Goal: Information Seeking & Learning: Compare options

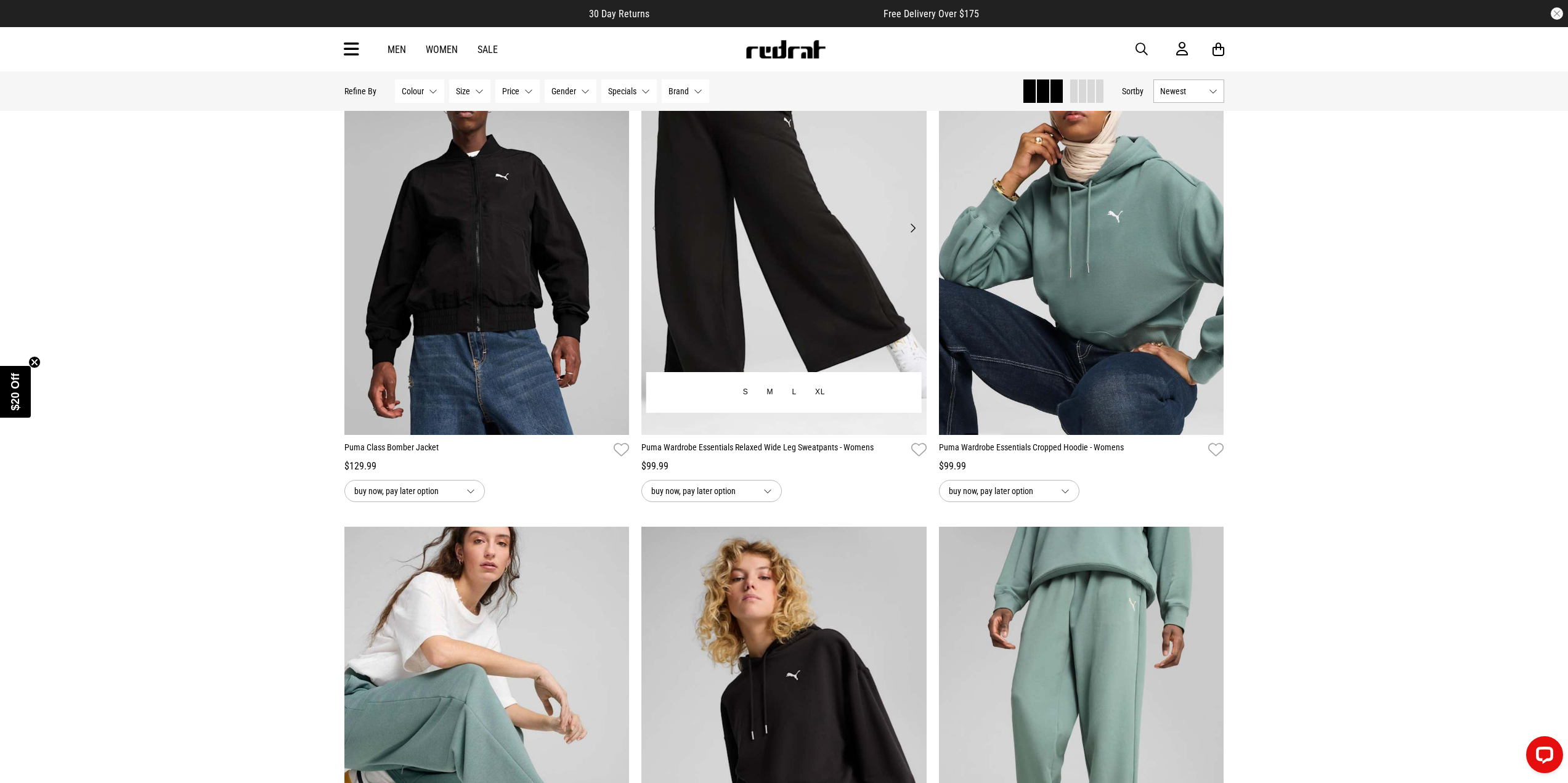
scroll to position [185, 0]
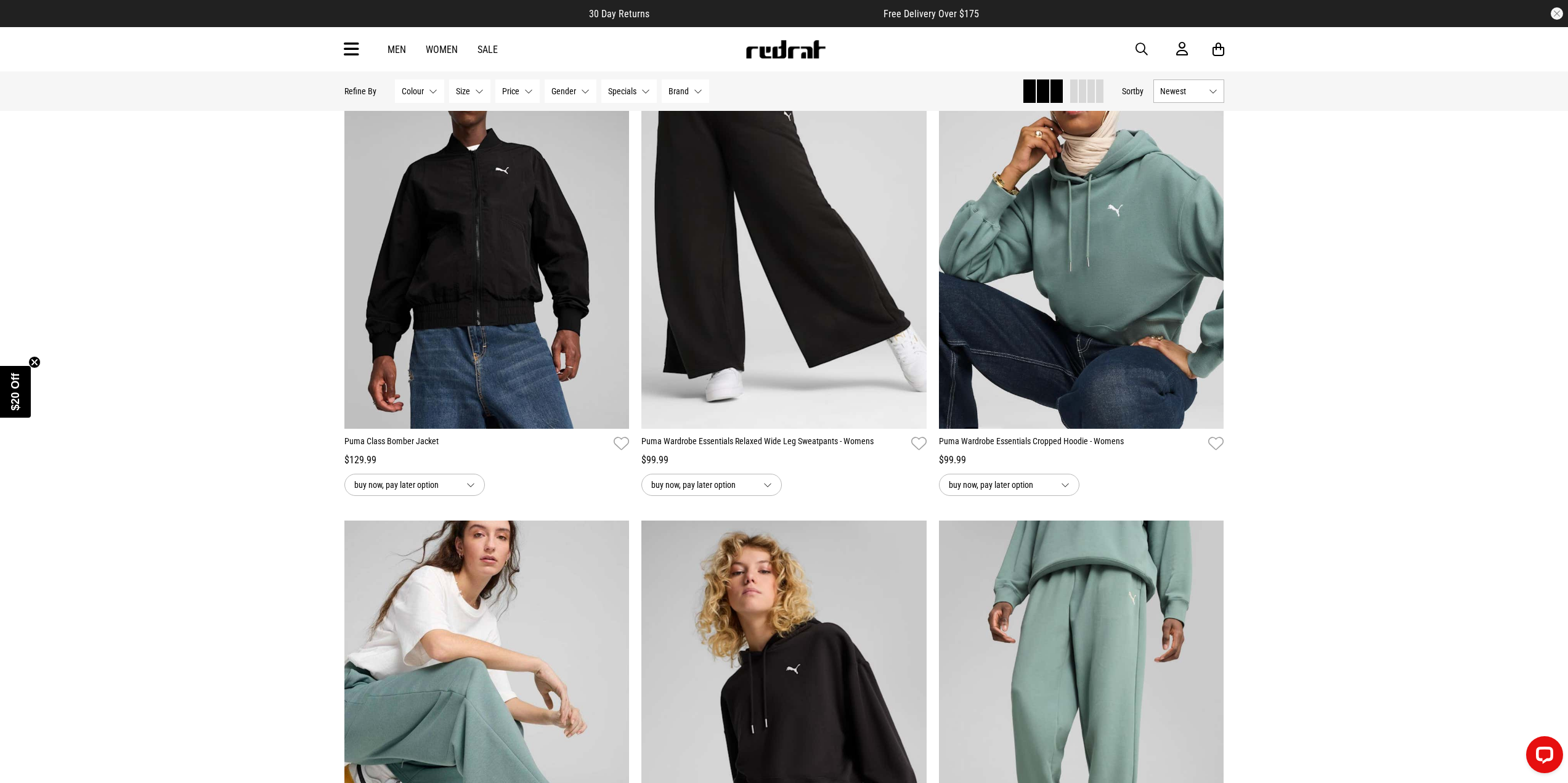
click at [1202, 82] on button "Newest" at bounding box center [1189, 91] width 71 height 23
click at [1191, 136] on li "Popular" at bounding box center [1189, 137] width 70 height 23
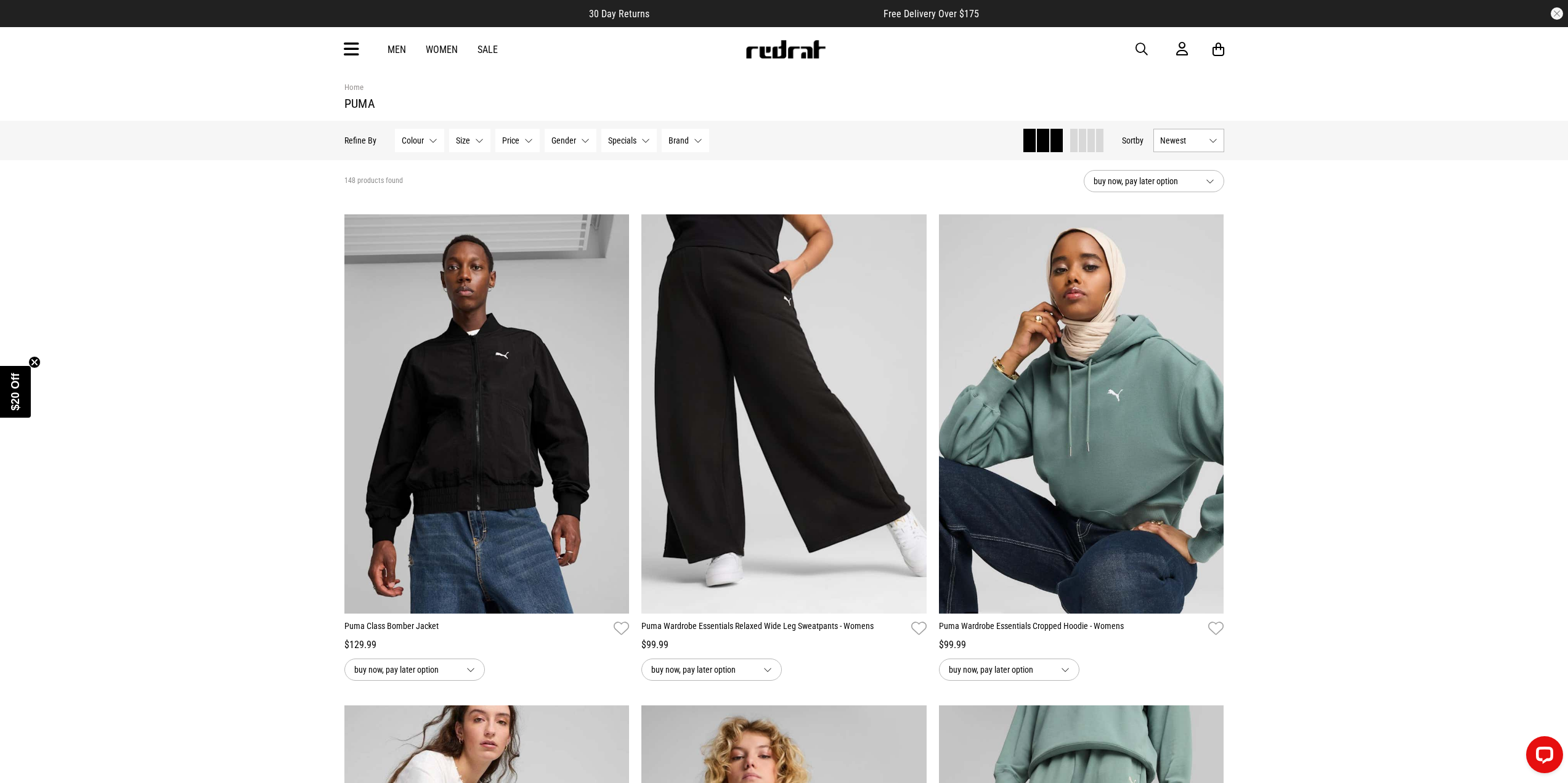
click at [1201, 150] on button "Newest" at bounding box center [1189, 140] width 71 height 23
click at [1196, 185] on li "Popular" at bounding box center [1189, 185] width 70 height 23
click at [1201, 142] on span "Newest" at bounding box center [1182, 141] width 44 height 10
click at [1178, 177] on li "Popular" at bounding box center [1189, 185] width 70 height 23
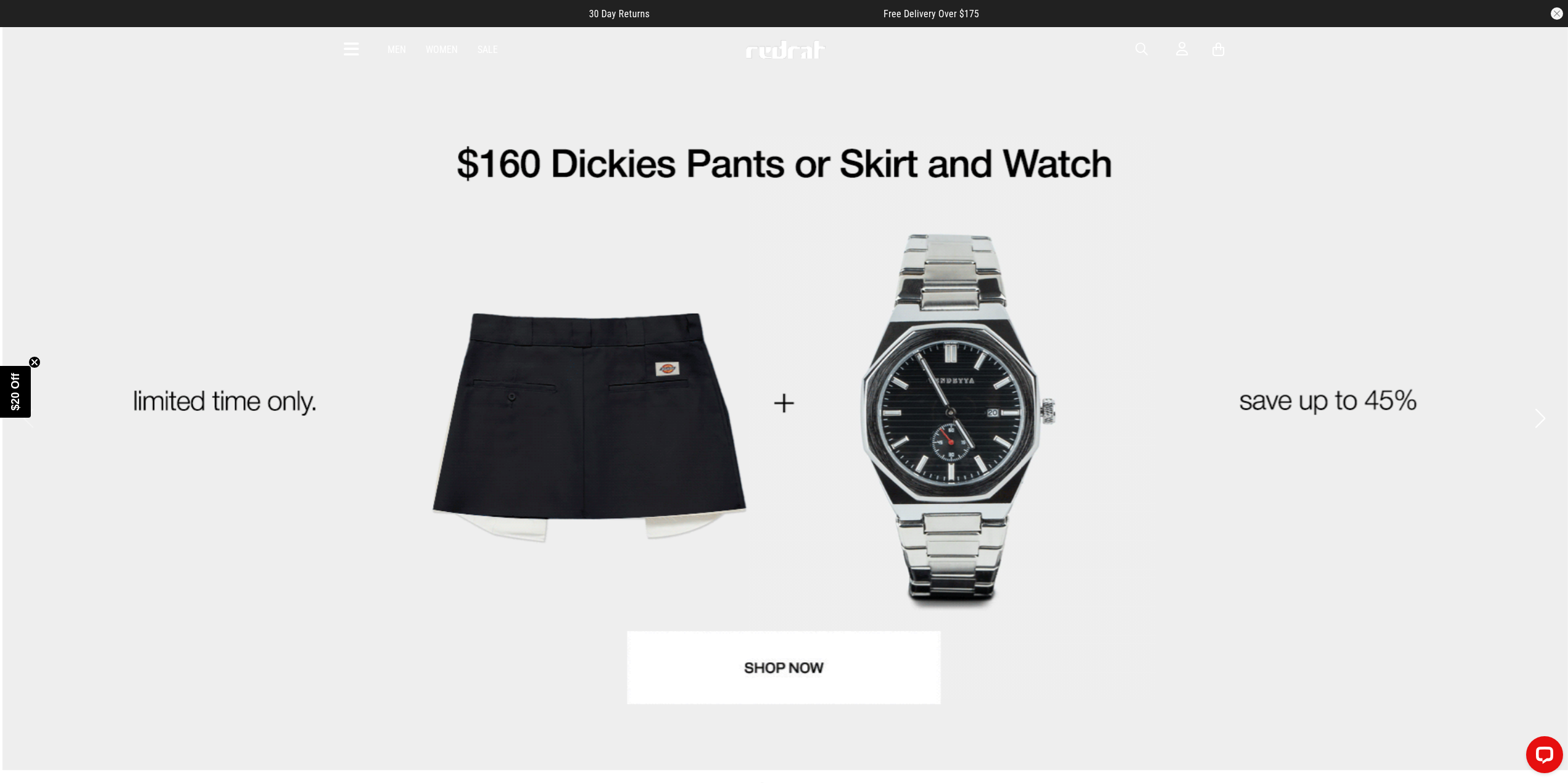
click at [1147, 49] on span "button" at bounding box center [1141, 49] width 12 height 15
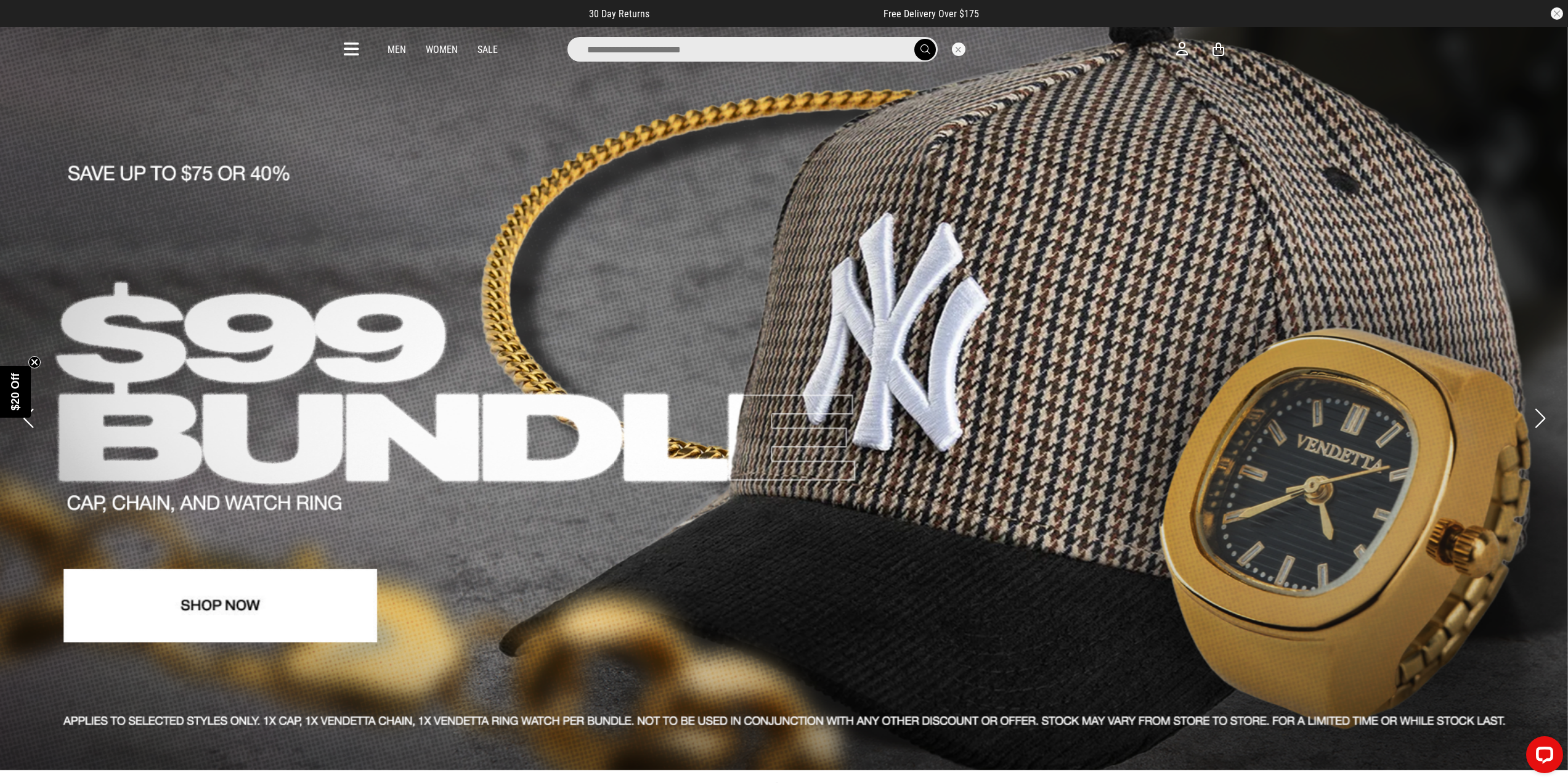
click at [724, 42] on input "search" at bounding box center [752, 49] width 370 height 25
type input "****"
click at [914, 39] on button "submit" at bounding box center [925, 49] width 22 height 22
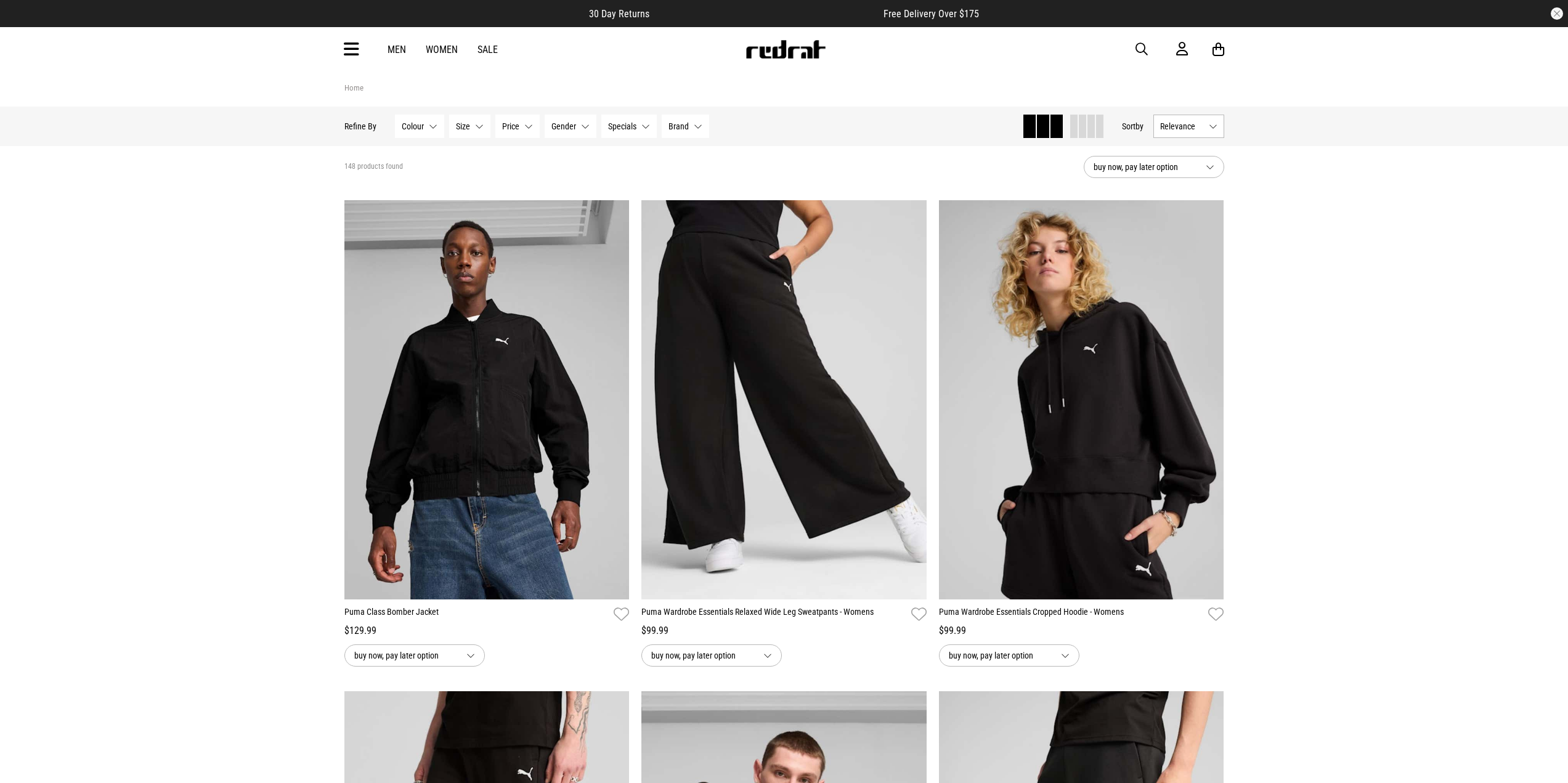
click at [1179, 127] on span "Relevance" at bounding box center [1182, 127] width 44 height 10
click at [1174, 176] on li "Popular" at bounding box center [1189, 172] width 70 height 23
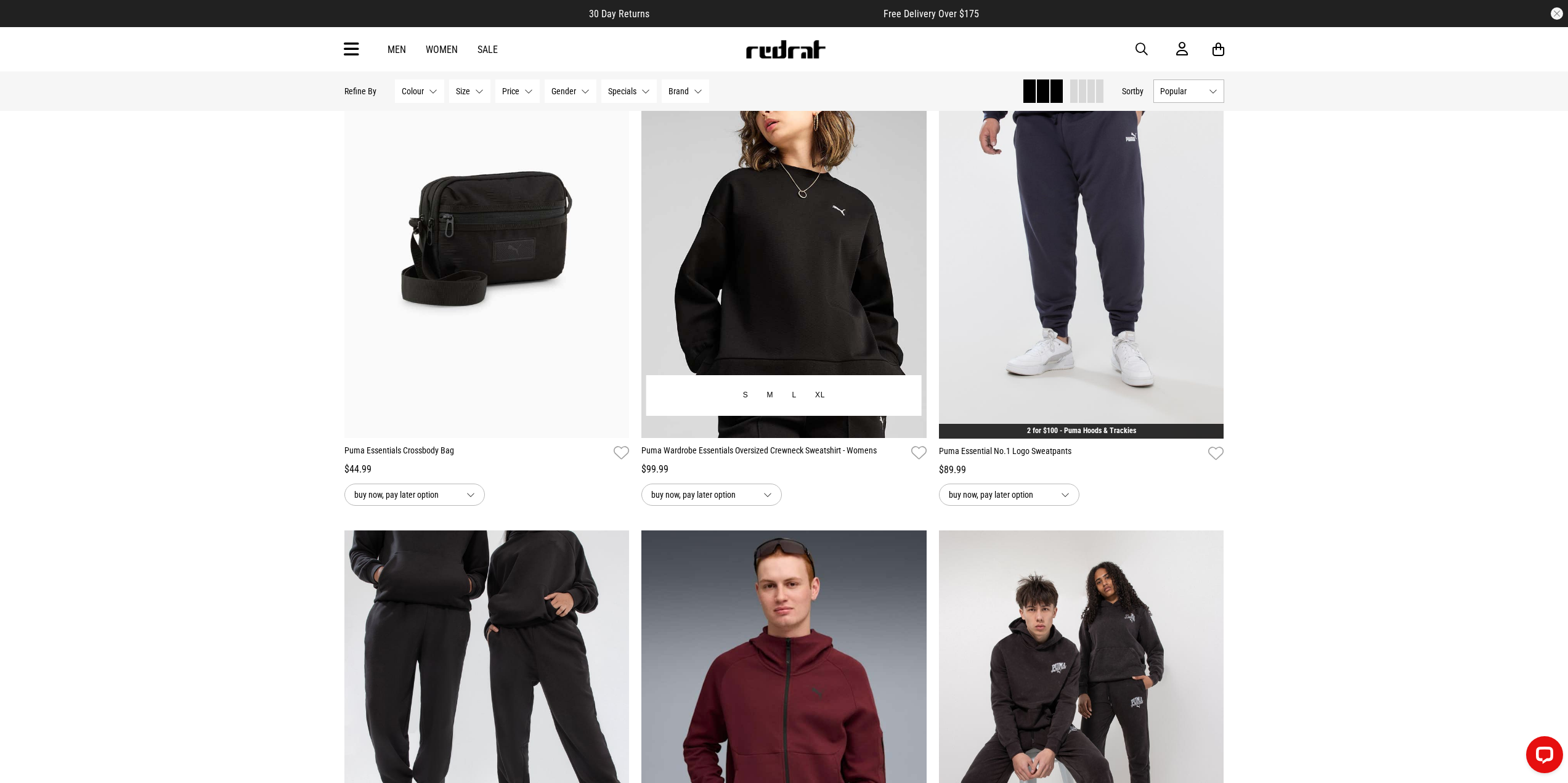
scroll to position [1601, 0]
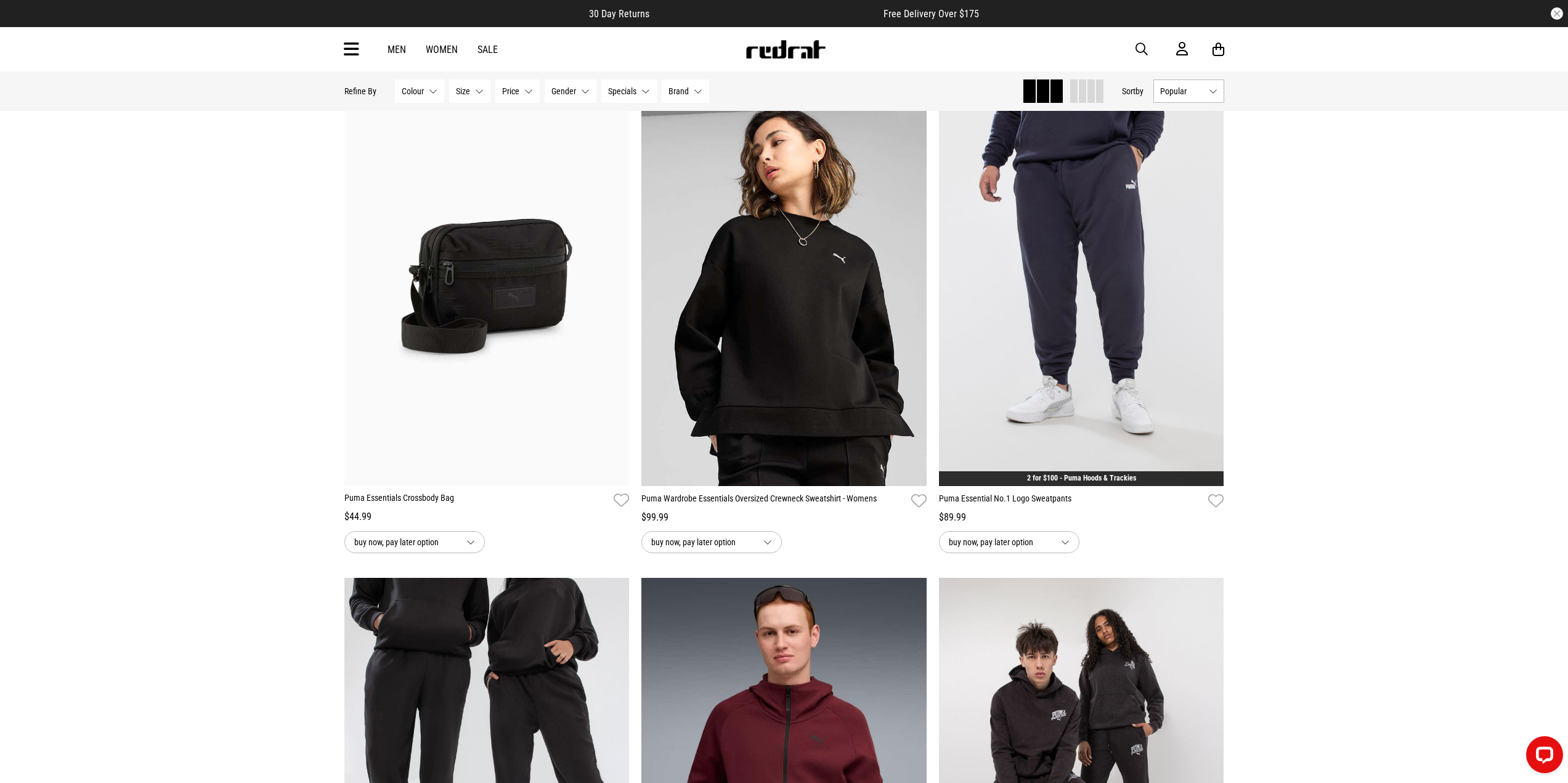
click at [1168, 87] on span "Popular" at bounding box center [1182, 91] width 44 height 10
click at [1173, 108] on li "Newest" at bounding box center [1189, 114] width 70 height 22
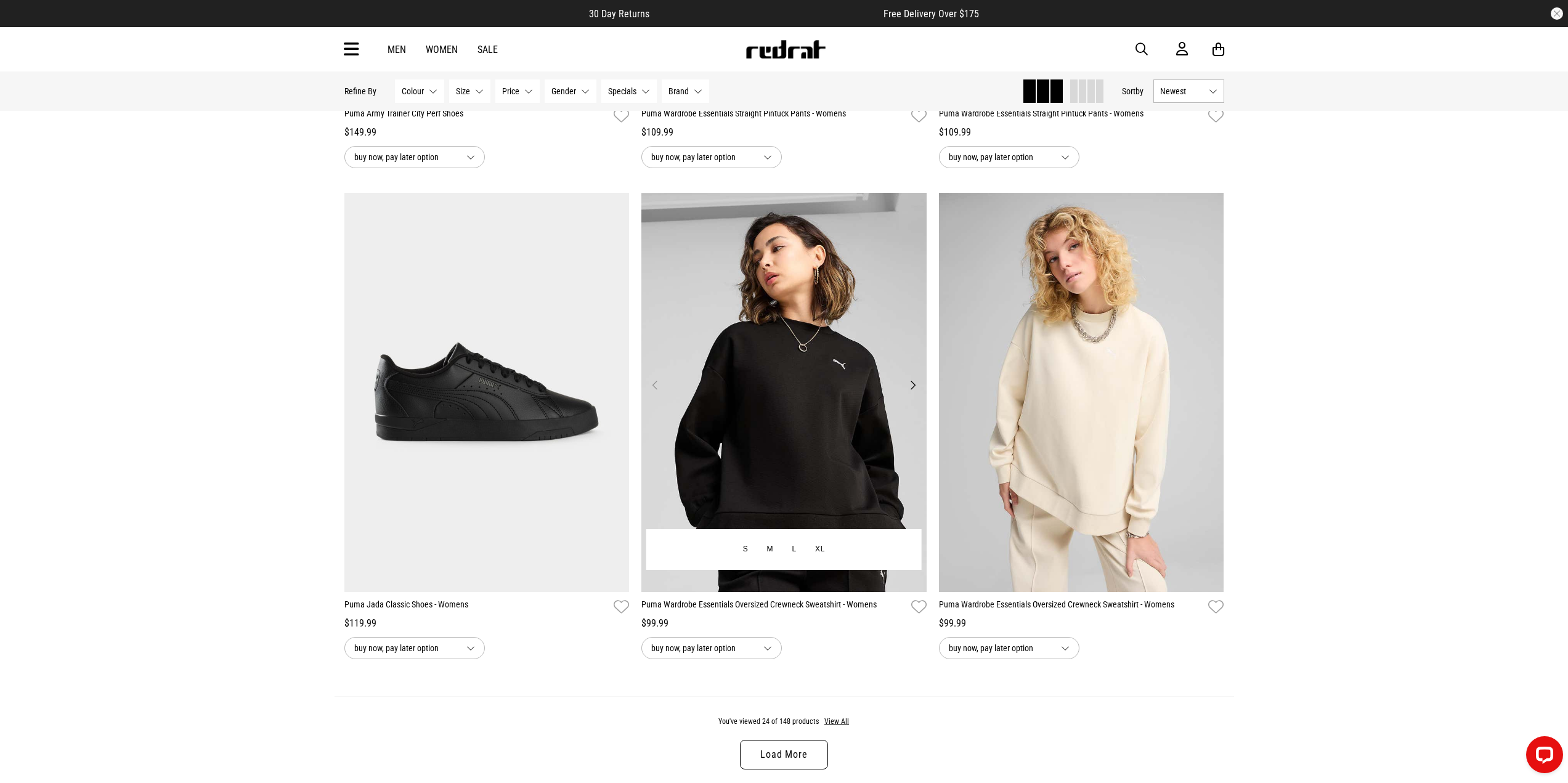
scroll to position [3511, 0]
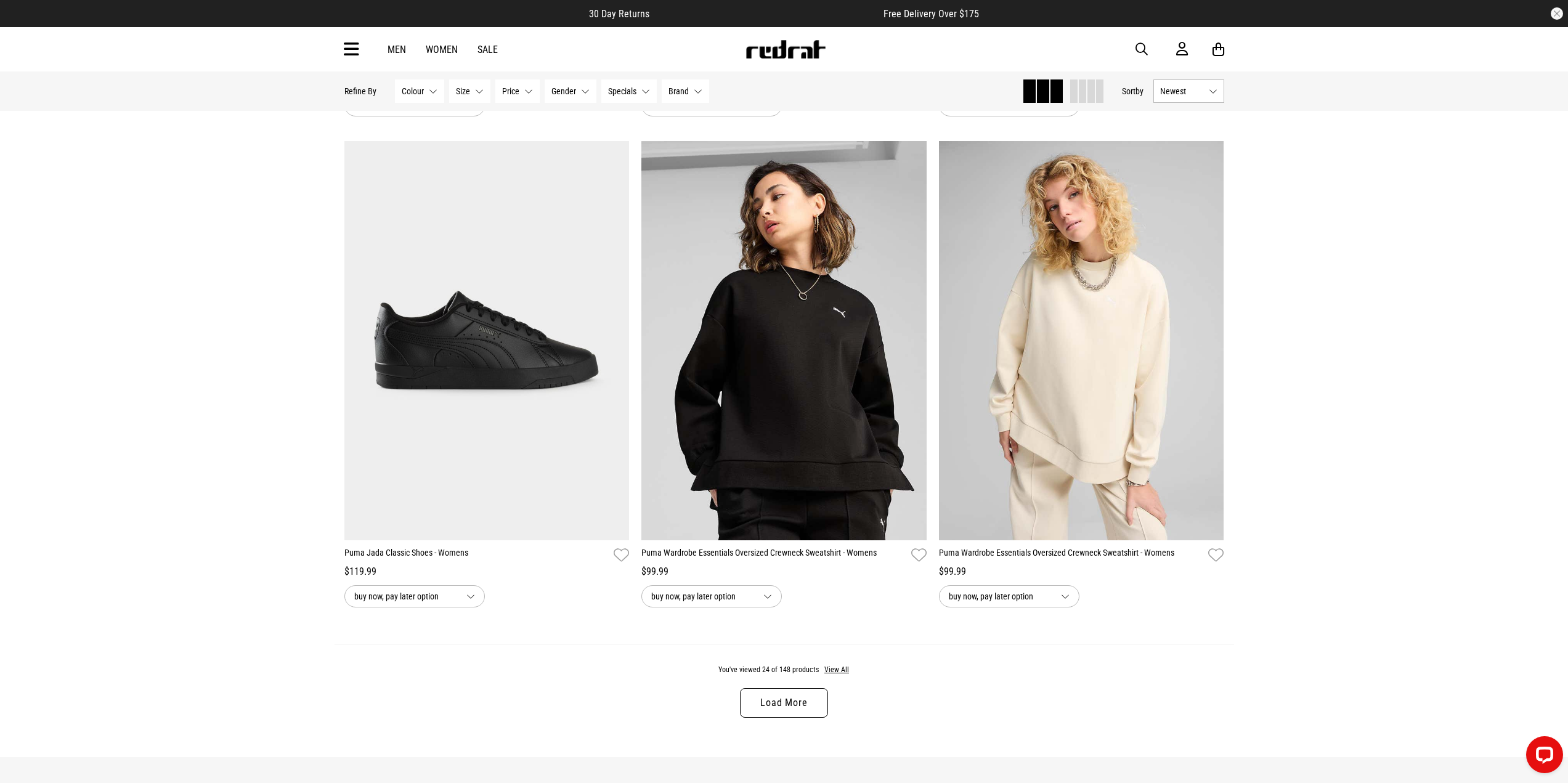
click at [788, 718] on link "Load More" at bounding box center [784, 703] width 87 height 30
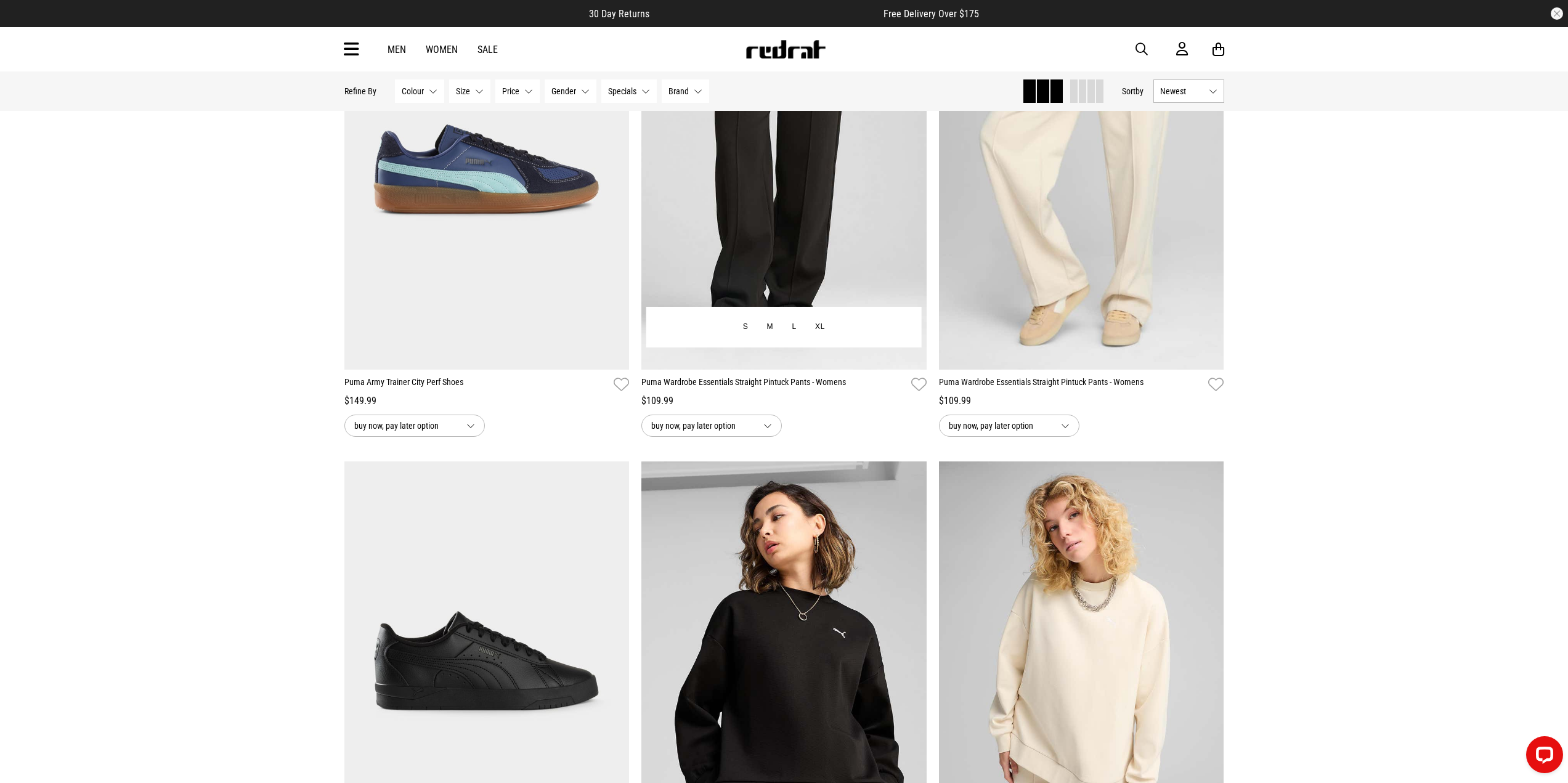
scroll to position [3573, 0]
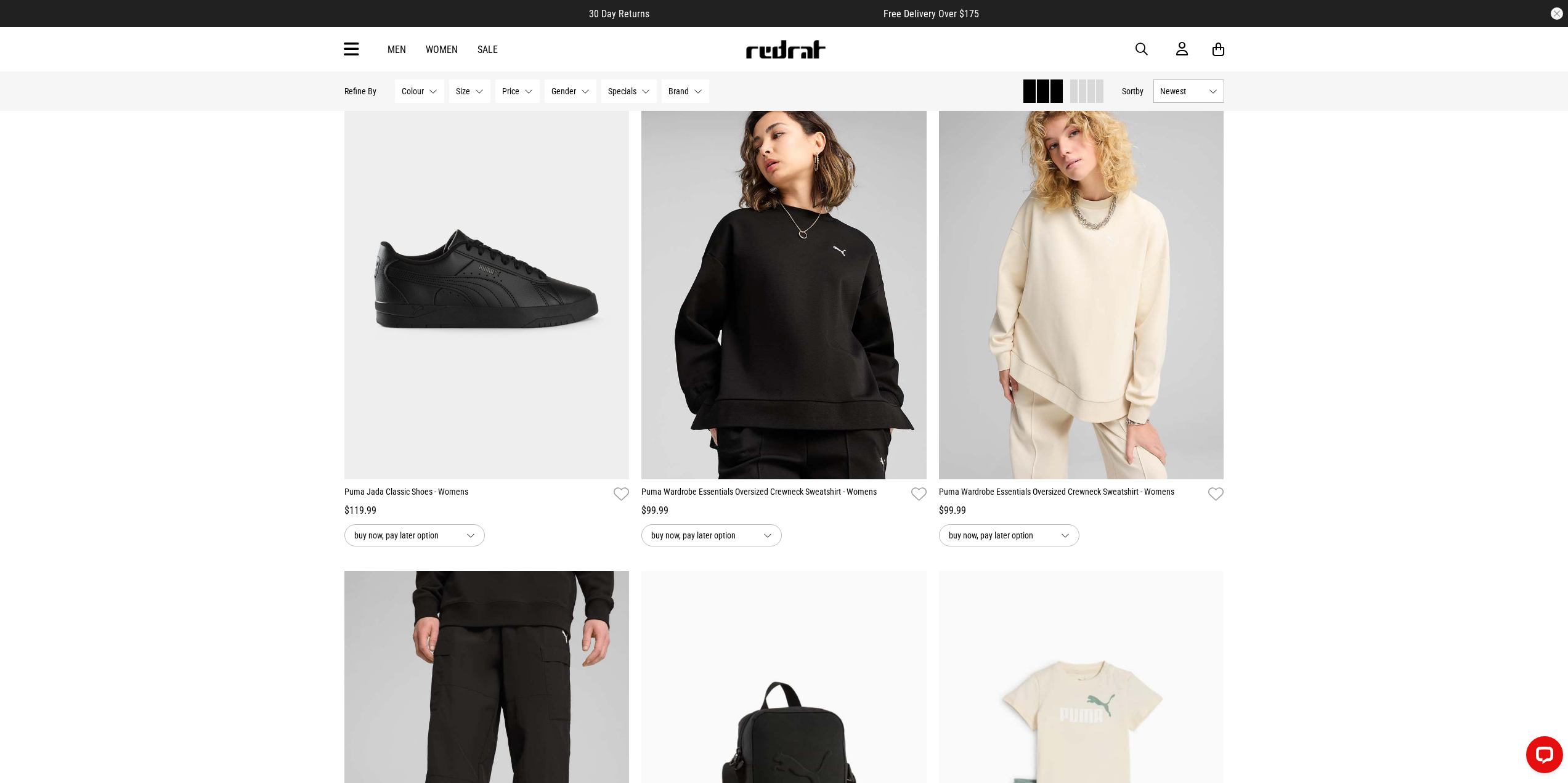
click at [1148, 46] on button "button" at bounding box center [1148, 49] width 25 height 15
click at [743, 54] on input "search" at bounding box center [752, 49] width 370 height 25
type input "********"
click at [914, 39] on button "submit" at bounding box center [925, 49] width 22 height 22
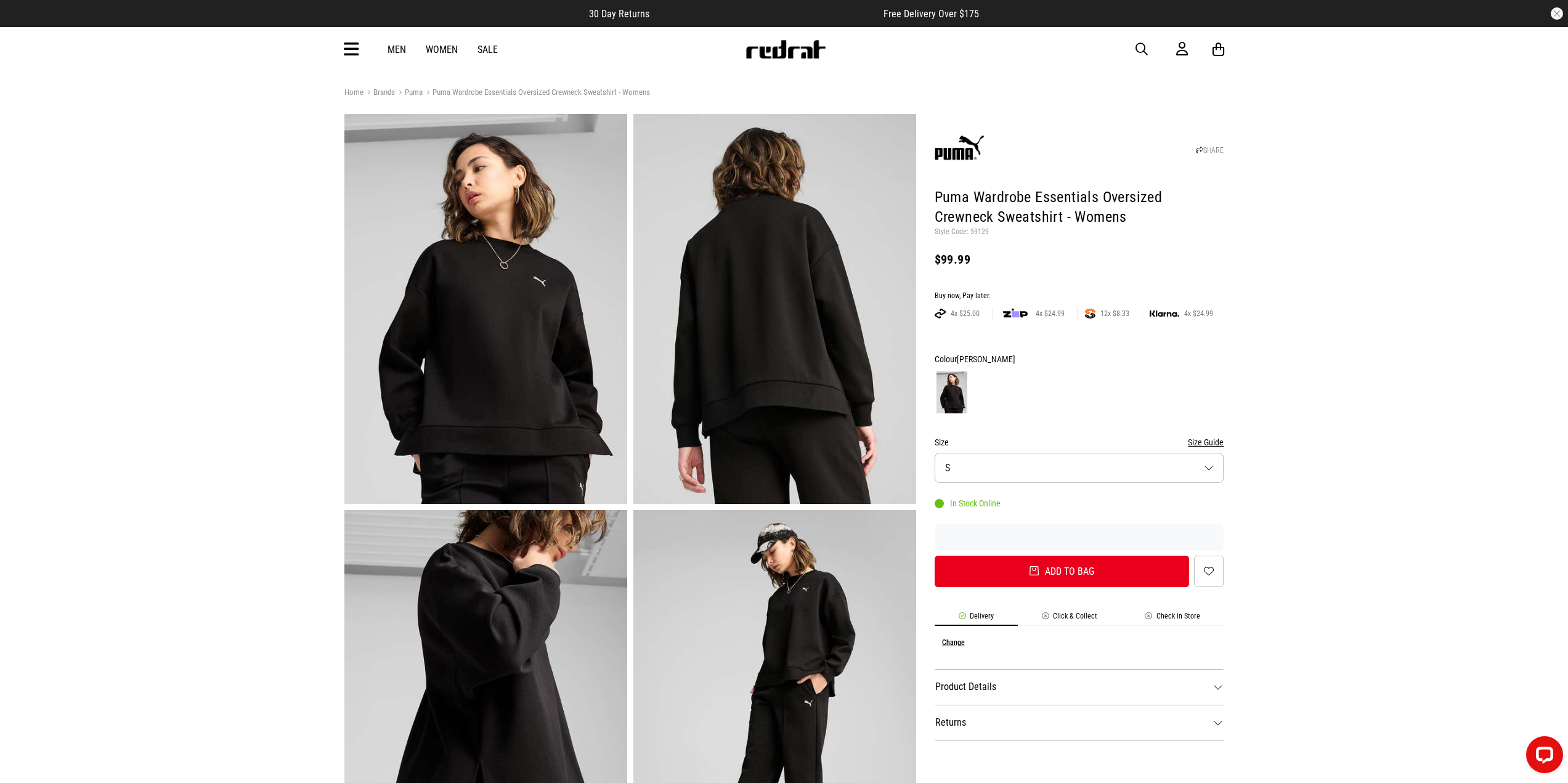
drag, startPoint x: 516, startPoint y: 263, endPoint x: 1429, endPoint y: 554, distance: 958.3
click at [446, 362] on img at bounding box center [486, 309] width 283 height 390
click at [1149, 45] on button "button" at bounding box center [1148, 49] width 25 height 15
click at [735, 55] on input "search" at bounding box center [752, 49] width 370 height 25
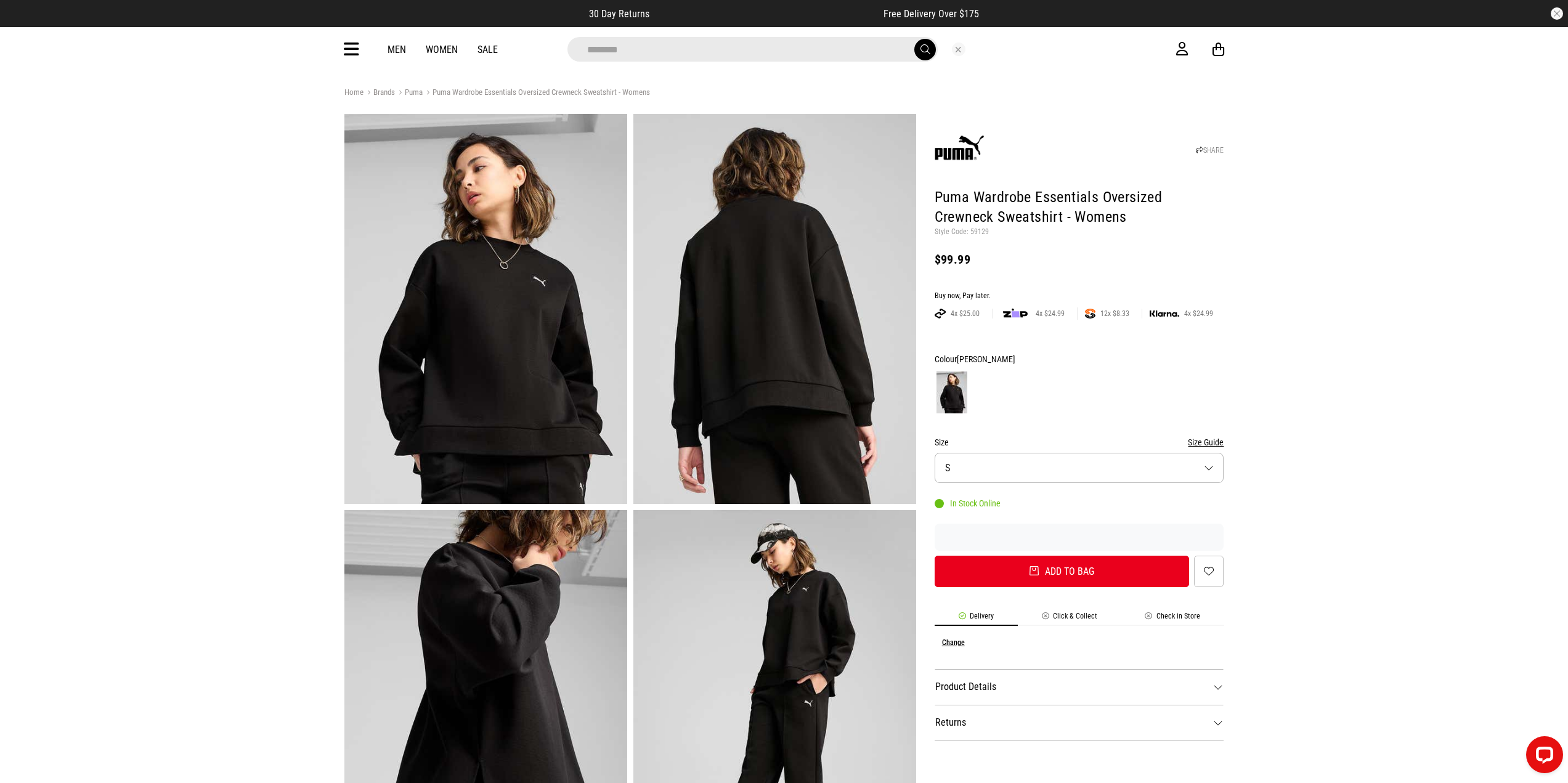
type input "********"
click at [914, 39] on button "submit" at bounding box center [925, 49] width 22 height 22
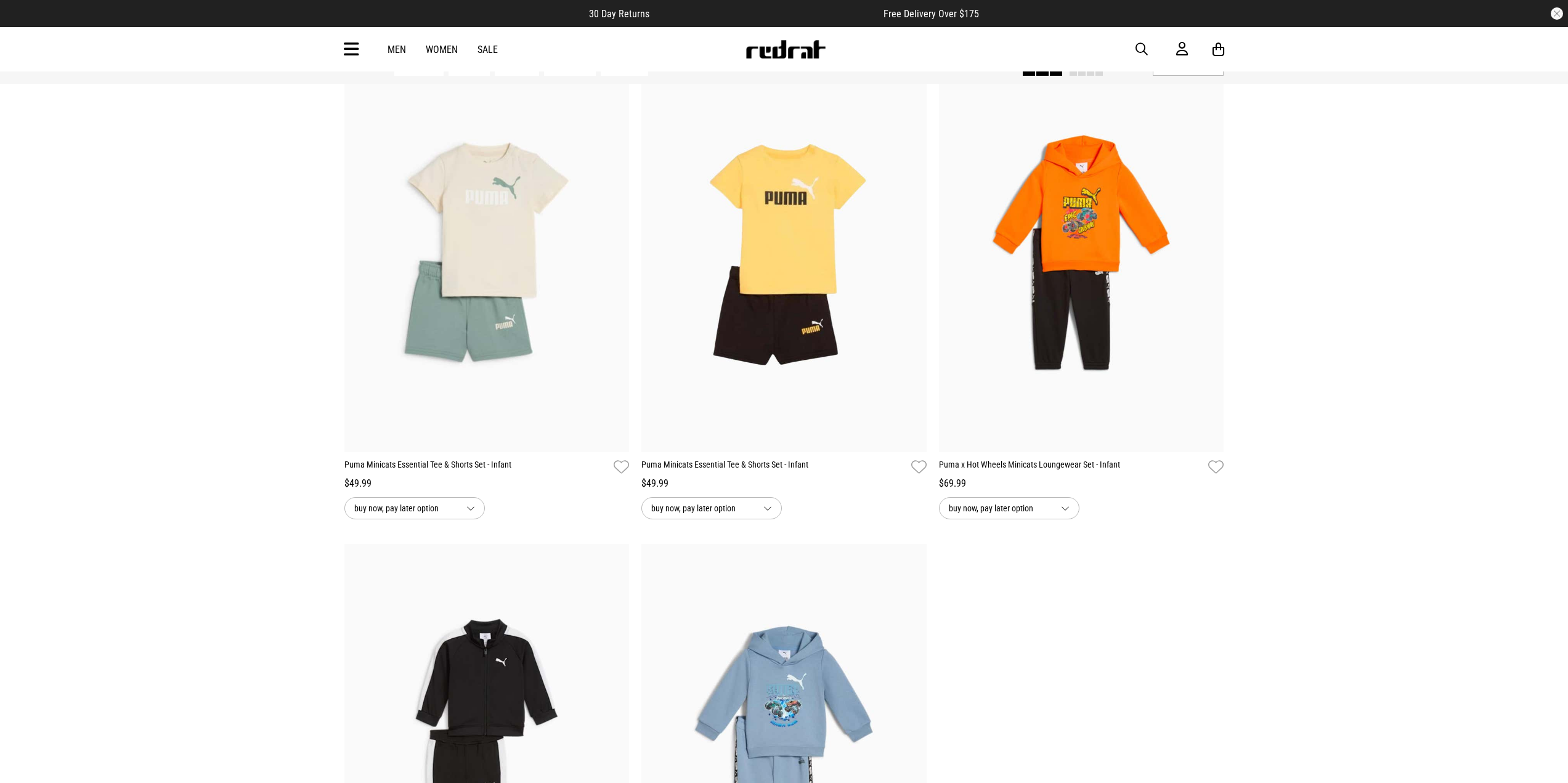
scroll to position [185, 0]
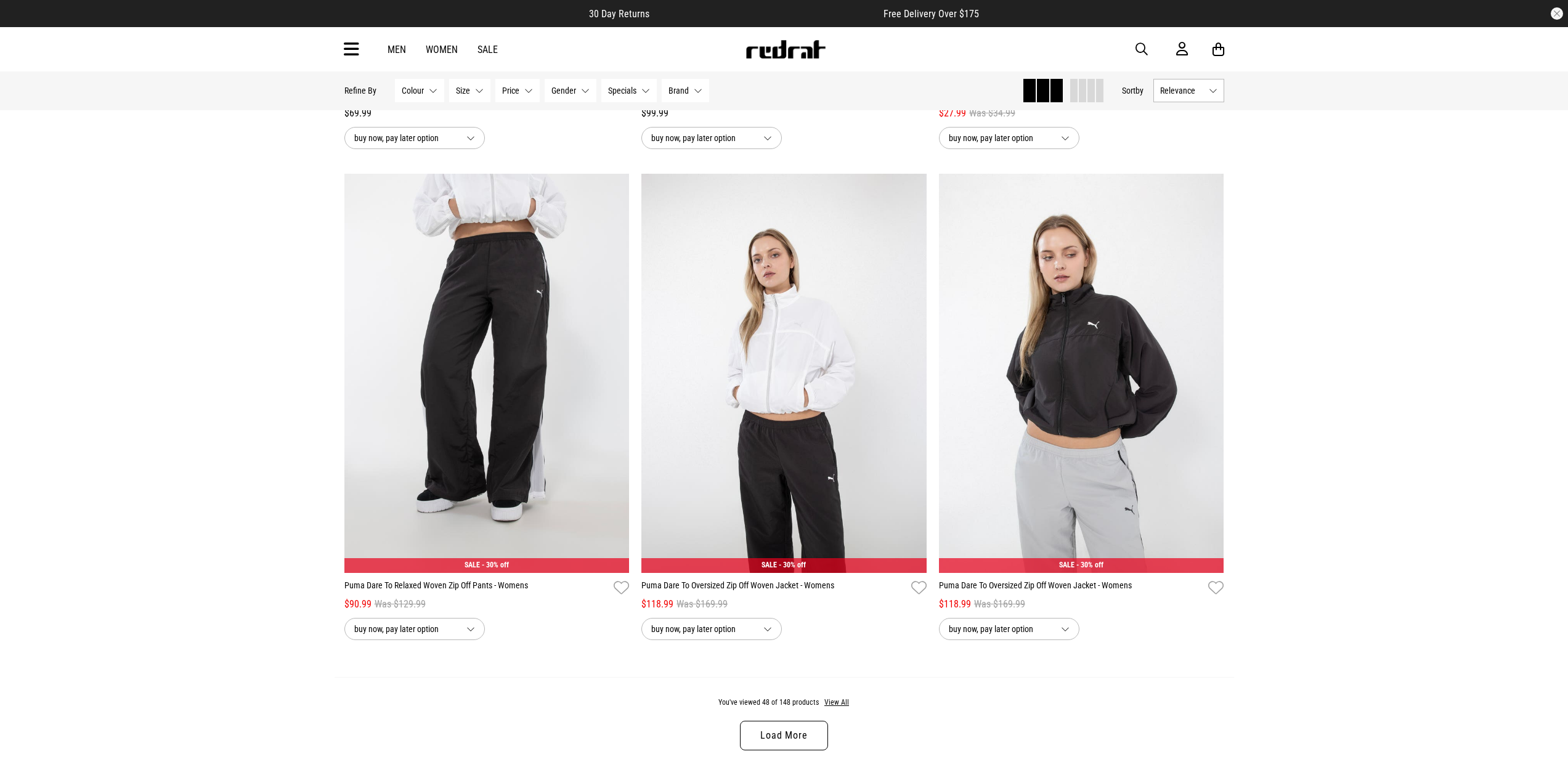
click at [1192, 92] on span "Relevance" at bounding box center [1182, 91] width 44 height 10
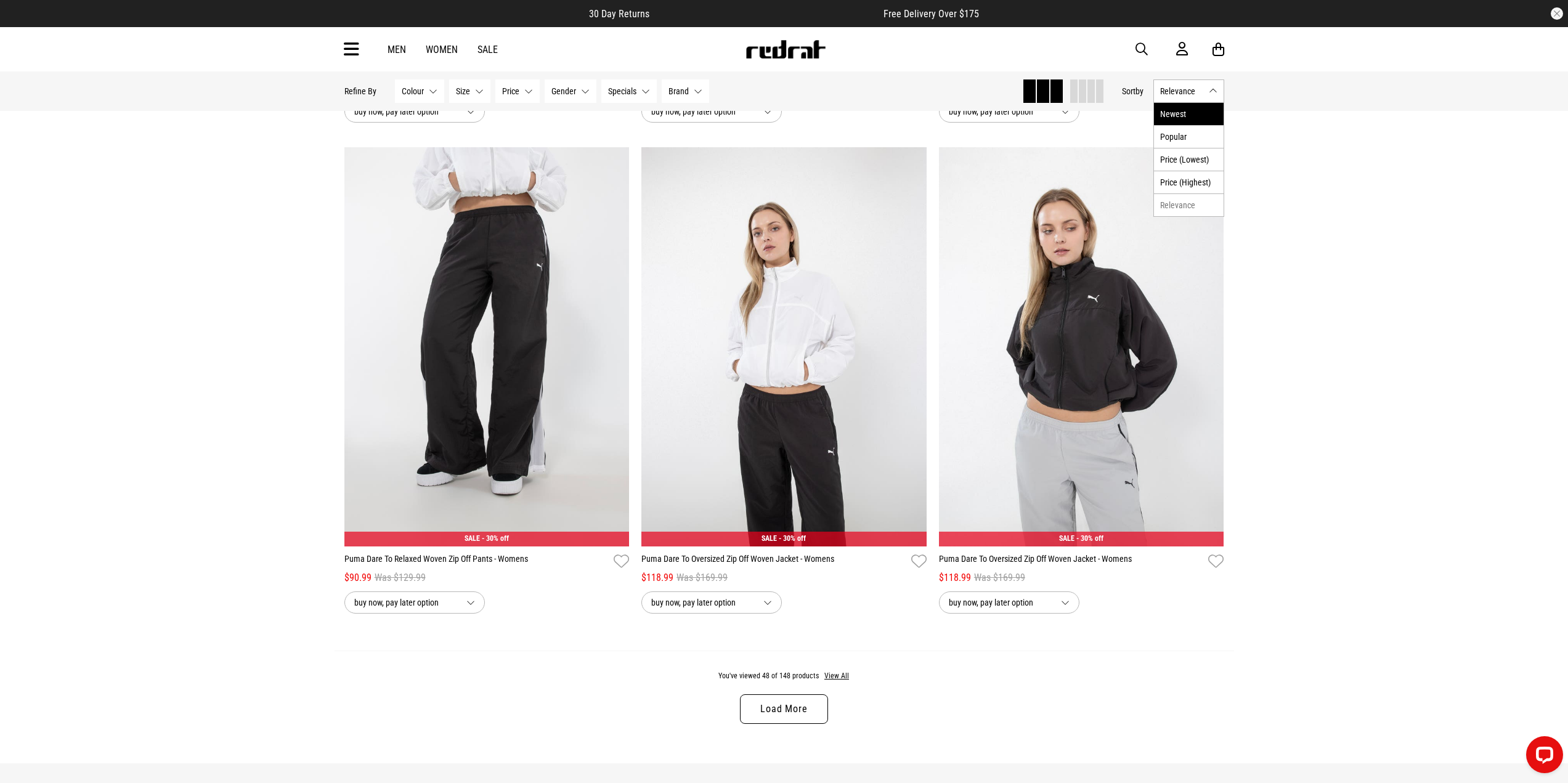
click at [1177, 114] on li "Newest" at bounding box center [1189, 114] width 70 height 22
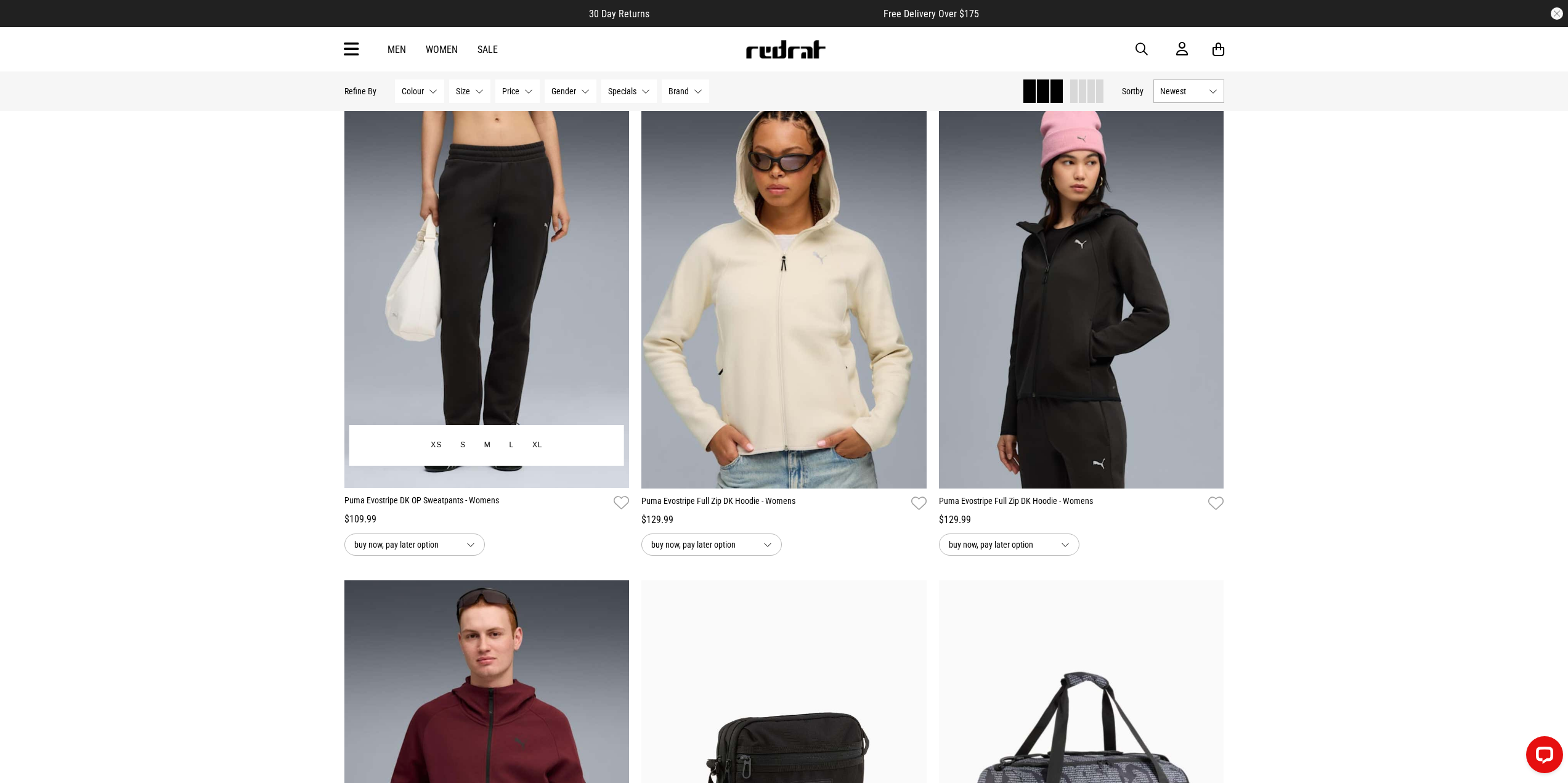
scroll to position [2094, 0]
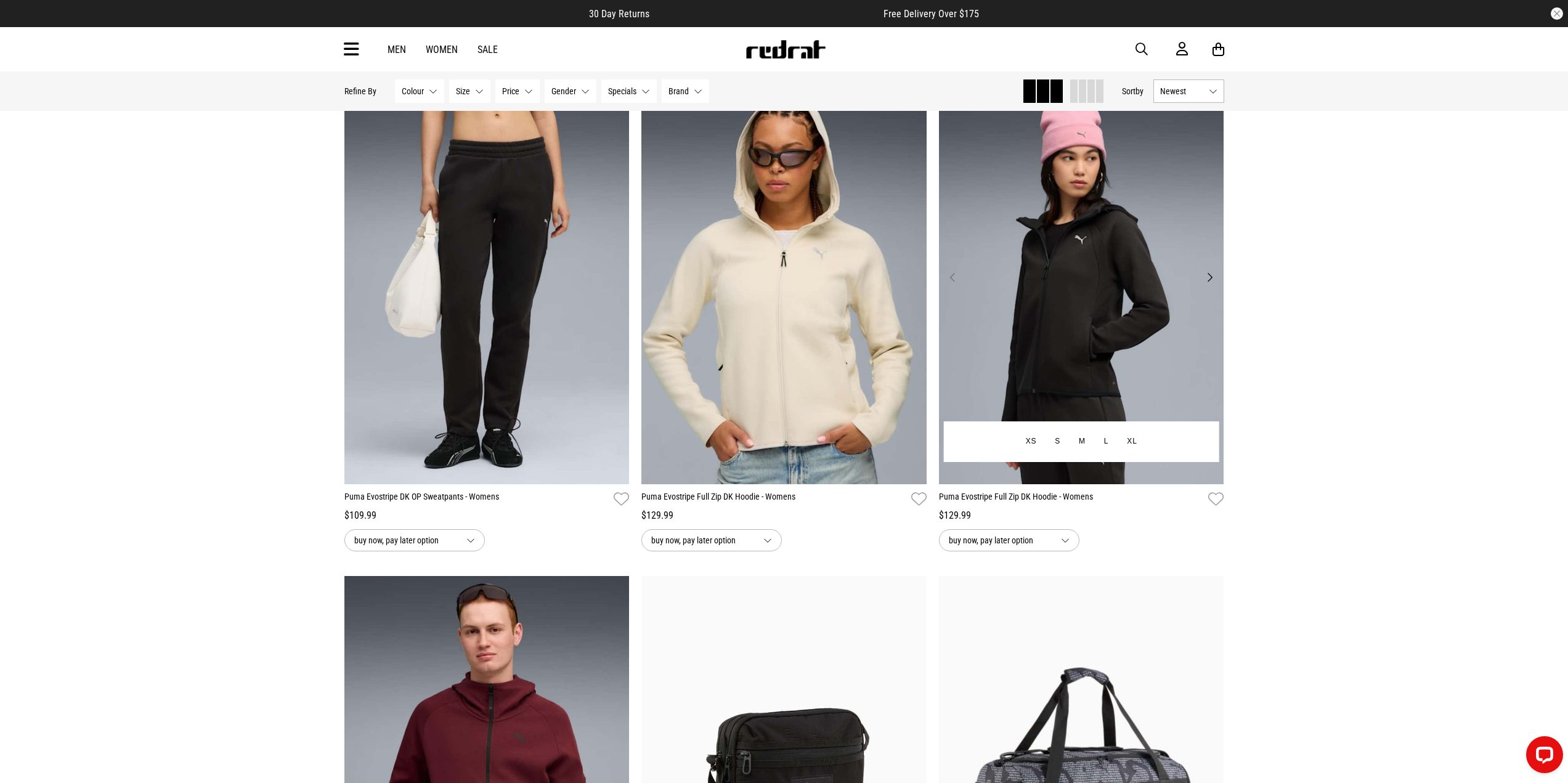
drag, startPoint x: 1062, startPoint y: 313, endPoint x: 1030, endPoint y: 321, distance: 33.0
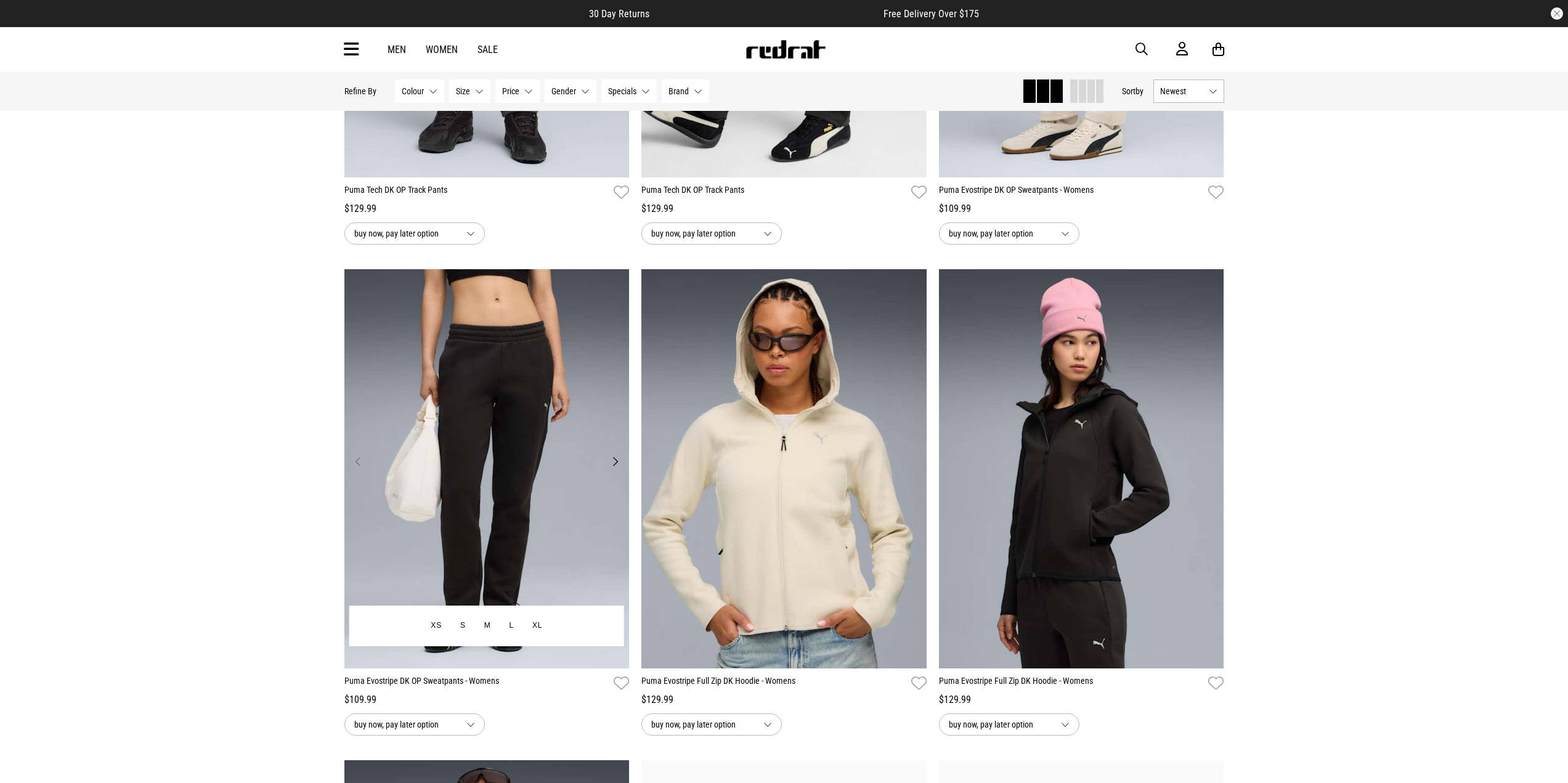
scroll to position [1910, 0]
click at [1567, 460] on div "Home PUMA Hide Refine s Refine By Filters Colour None selected Colour 0 Selecte…" at bounding box center [784, 260] width 1568 height 4197
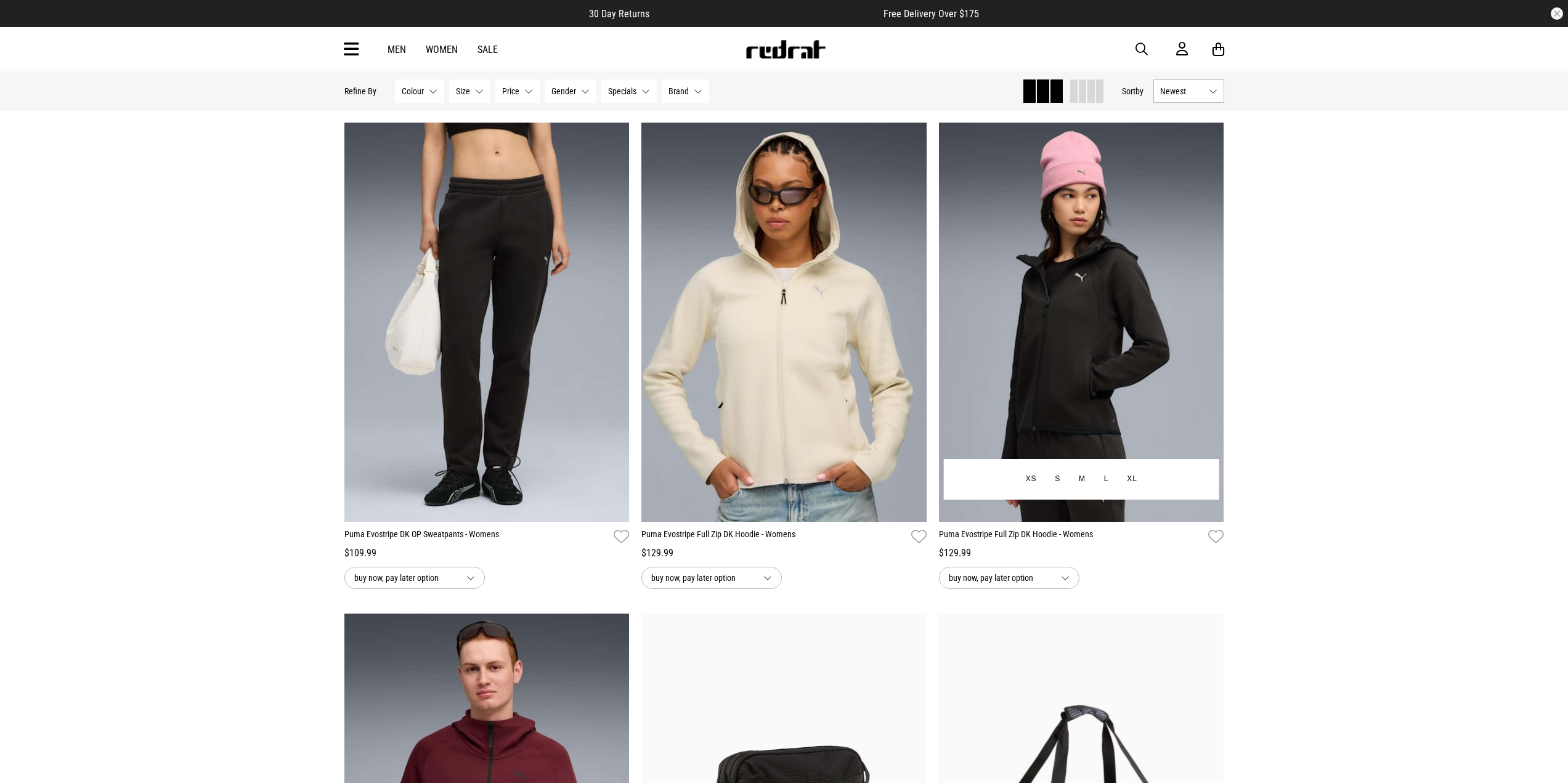
scroll to position [2094, 0]
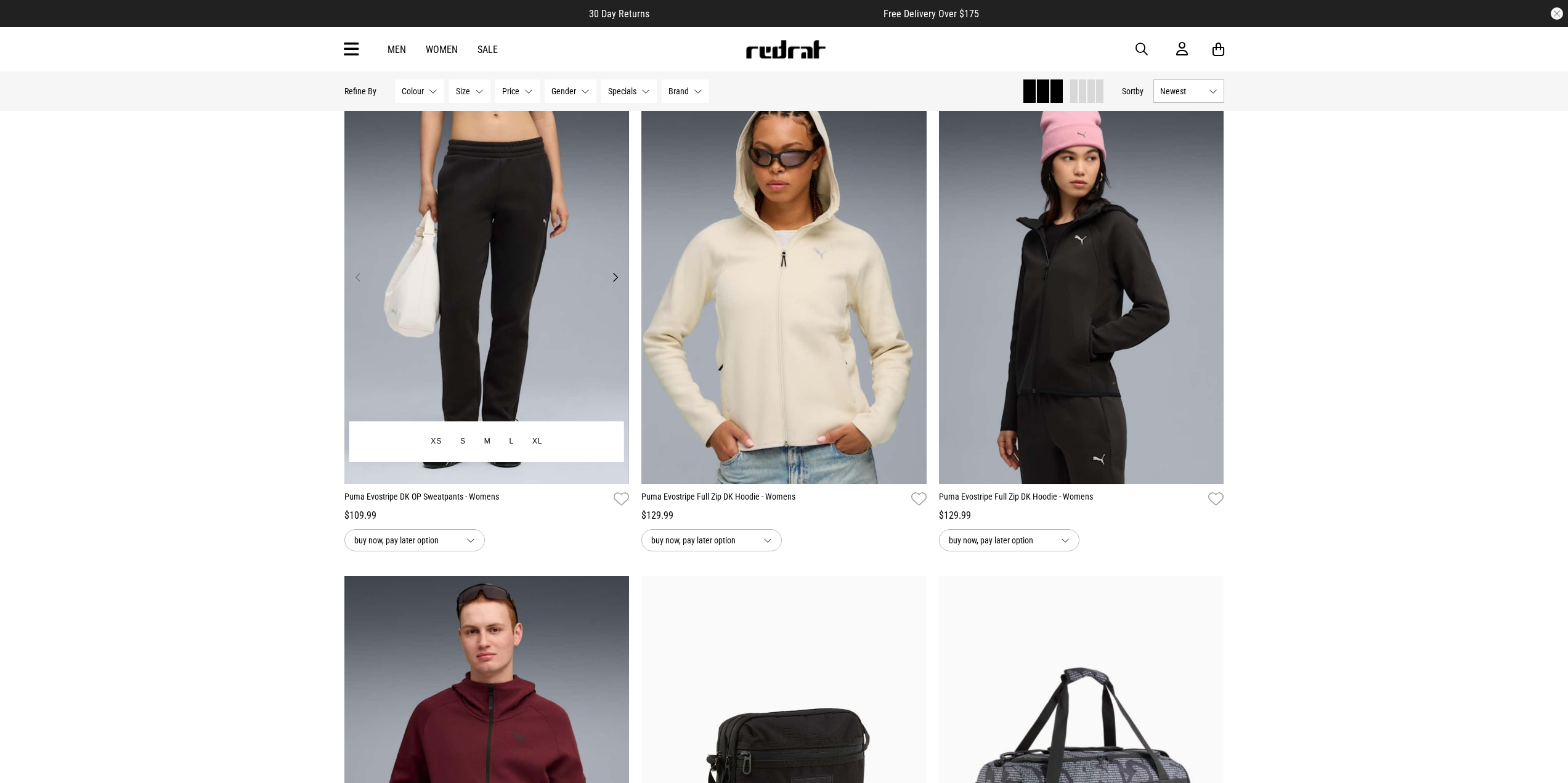
drag, startPoint x: 460, startPoint y: 372, endPoint x: 443, endPoint y: 372, distance: 17.0
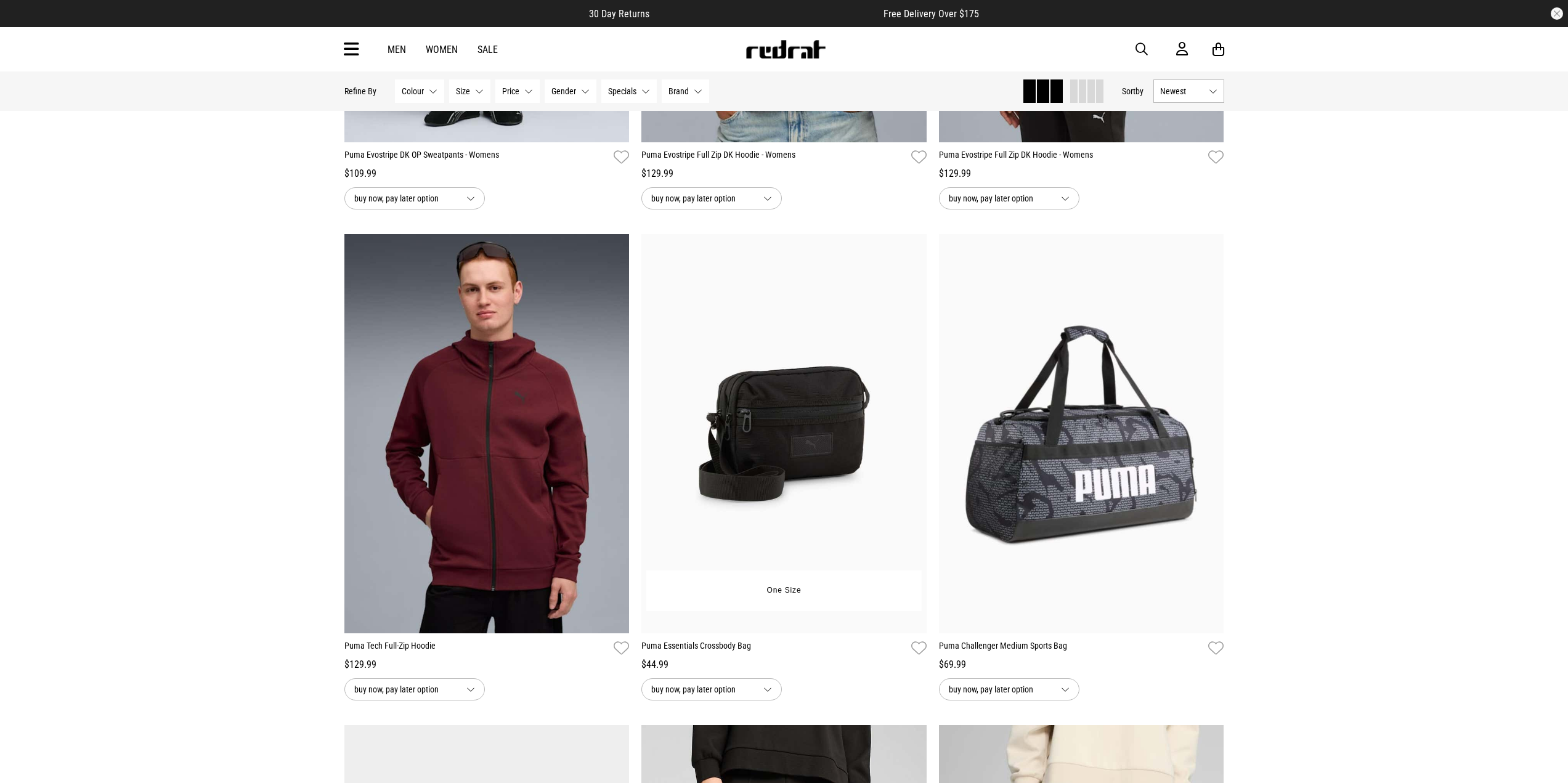
scroll to position [2648, 0]
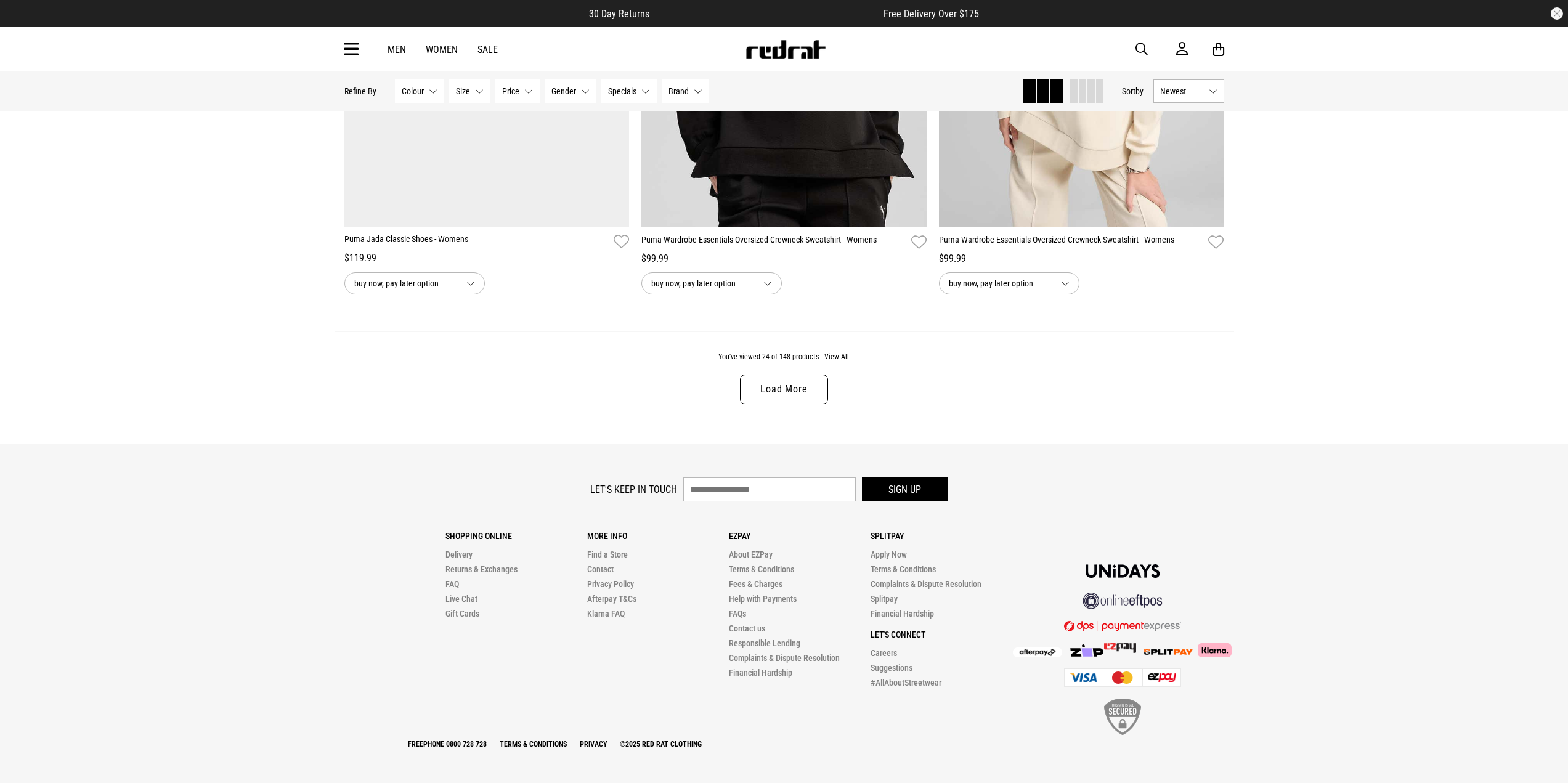
click at [797, 386] on link "Load More" at bounding box center [784, 389] width 87 height 30
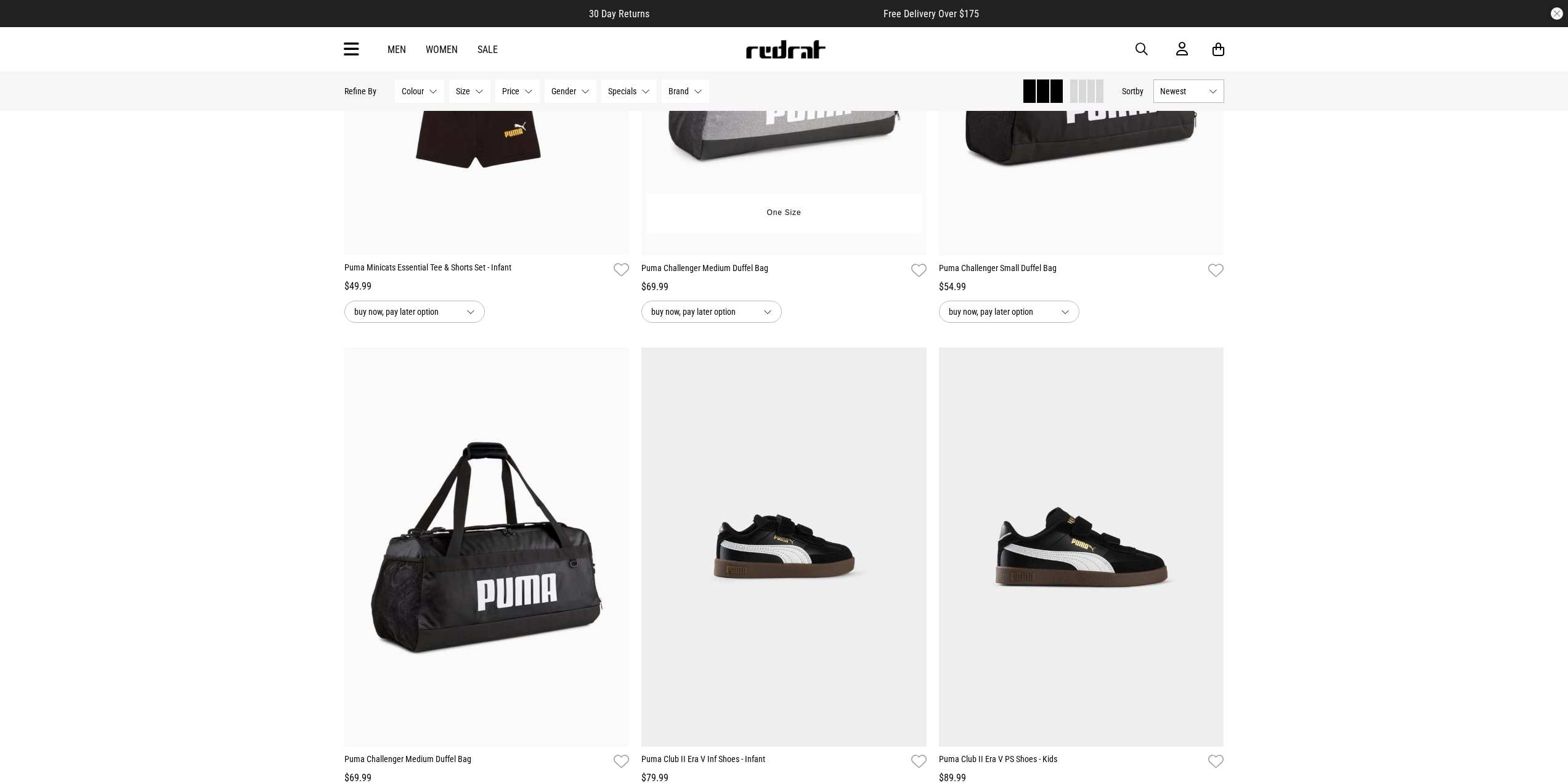
scroll to position [4558, 0]
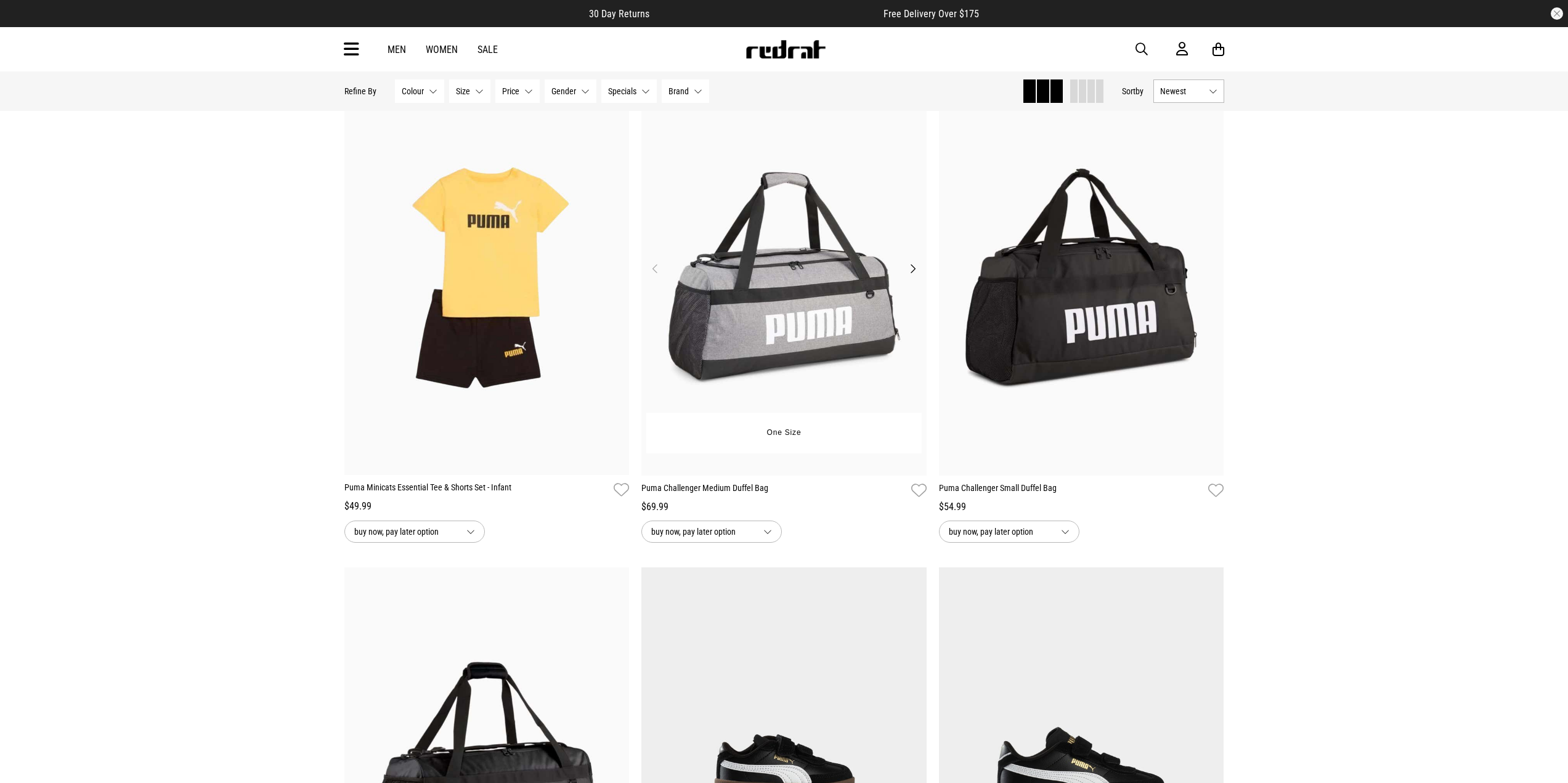
drag, startPoint x: 1014, startPoint y: 297, endPoint x: 767, endPoint y: 217, distance: 259.6
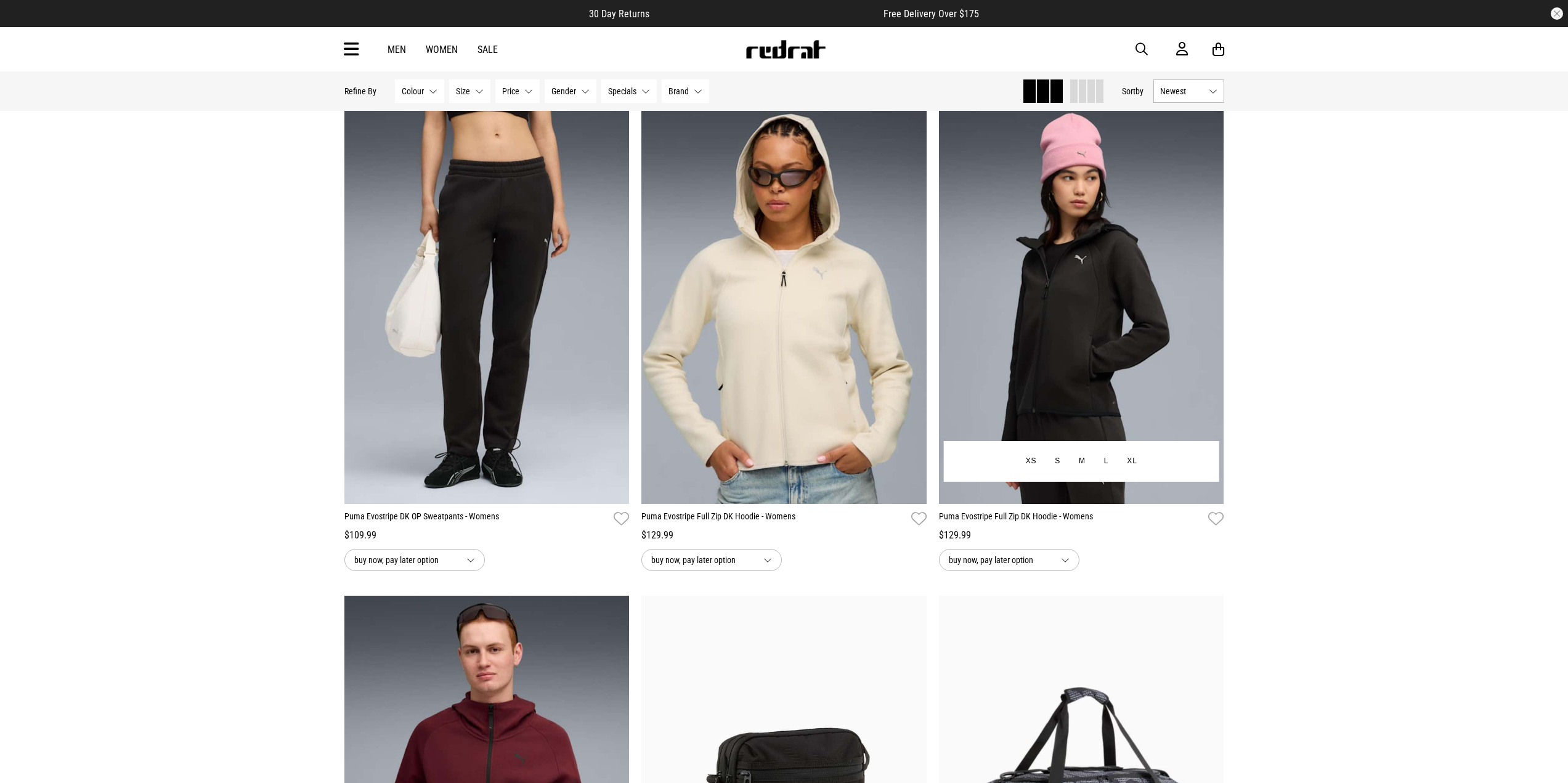
scroll to position [2033, 0]
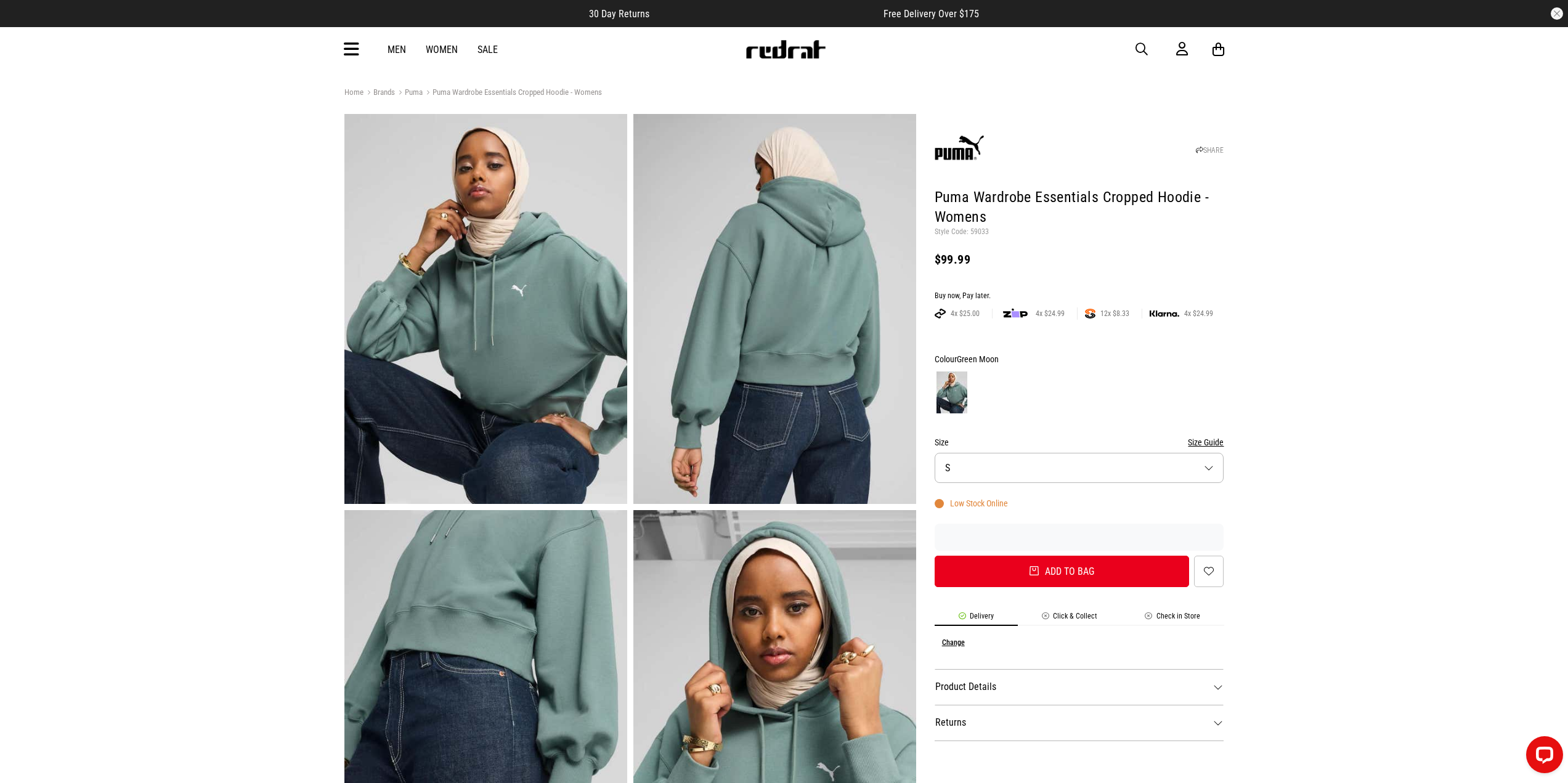
click at [533, 303] on img at bounding box center [486, 309] width 283 height 390
click at [796, 270] on img at bounding box center [775, 309] width 283 height 390
drag, startPoint x: 934, startPoint y: 196, endPoint x: 997, endPoint y: 216, distance: 66.1
click at [997, 216] on h1 "Puma Wardrobe Essentials Cropped Hoodie - Womens" at bounding box center [1079, 208] width 289 height 39
copy h1 "Puma Wardrobe Essentials Cropped Hoodie - Womens"
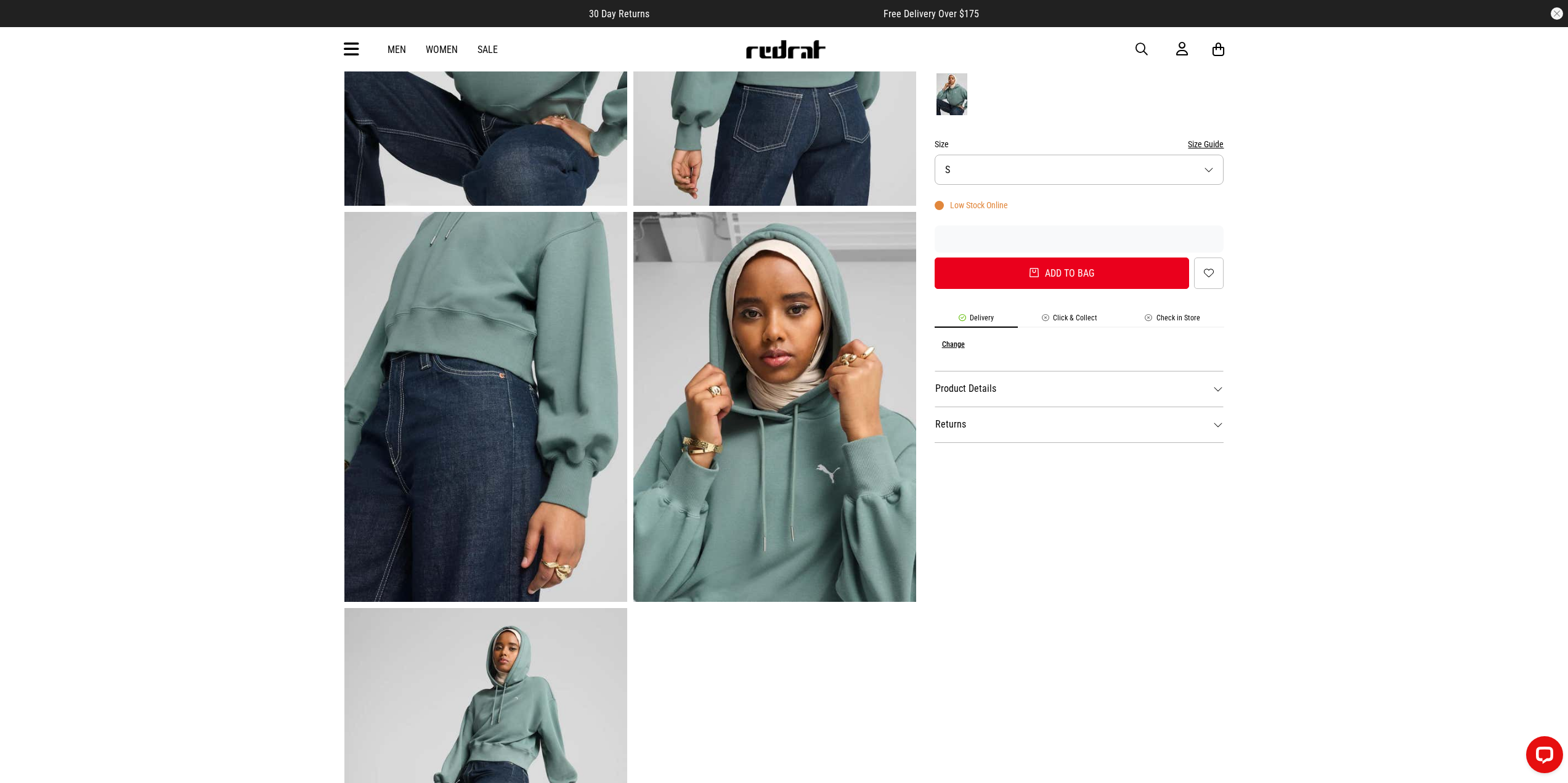
scroll to position [308, 0]
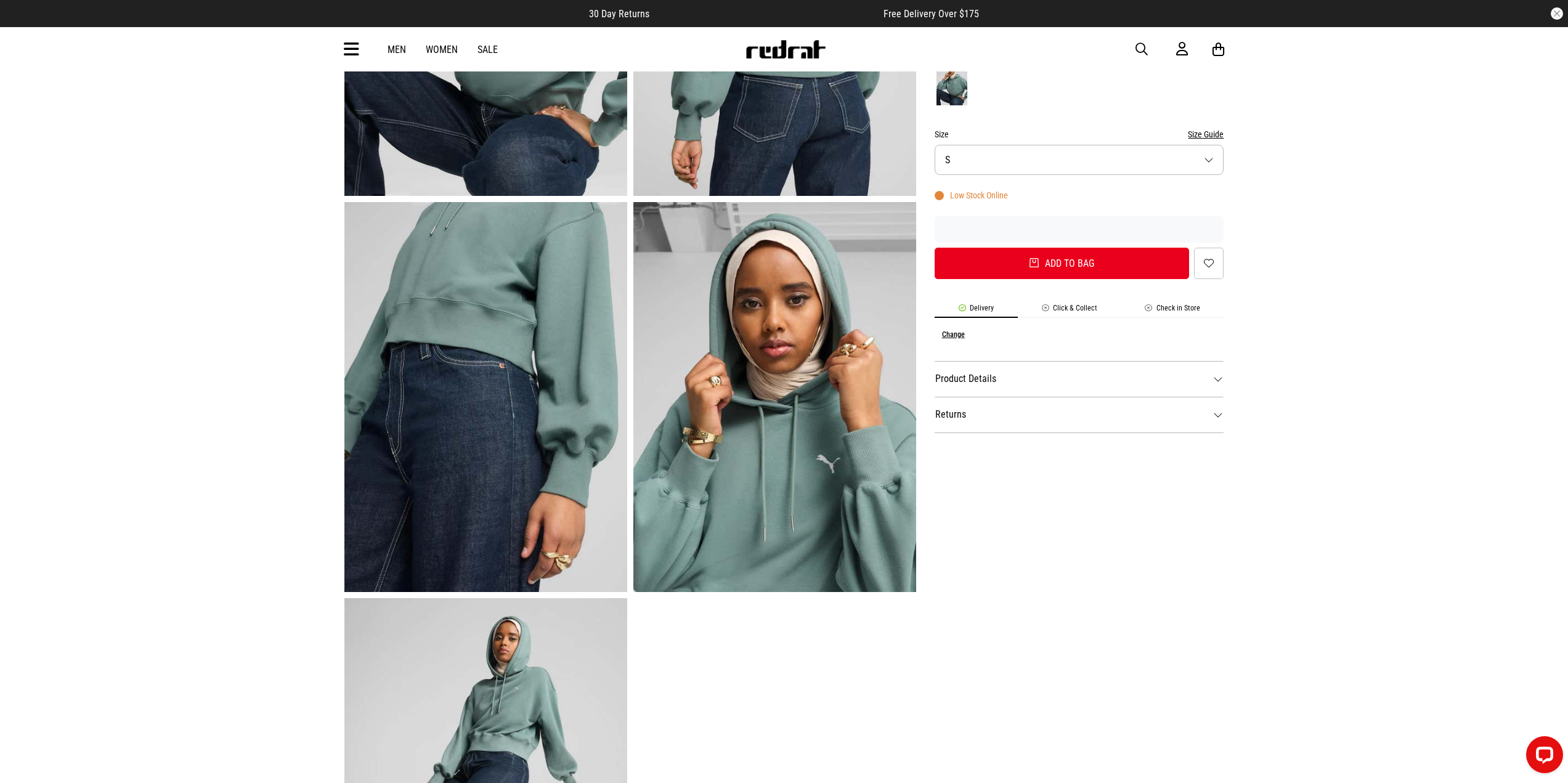
click at [965, 428] on dt "Returns" at bounding box center [1079, 415] width 289 height 35
click at [975, 390] on dt "Product Details" at bounding box center [1079, 379] width 289 height 35
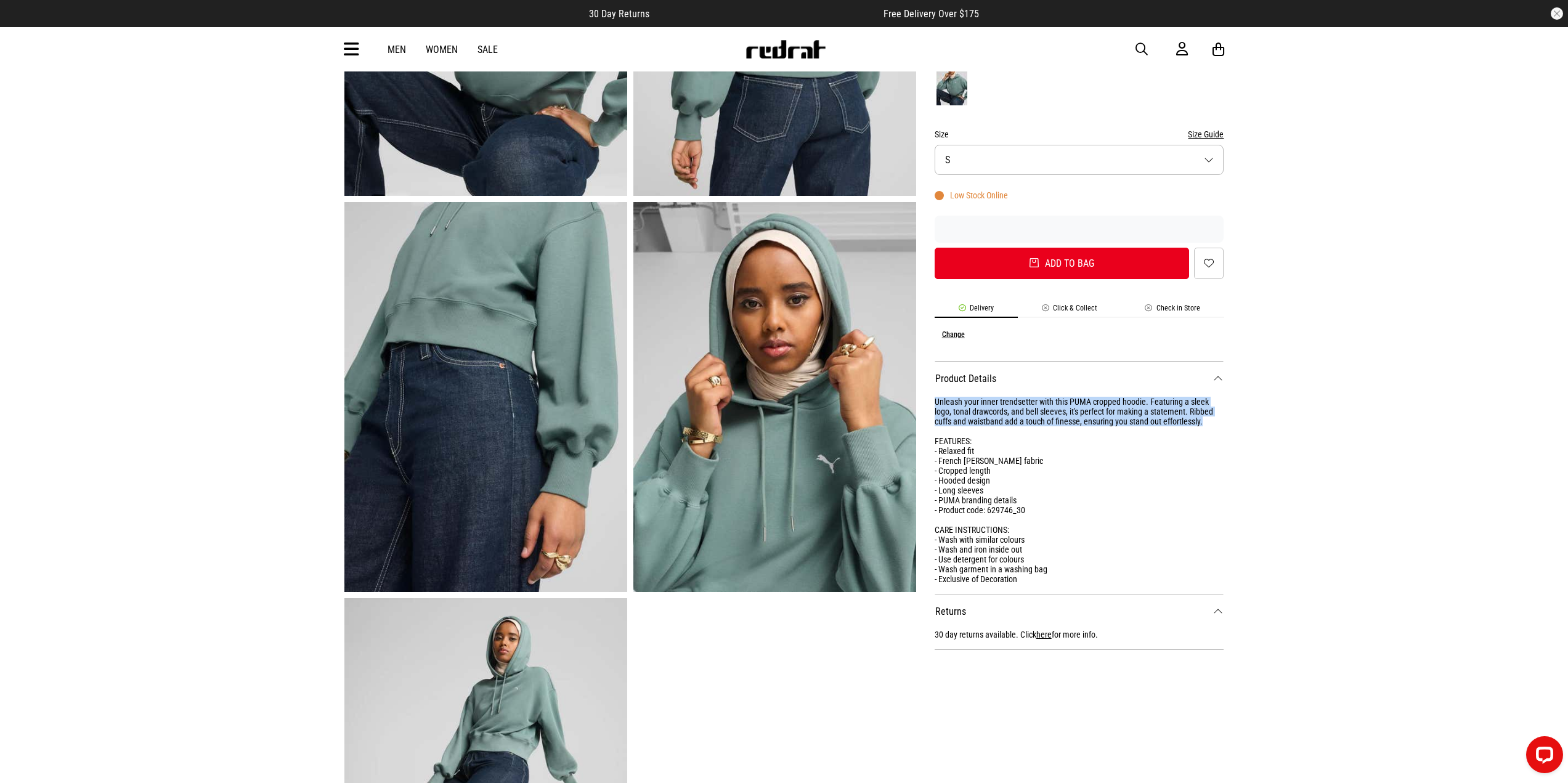
drag, startPoint x: 935, startPoint y: 400, endPoint x: 1240, endPoint y: 423, distance: 305.9
click at [1240, 423] on div "Home Brands Puma Puma Wardrobe Essentials Cropped Hoodie - Womens SHARE Puma Wa…" at bounding box center [784, 498] width 1568 height 1441
copy div "Unleash your inner trendsetter with this PUMA cropped hoodie. Featuring a sleek…"
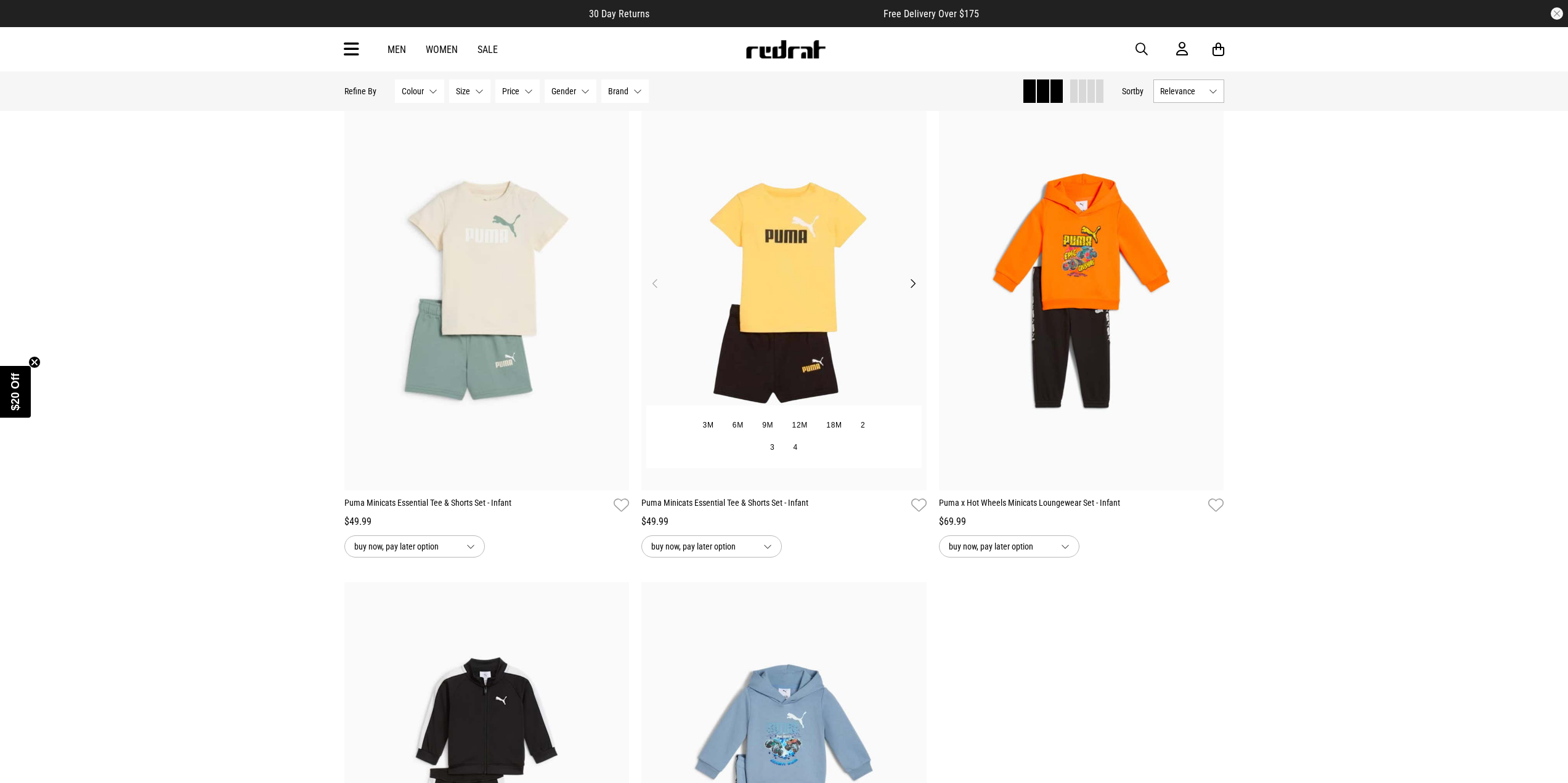
scroll to position [123, 0]
click at [1183, 79] on div "Hide Refine s Refine By Filters Colour None selected Colour 0 Selected Clear Be…" at bounding box center [784, 91] width 900 height 39
click at [1184, 84] on button "Relevance" at bounding box center [1189, 91] width 71 height 23
click at [1183, 111] on li "Newest" at bounding box center [1189, 114] width 70 height 22
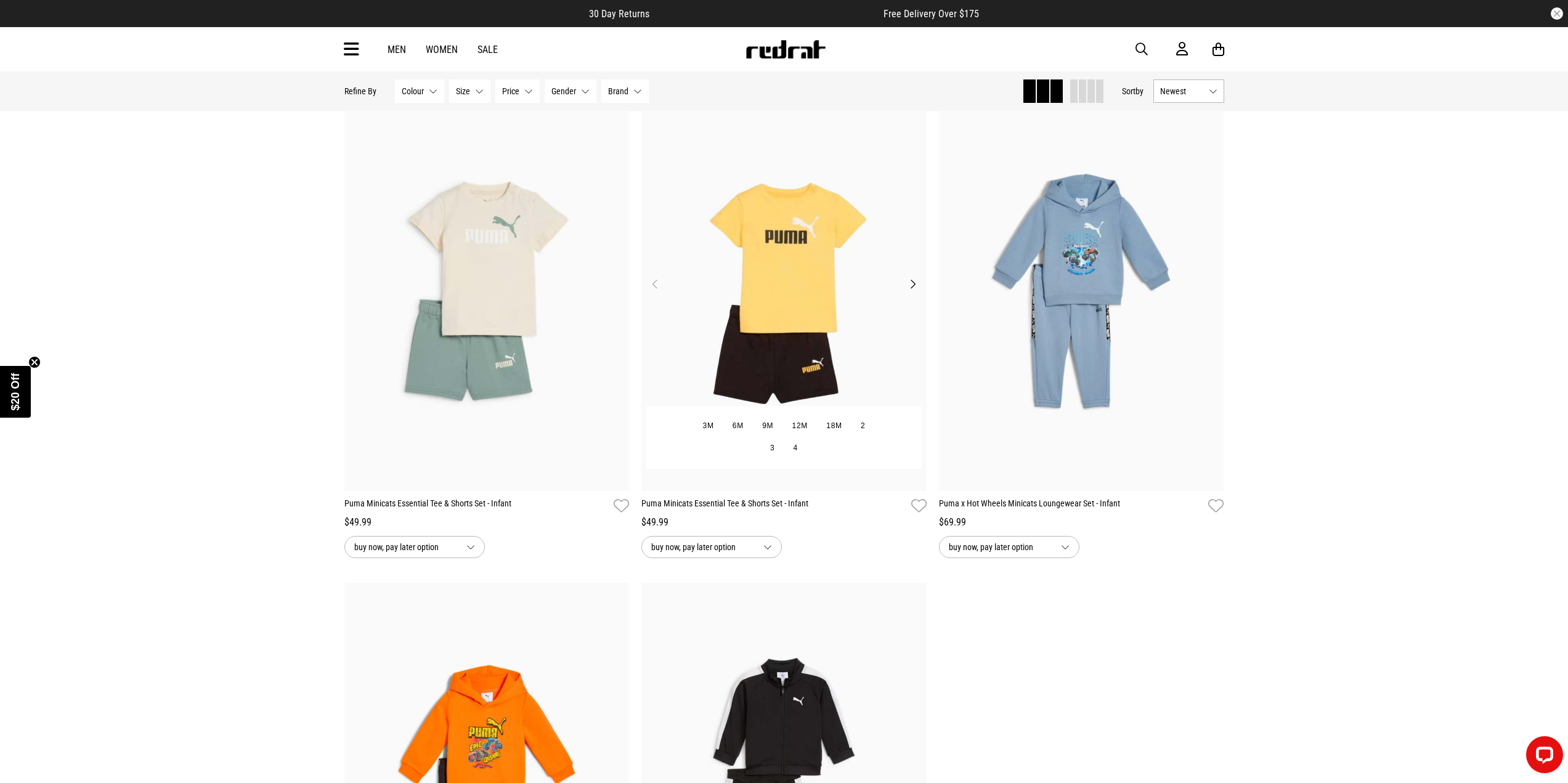
drag, startPoint x: 486, startPoint y: 256, endPoint x: 661, endPoint y: 249, distance: 175.1
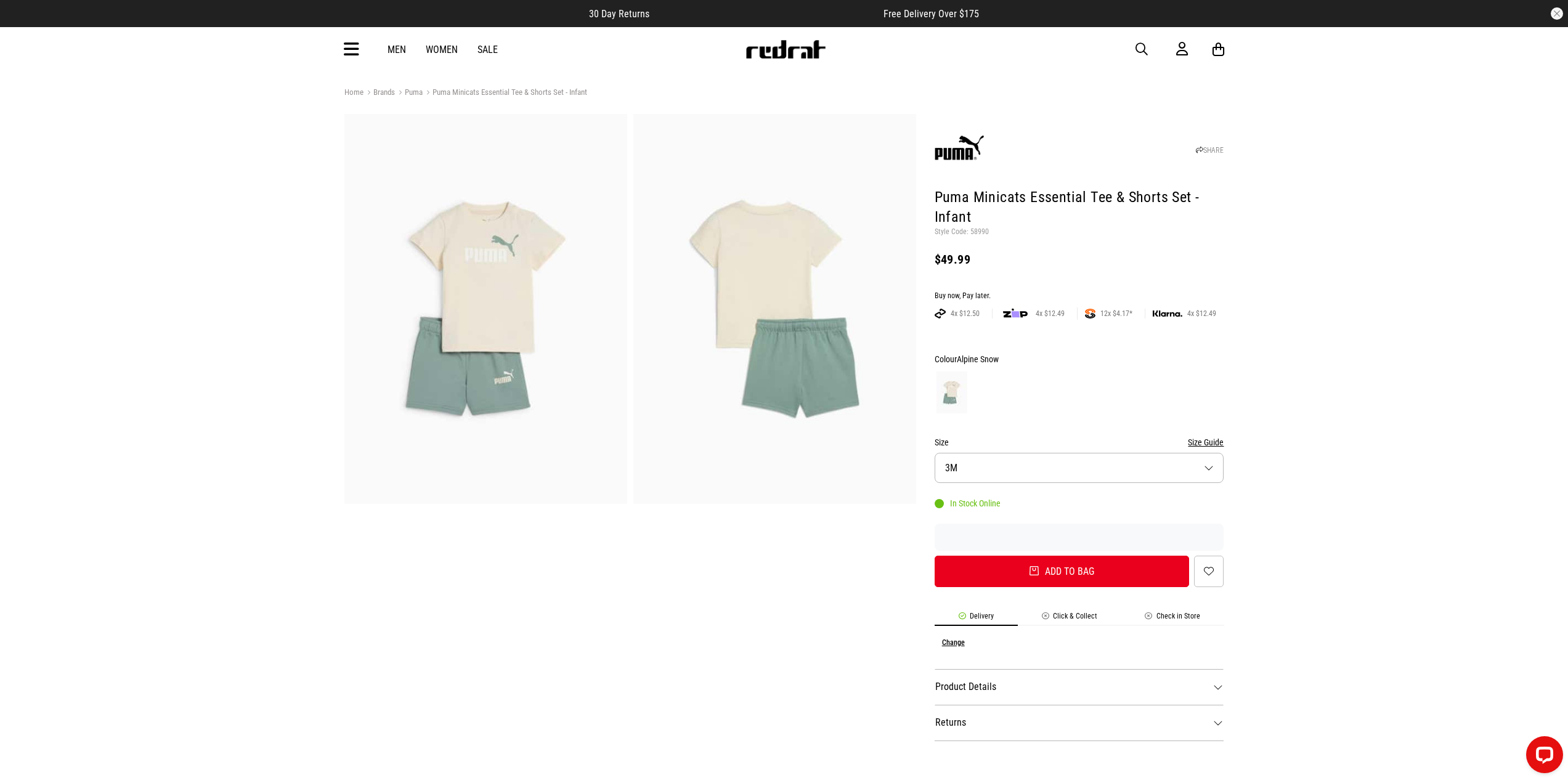
drag, startPoint x: 501, startPoint y: 304, endPoint x: 479, endPoint y: 257, distance: 51.9
click at [479, 257] on img at bounding box center [486, 309] width 283 height 390
drag, startPoint x: 936, startPoint y: 198, endPoint x: 1002, endPoint y: 222, distance: 70.2
click at [1002, 222] on h1 "Puma Minicats Essential Tee & Shorts Set - Infant" at bounding box center [1079, 208] width 289 height 39
copy h1 "Puma Minicats Essential Tee & Shorts Set - Infant"
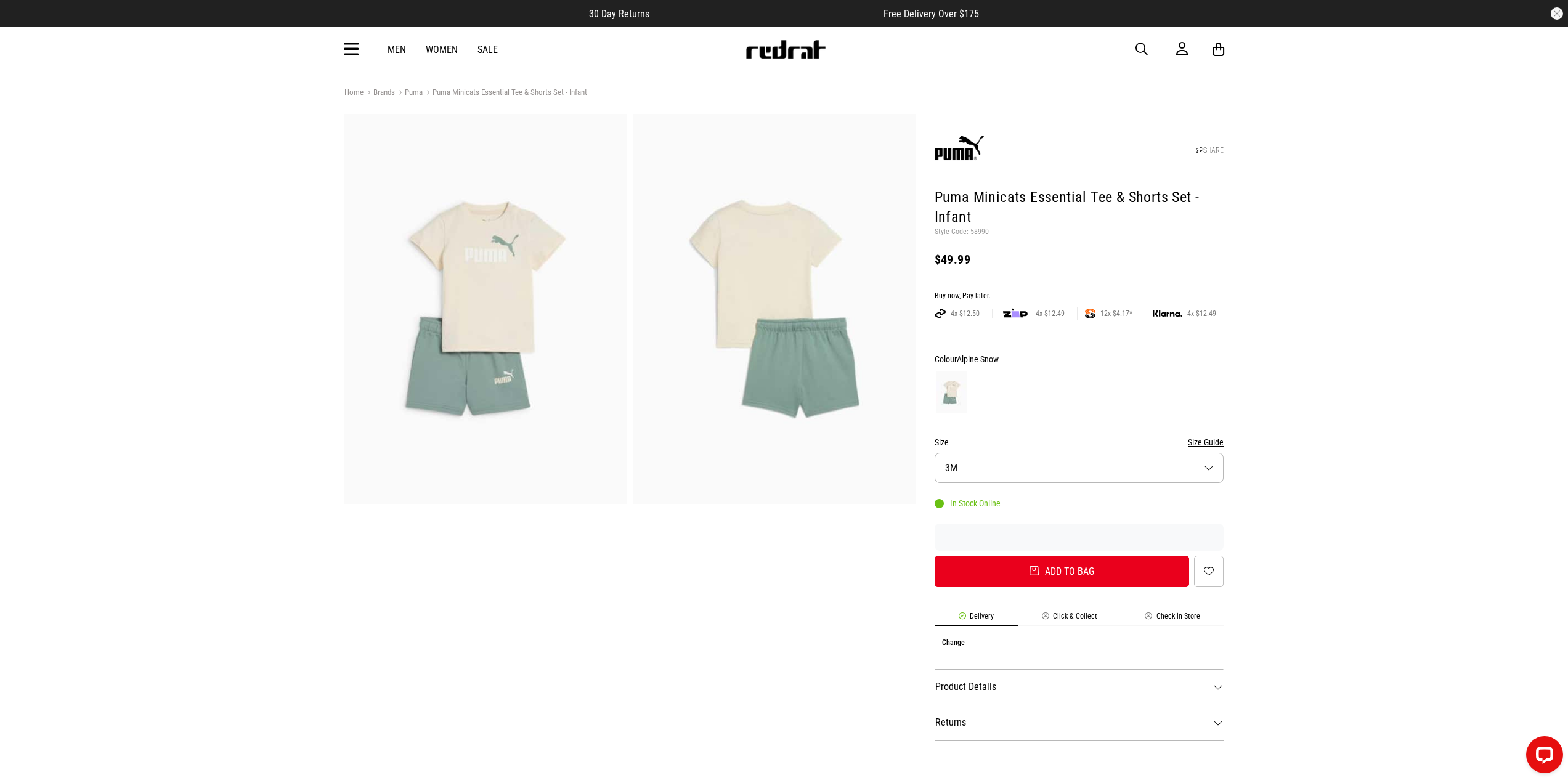
click at [996, 241] on header "SHARE Puma Minicats Essential Tee & Shorts Set - Infant Style Code: 58990 $49.99" at bounding box center [1079, 197] width 289 height 160
click at [1024, 467] on button "Size 3M" at bounding box center [1079, 468] width 289 height 30
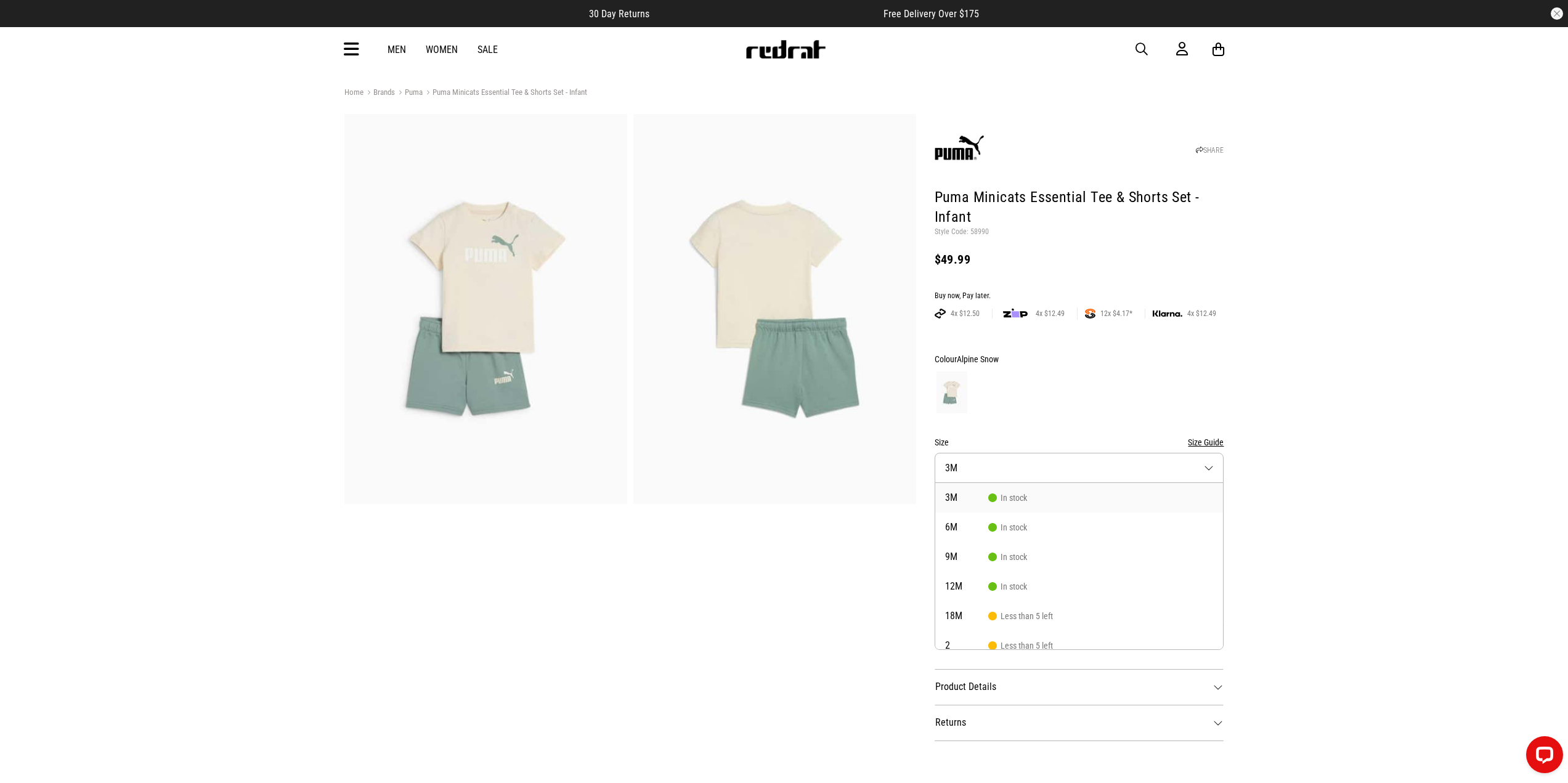
click at [1024, 467] on button "Size 3M" at bounding box center [1079, 468] width 289 height 30
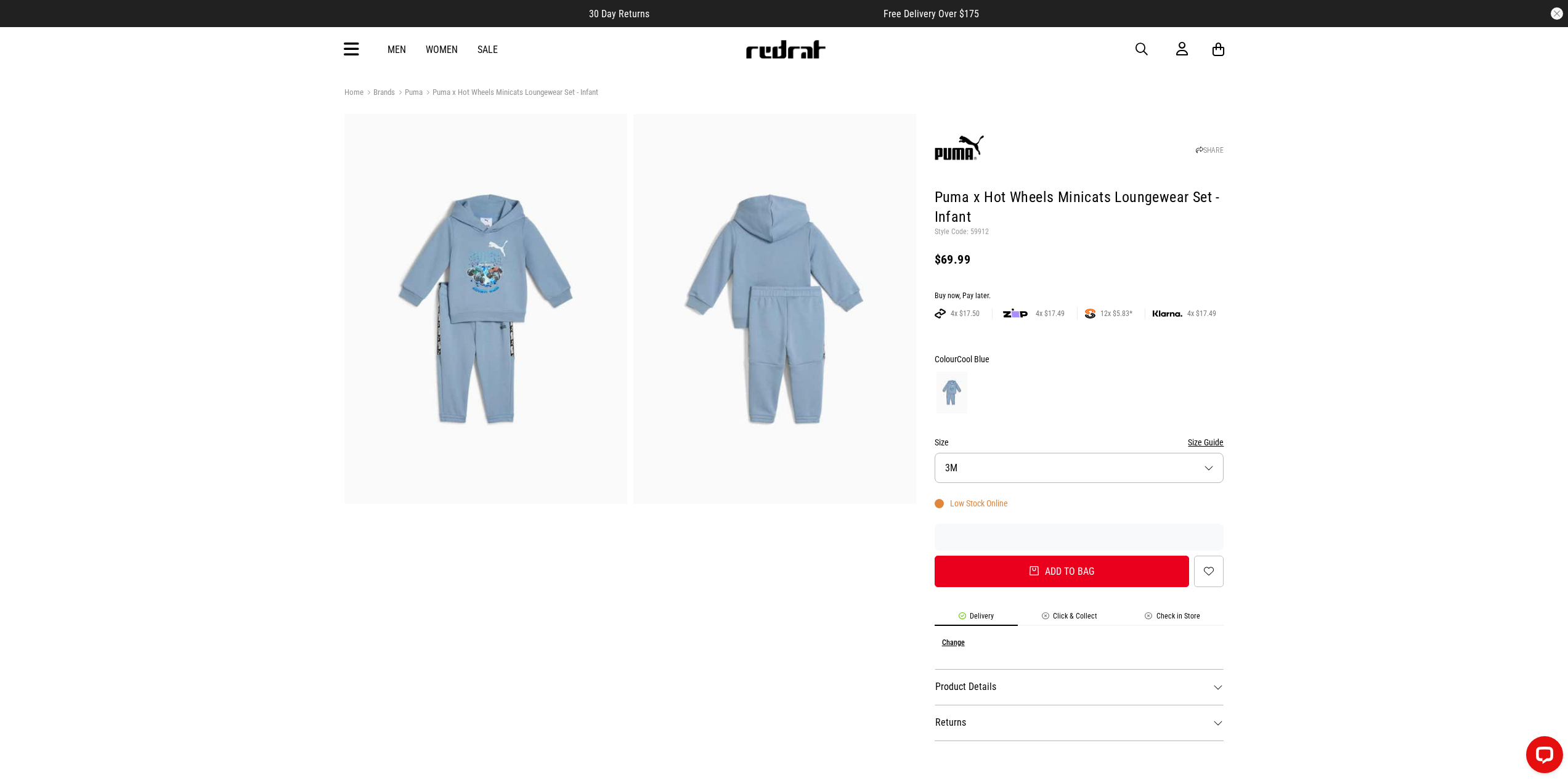
click at [520, 306] on img at bounding box center [486, 309] width 283 height 390
drag, startPoint x: 936, startPoint y: 195, endPoint x: 994, endPoint y: 212, distance: 60.4
click at [994, 212] on h1 "Puma x Hot Wheels Minicats Loungewear Set - Infant" at bounding box center [1079, 208] width 289 height 39
copy h1 "Puma x Hot Wheels Minicats Loungewear Set - Infant"
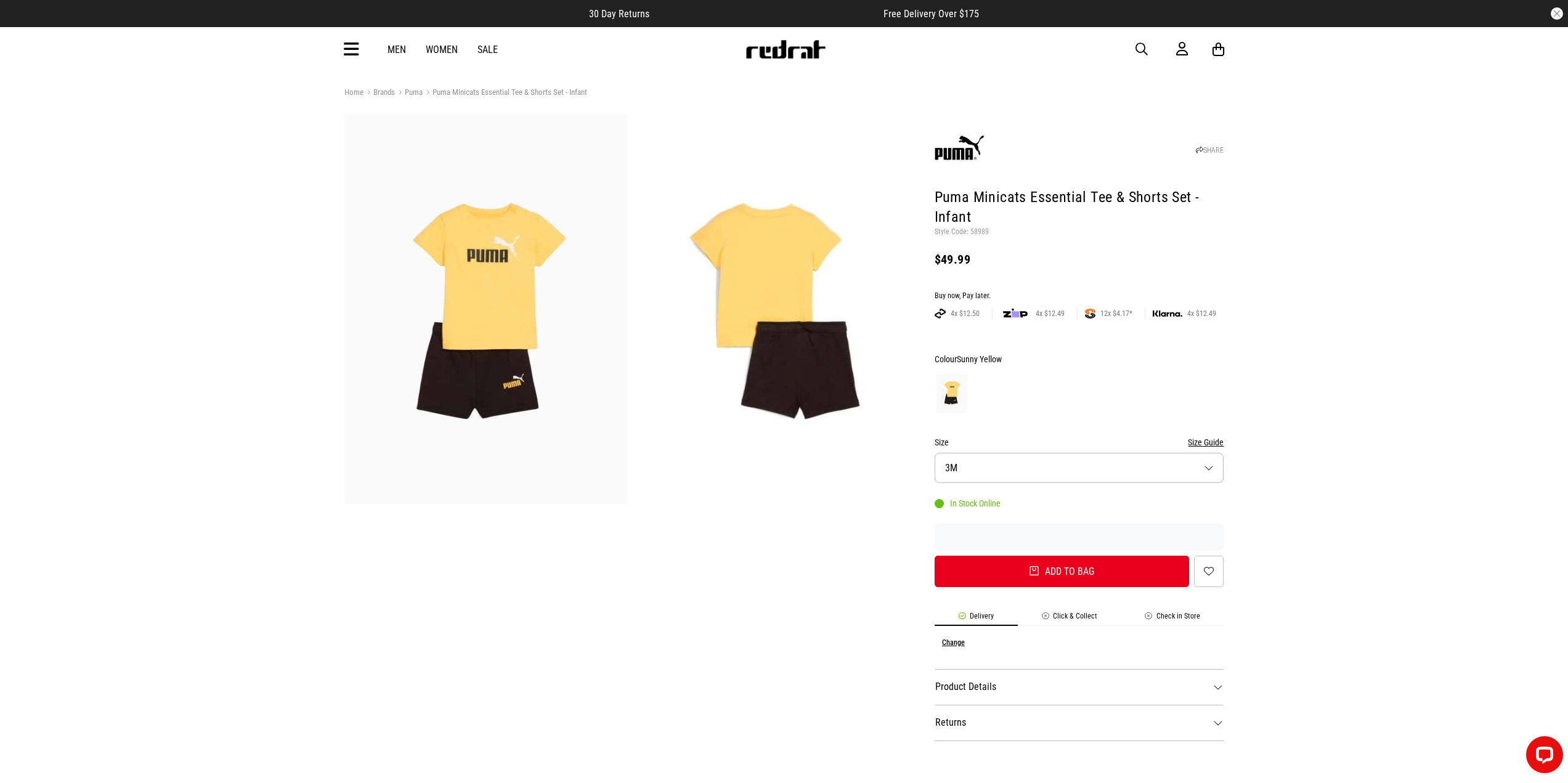
click at [628, 351] on div at bounding box center [630, 312] width 572 height 396
click at [561, 336] on img at bounding box center [486, 309] width 283 height 390
drag, startPoint x: 937, startPoint y: 193, endPoint x: 1010, endPoint y: 213, distance: 75.7
click at [1010, 213] on h1 "Puma Minicats Essential Tee & Shorts Set - Infant" at bounding box center [1079, 208] width 289 height 39
copy h1 "Puma Minicats Essential Tee & Shorts Set - Infant"
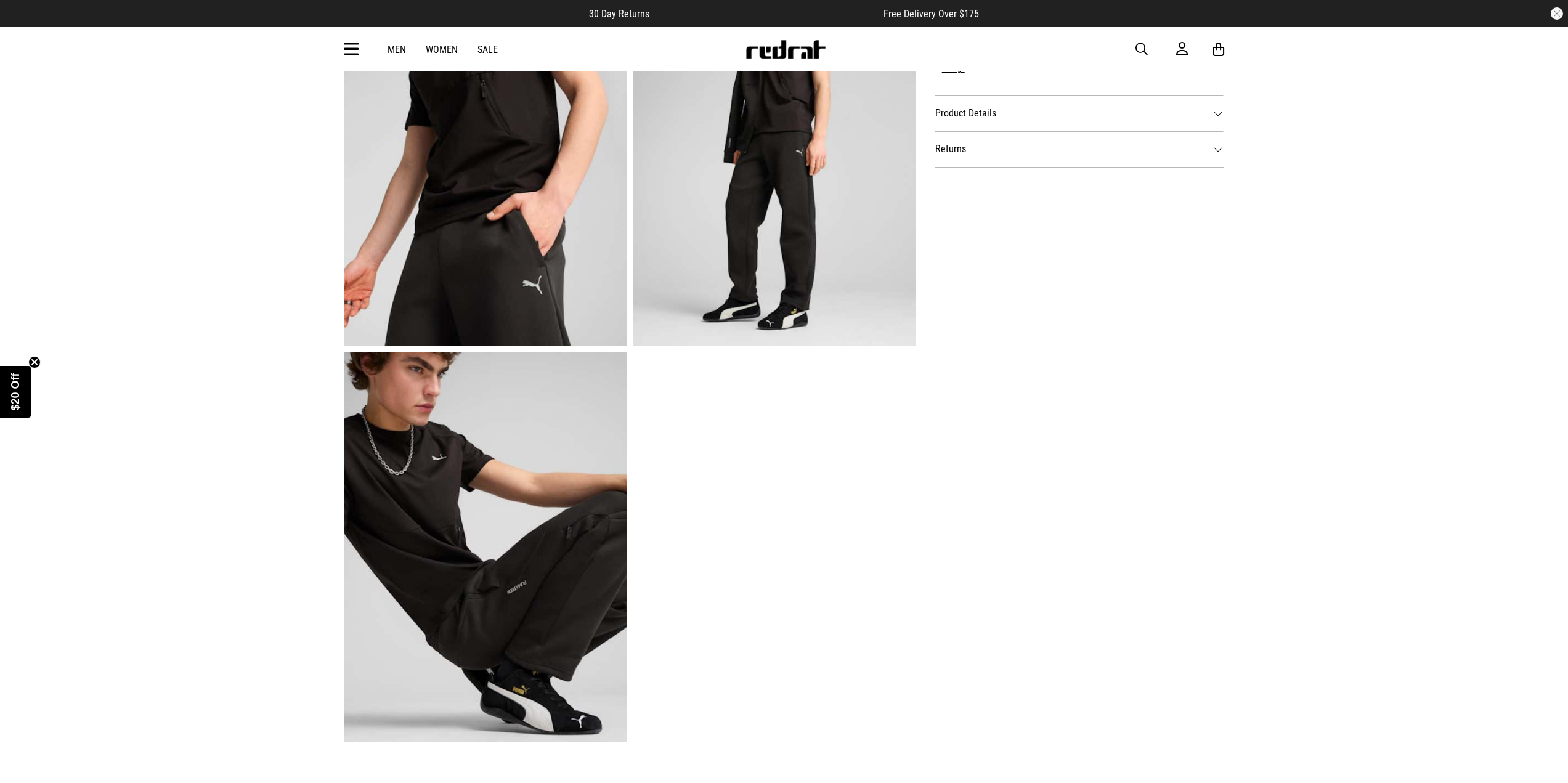
scroll to position [739, 0]
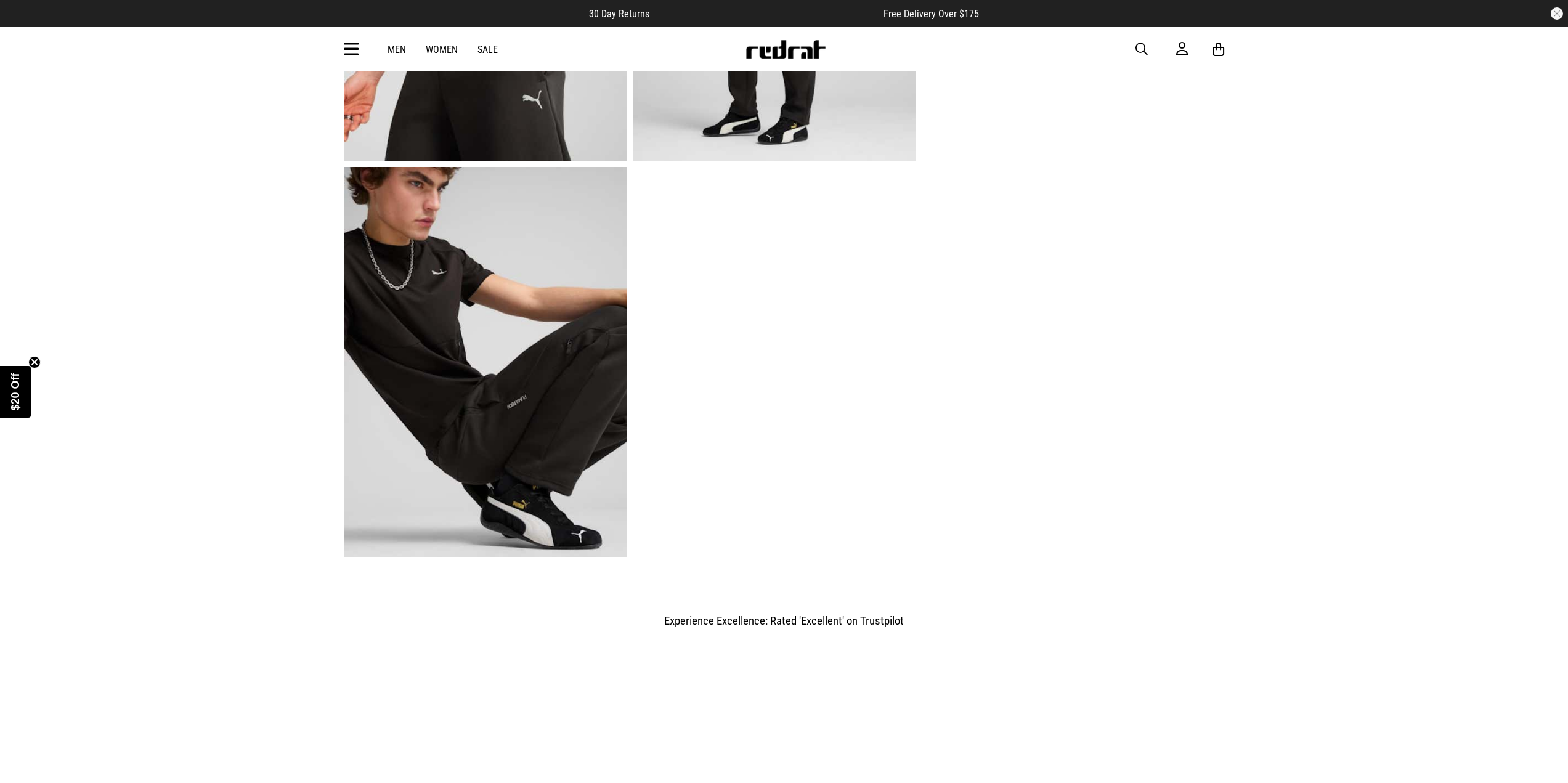
click at [503, 413] on img at bounding box center [486, 362] width 283 height 390
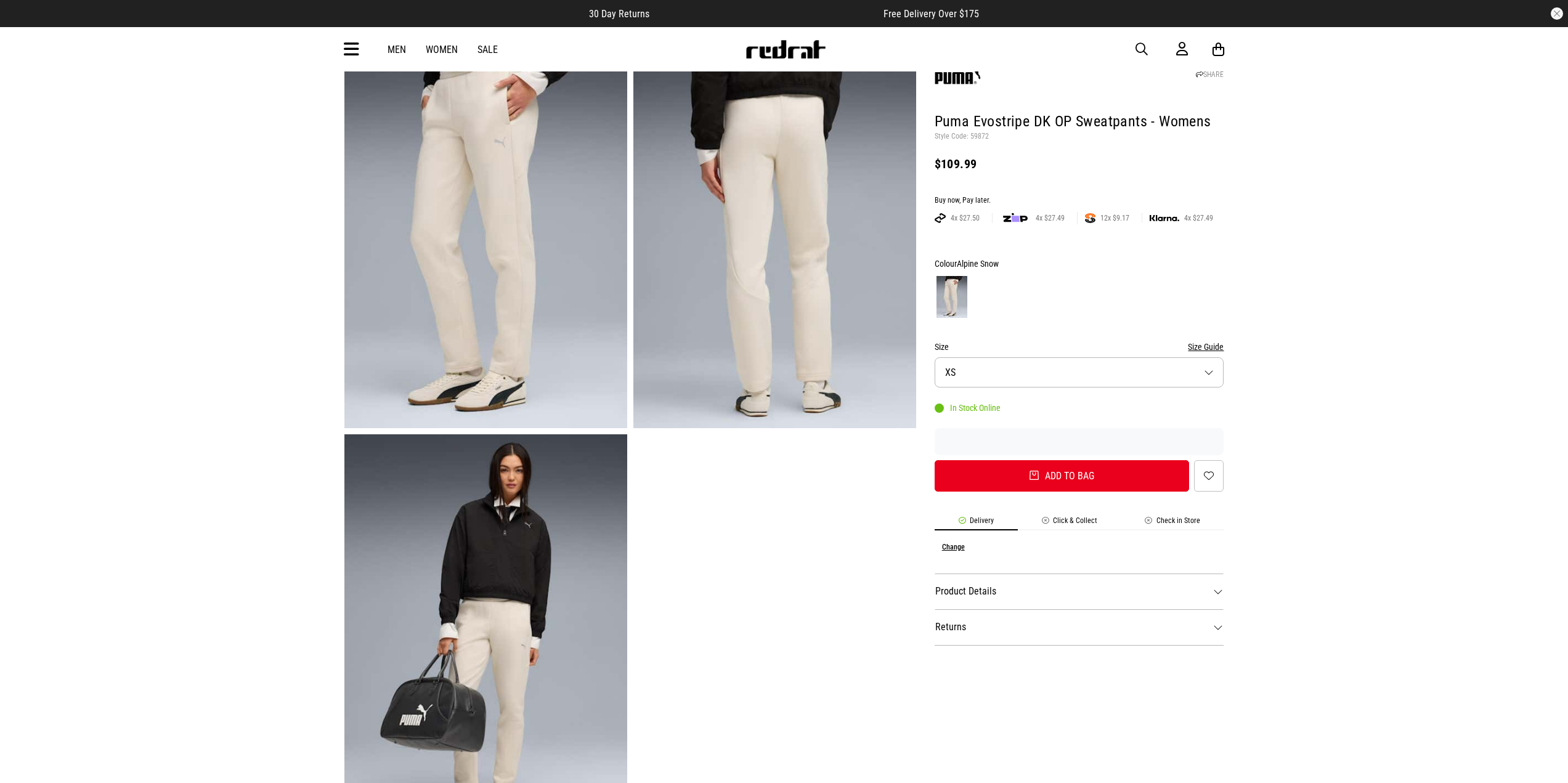
scroll to position [61, 0]
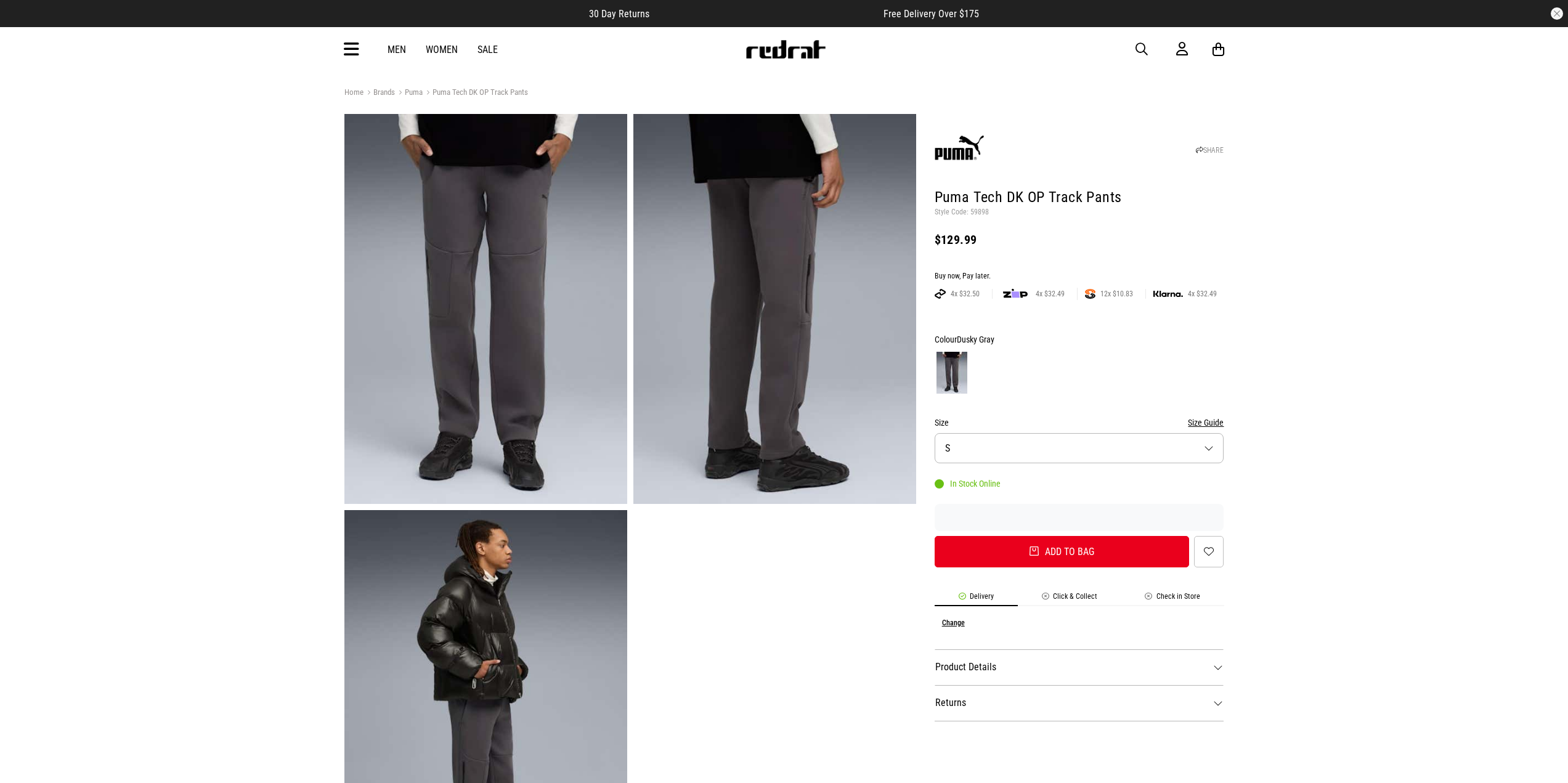
click at [481, 230] on img at bounding box center [486, 309] width 283 height 390
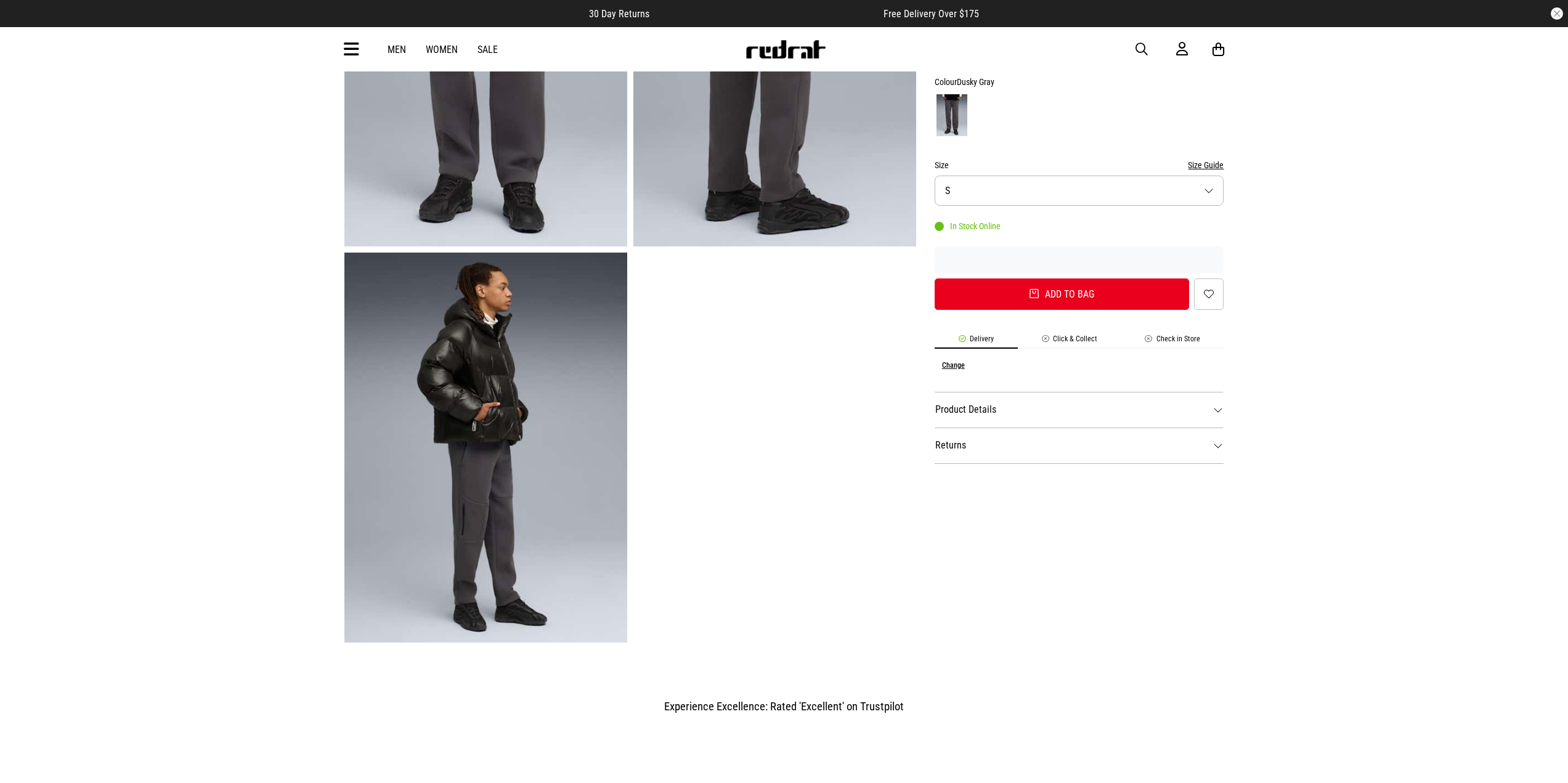
scroll to position [308, 0]
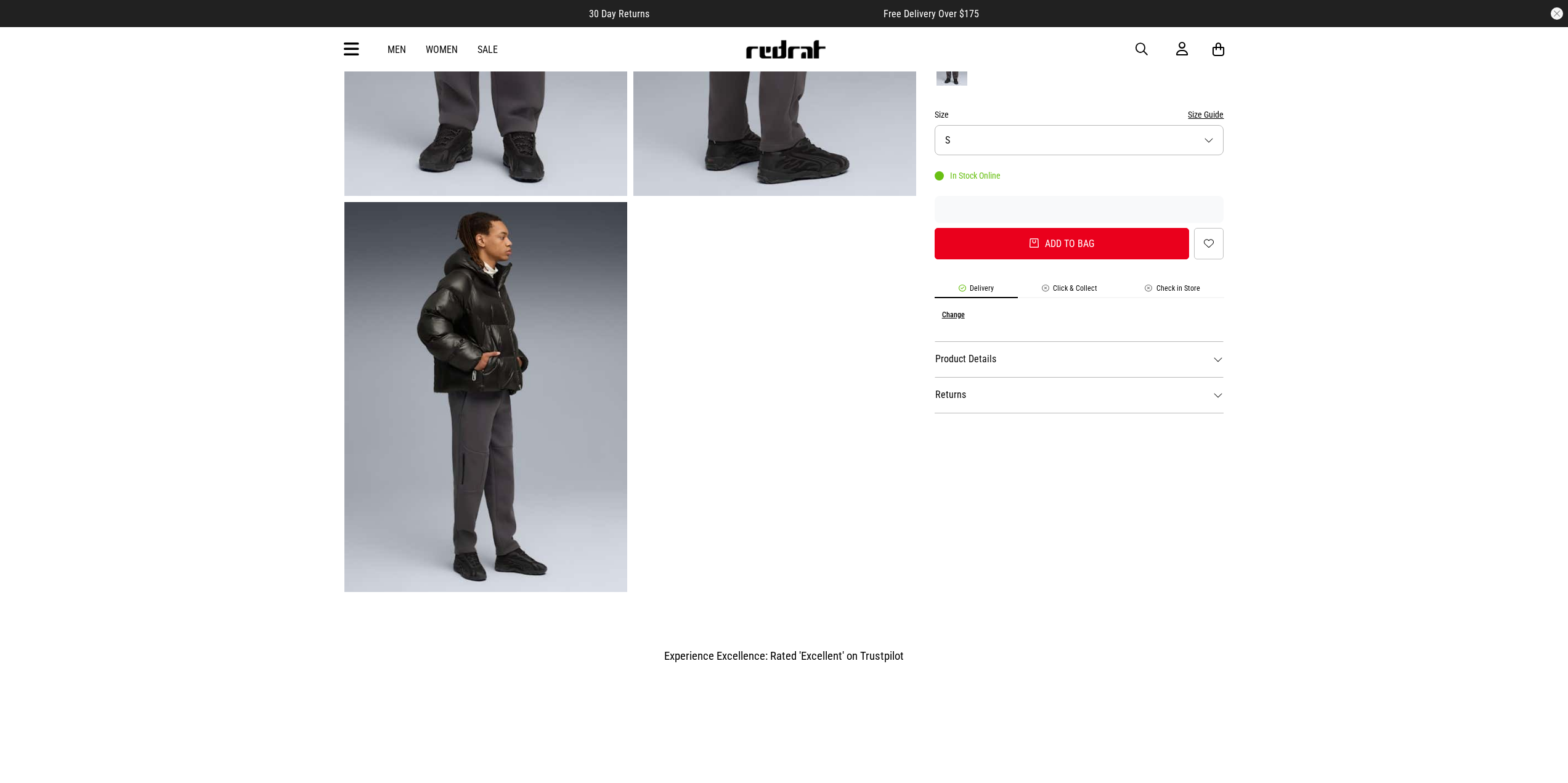
click at [1016, 363] on dt "Product Details" at bounding box center [1079, 359] width 289 height 35
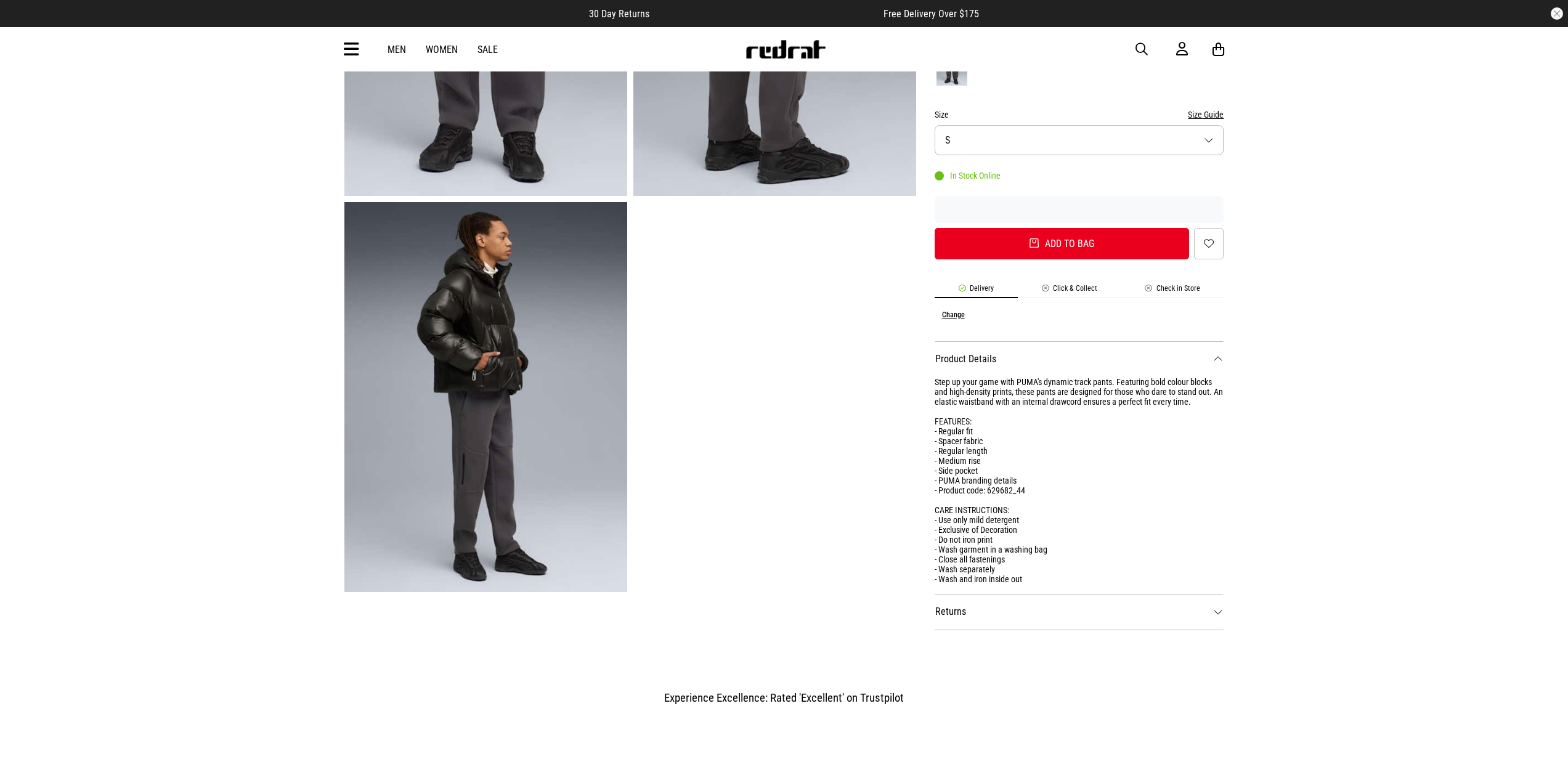
click at [1105, 385] on div "Step up your game with PUMA's dynamic track pants. Featuring bold colour blocks…" at bounding box center [1079, 480] width 289 height 207
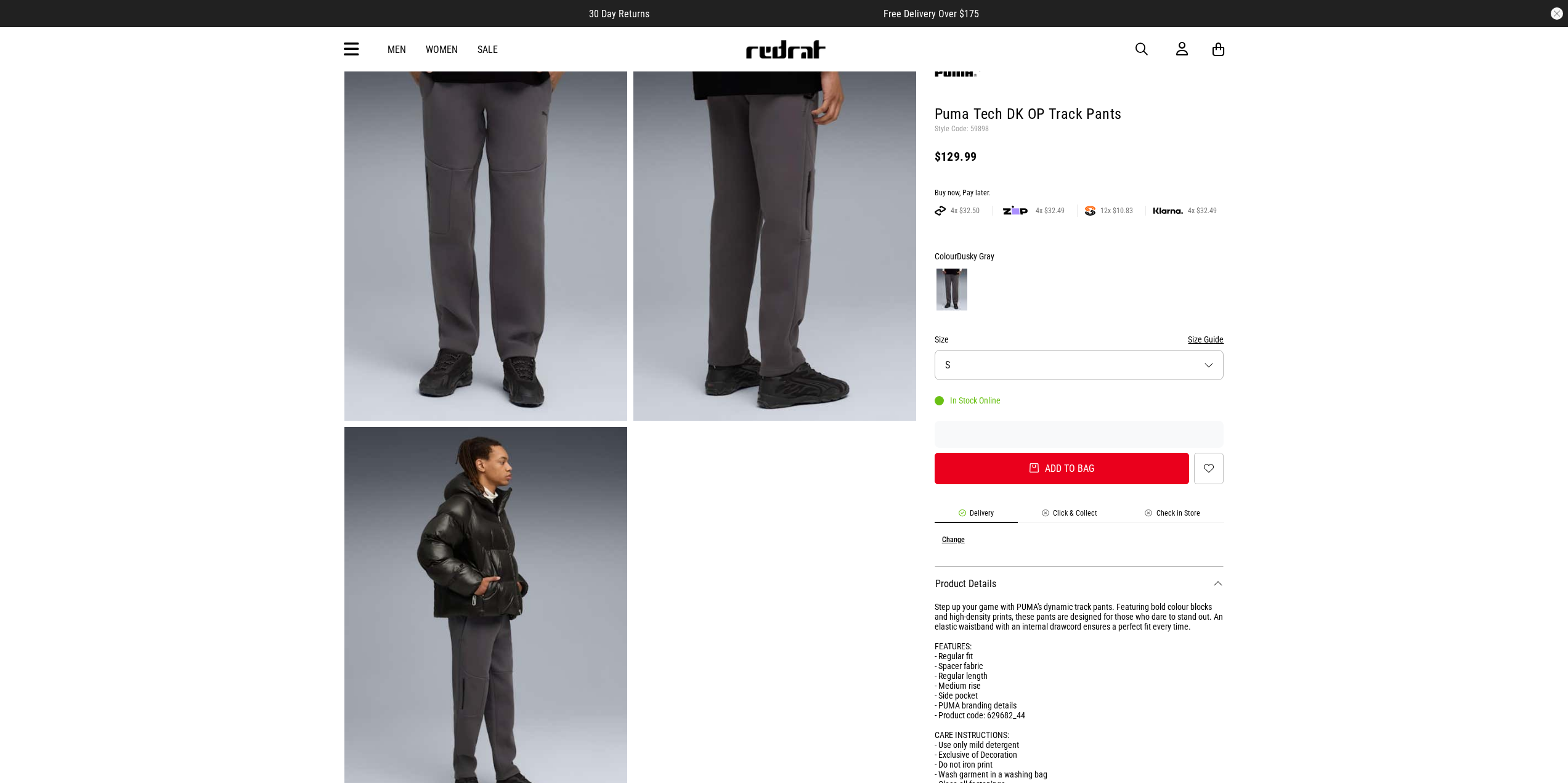
scroll to position [0, 0]
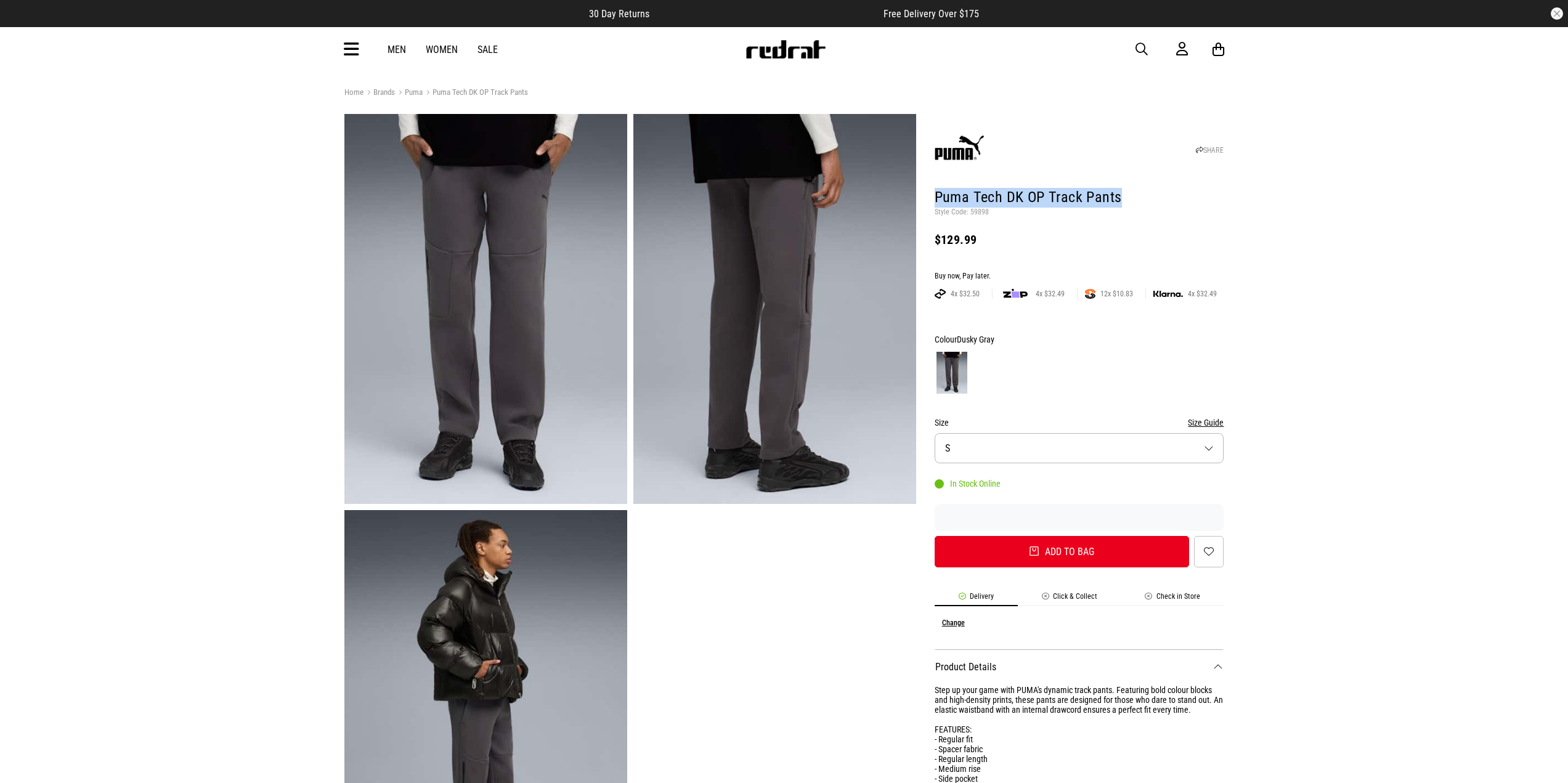
drag, startPoint x: 933, startPoint y: 192, endPoint x: 1158, endPoint y: 202, distance: 225.2
click at [1158, 202] on div "SHARE Puma Tech DK OP Track Pants Style Code: 59898 $129.99 Buy now, Pay later.…" at bounding box center [1070, 531] width 308 height 834
copy h1 "Puma Tech DK OP Track Pants"
click at [1079, 251] on header "SHARE Puma Tech DK OP Track Pants Style Code: 59898 $129.99" at bounding box center [1079, 187] width 289 height 140
drag, startPoint x: 977, startPoint y: 237, endPoint x: 916, endPoint y: 237, distance: 61.0
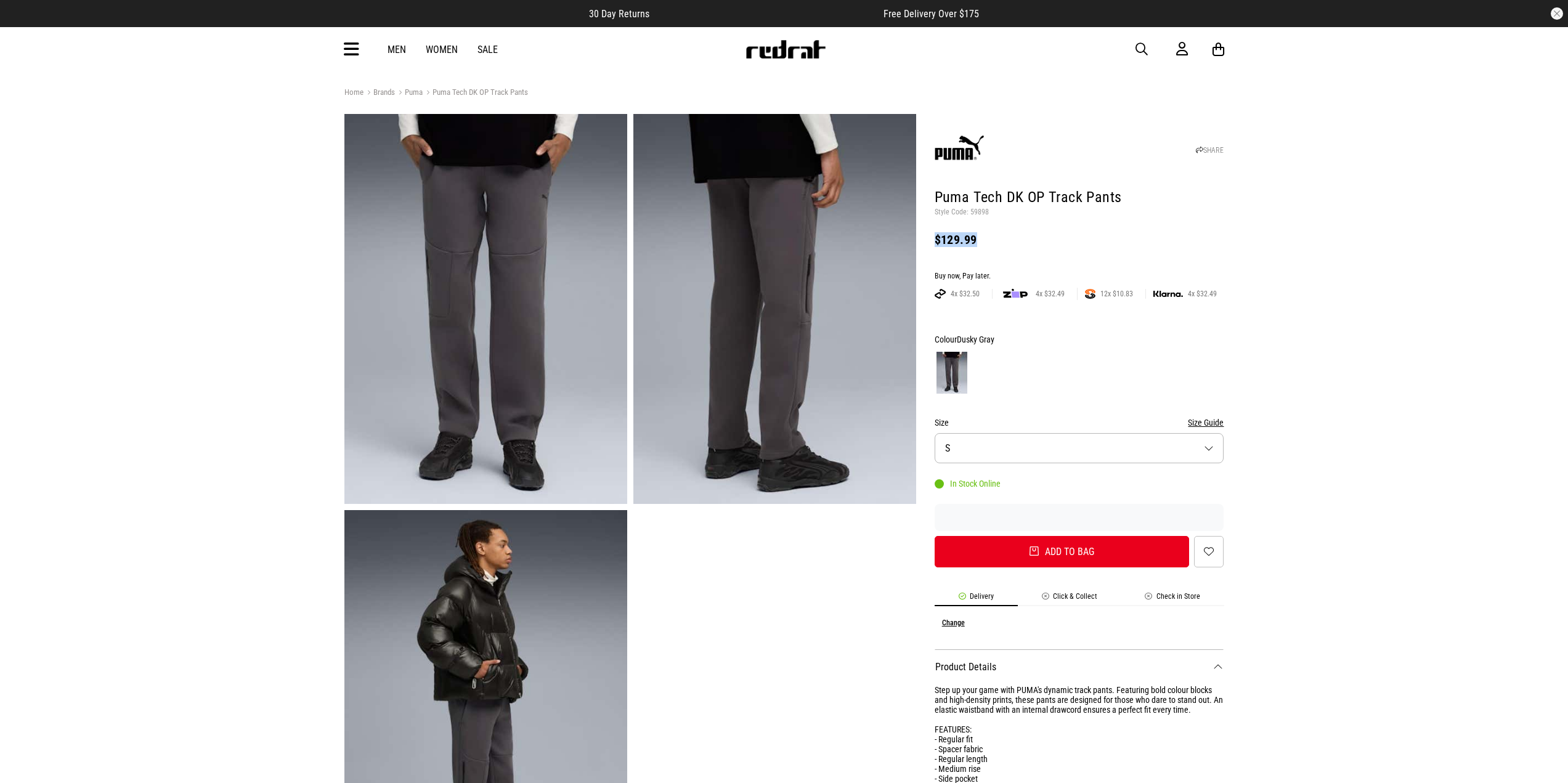
click at [916, 237] on div "SHARE Puma Tech DK OP Track Pants Style Code: 59898 $129.99 Buy now, Pay later.…" at bounding box center [1070, 531] width 308 height 834
click at [1034, 366] on div at bounding box center [1079, 373] width 289 height 46
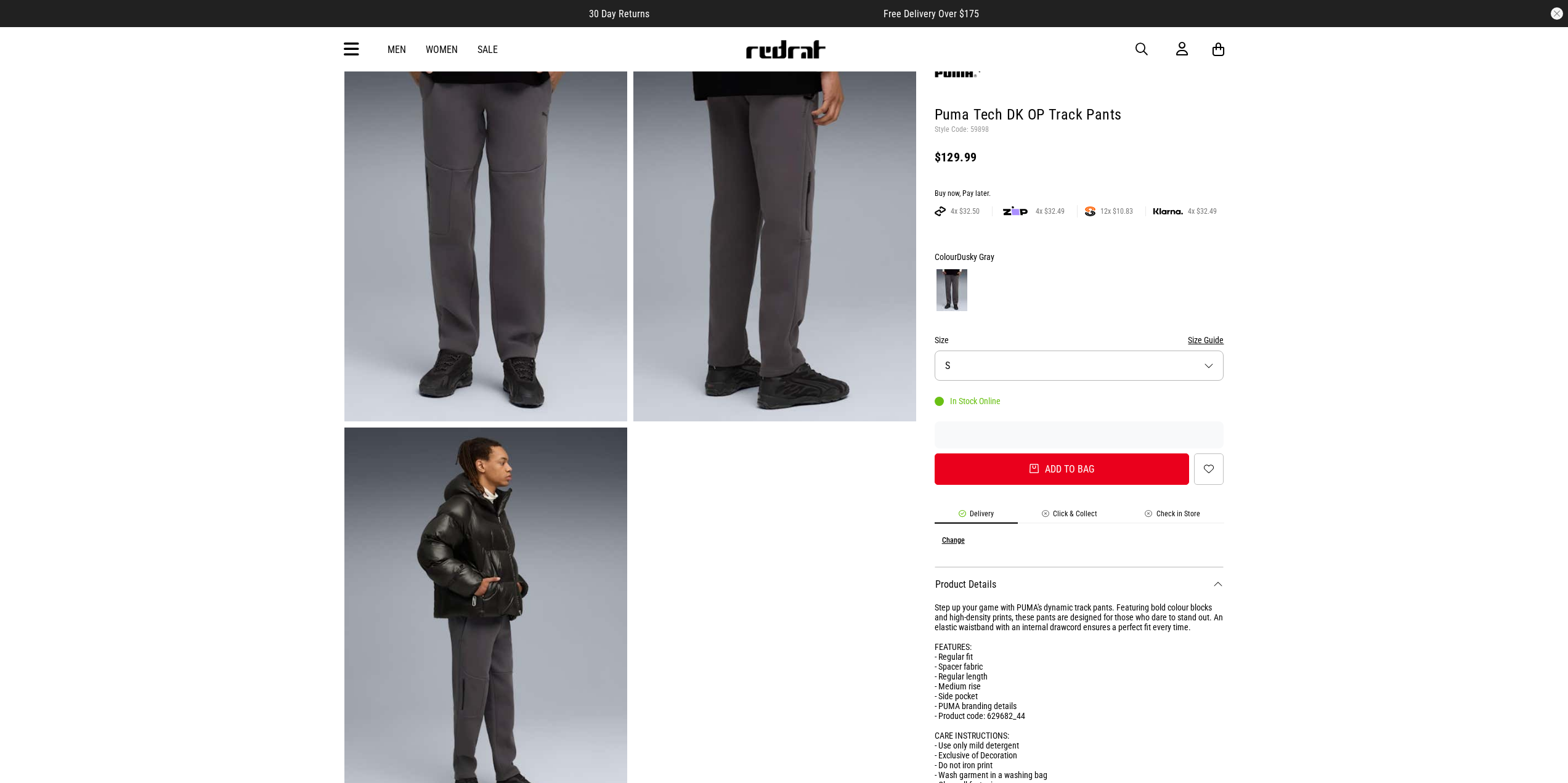
scroll to position [123, 0]
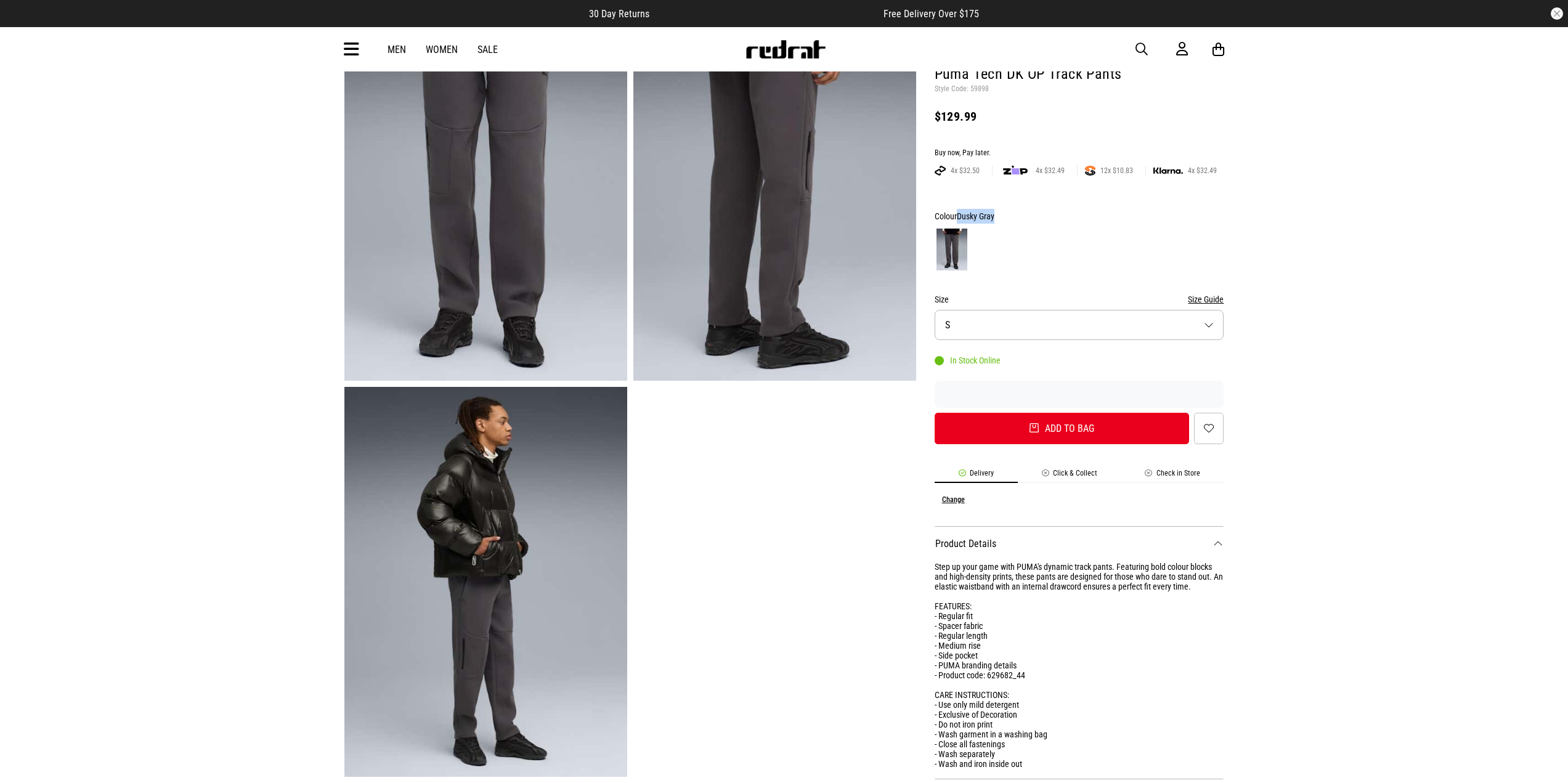
drag, startPoint x: 996, startPoint y: 215, endPoint x: 960, endPoint y: 220, distance: 36.3
click at [960, 220] on span "Dusky Gray" at bounding box center [975, 216] width 37 height 10
copy span "Dusky Gray"
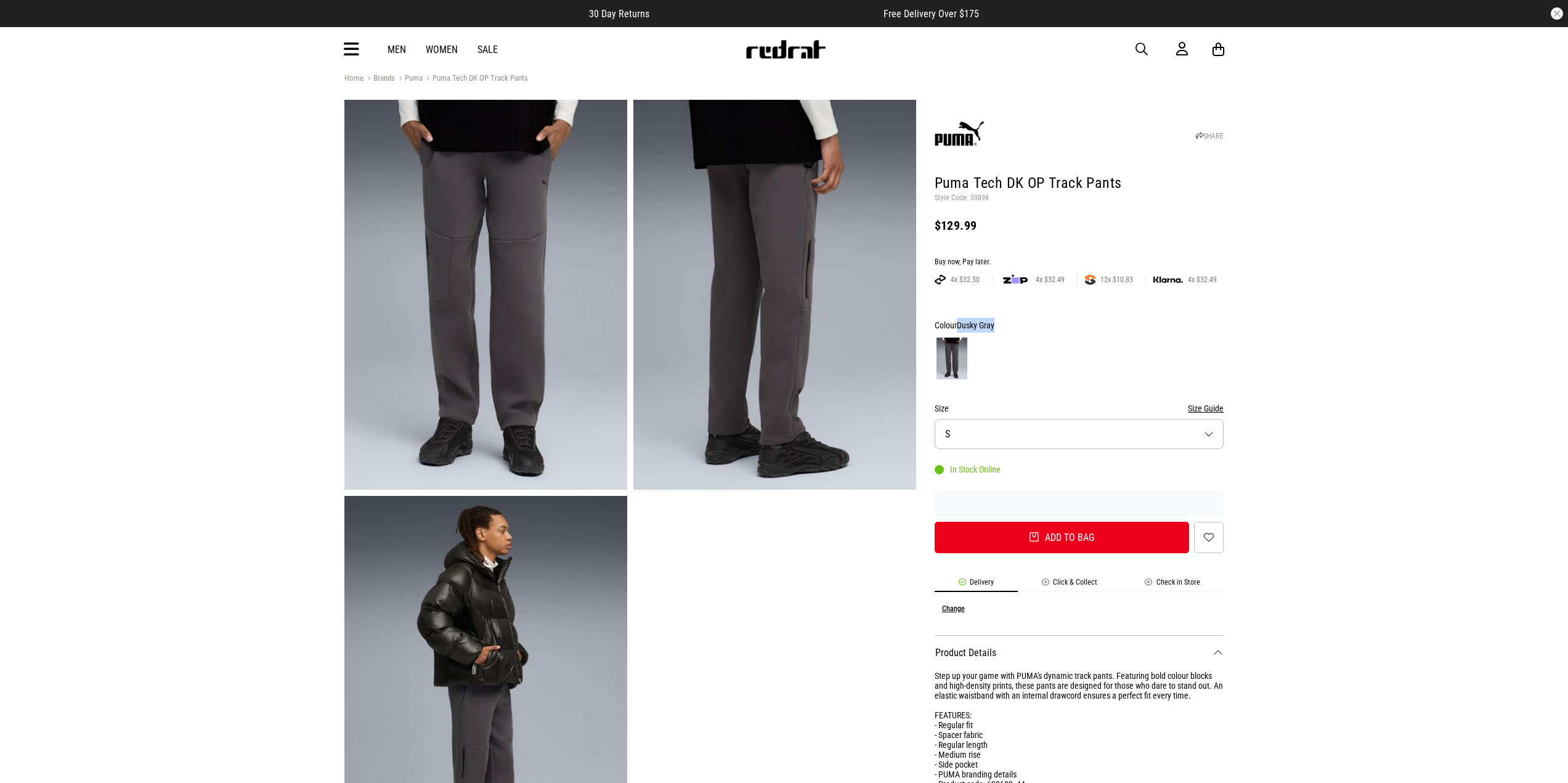
scroll to position [0, 0]
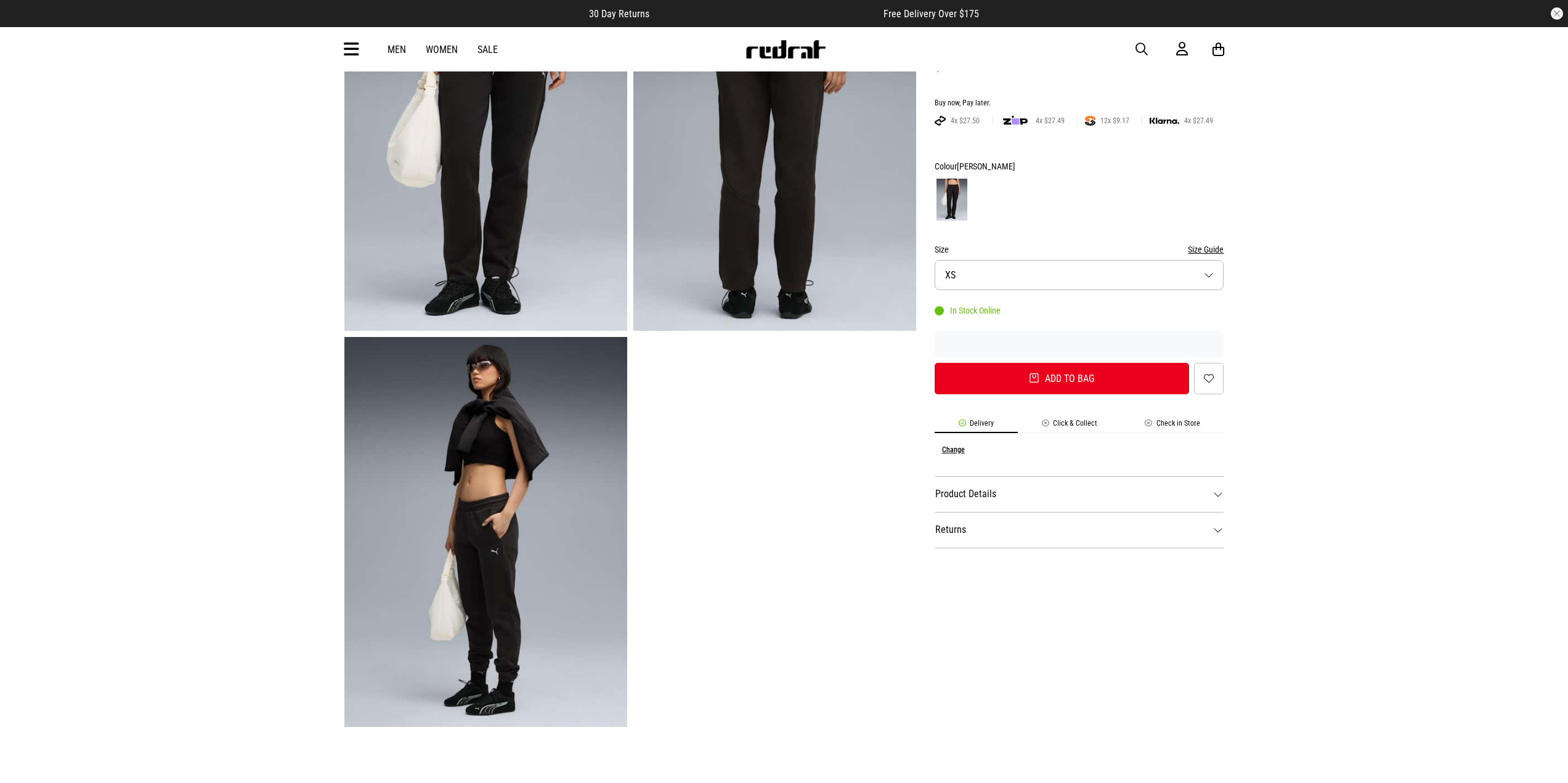
scroll to position [185, 0]
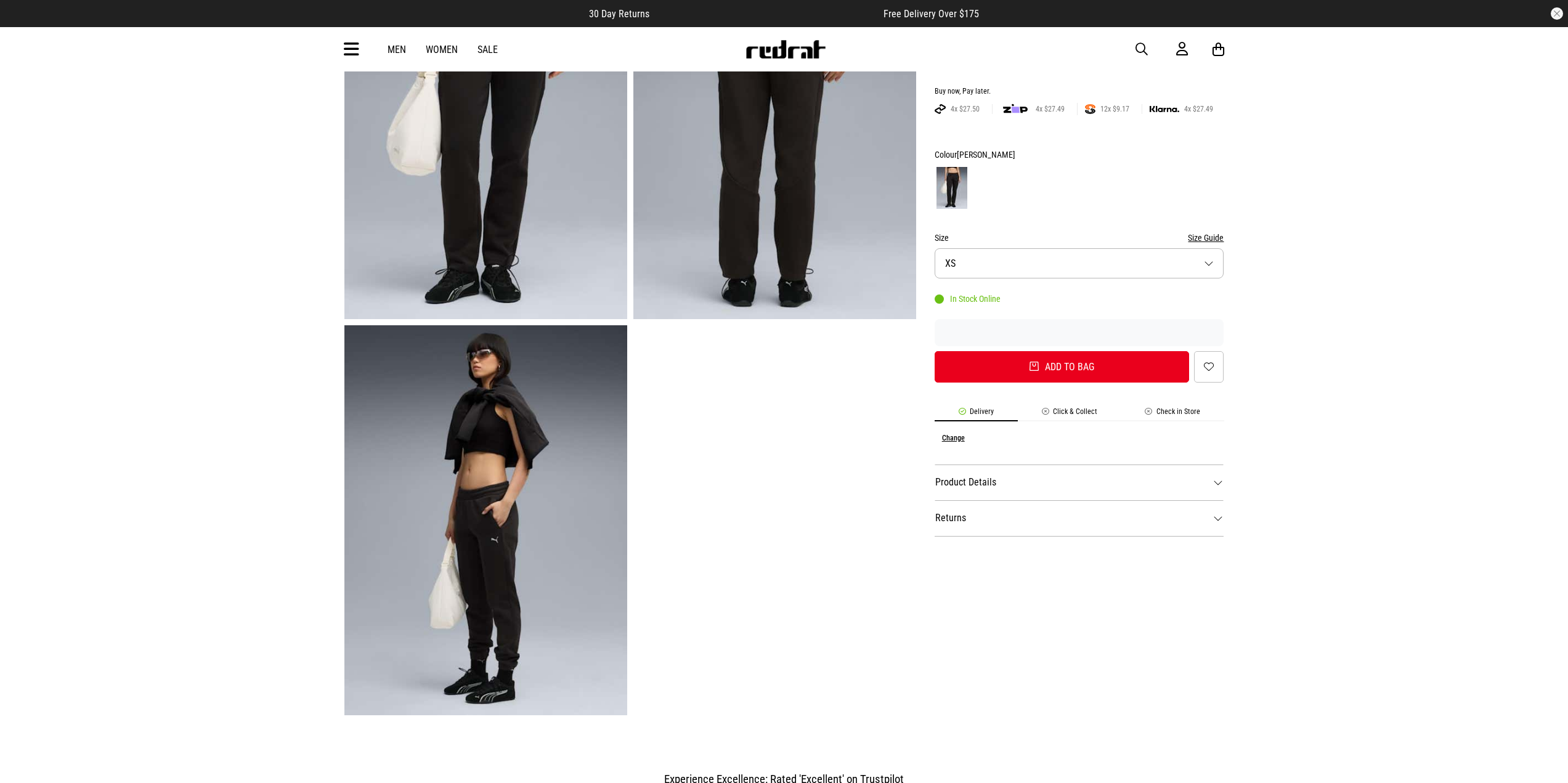
click at [522, 392] on img at bounding box center [486, 520] width 283 height 390
click at [987, 491] on dt "Product Details" at bounding box center [1079, 482] width 289 height 35
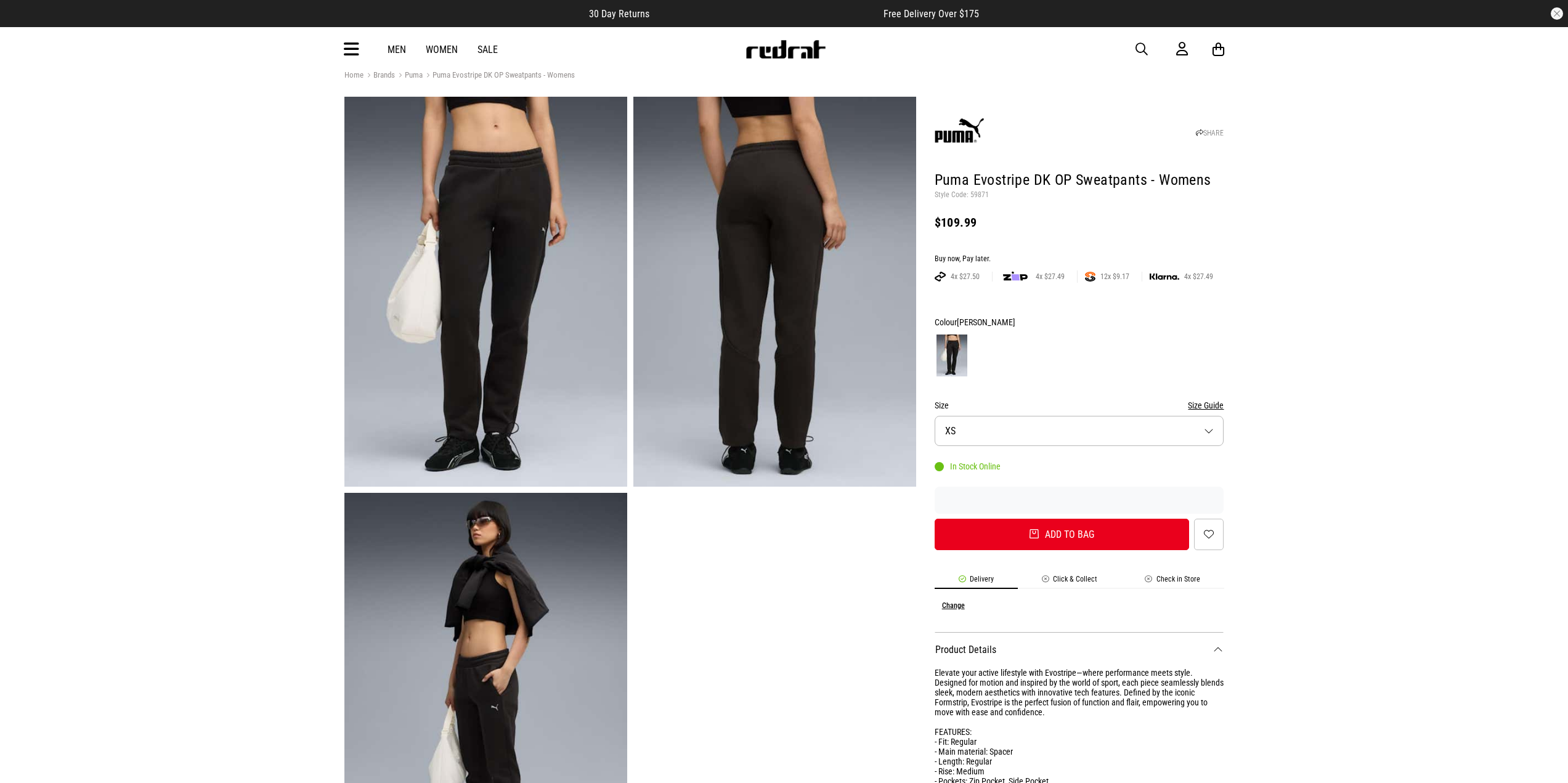
scroll to position [0, 0]
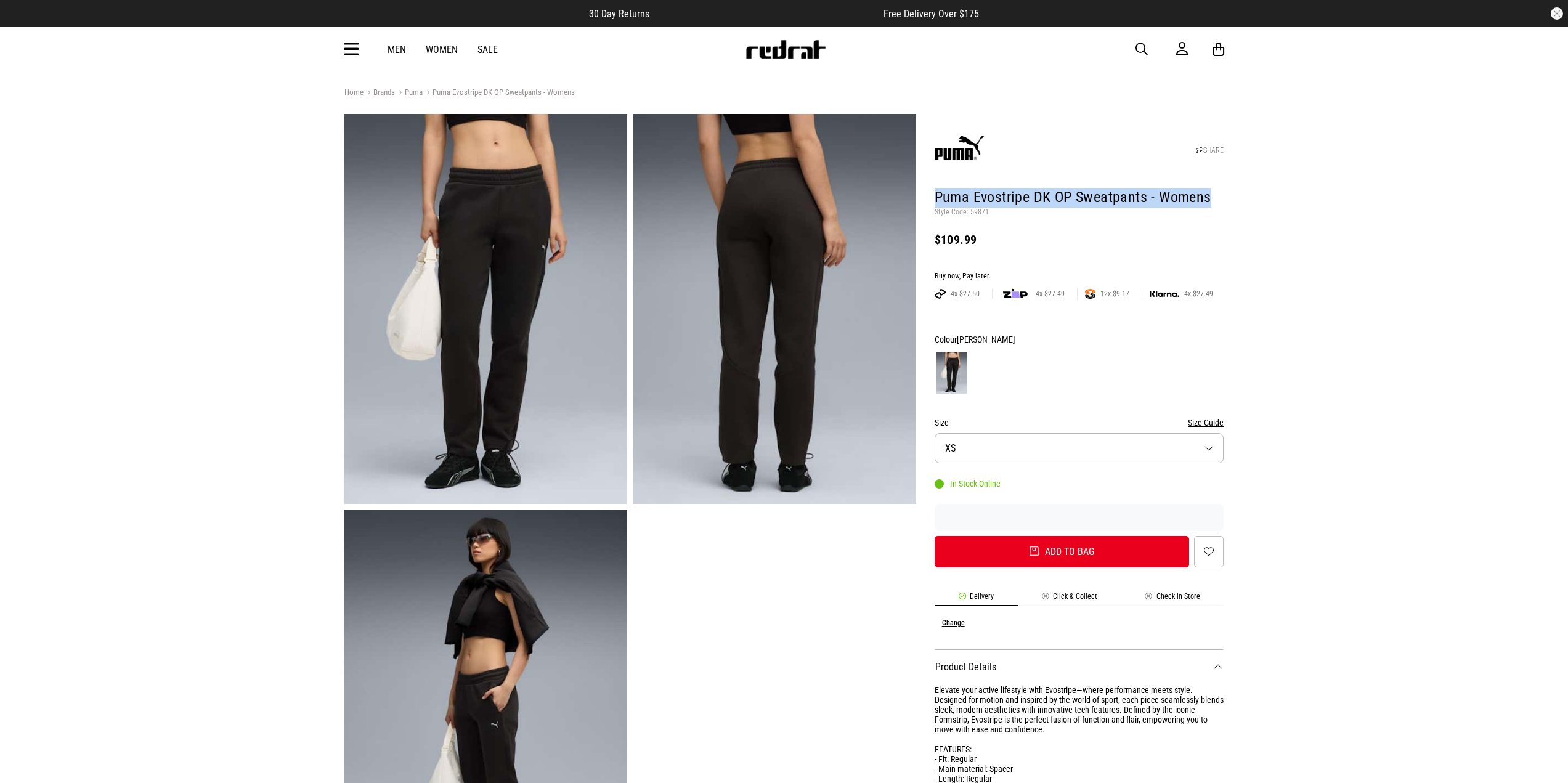
drag, startPoint x: 934, startPoint y: 194, endPoint x: 1231, endPoint y: 205, distance: 297.2
click at [1231, 205] on div "Home Brands Puma Puma Evostripe DK OP Sweatpants - Womens SHARE Puma Evostripe …" at bounding box center [784, 608] width 900 height 1044
copy h1 "Puma Evostripe DK OP Sweatpants - Womens"
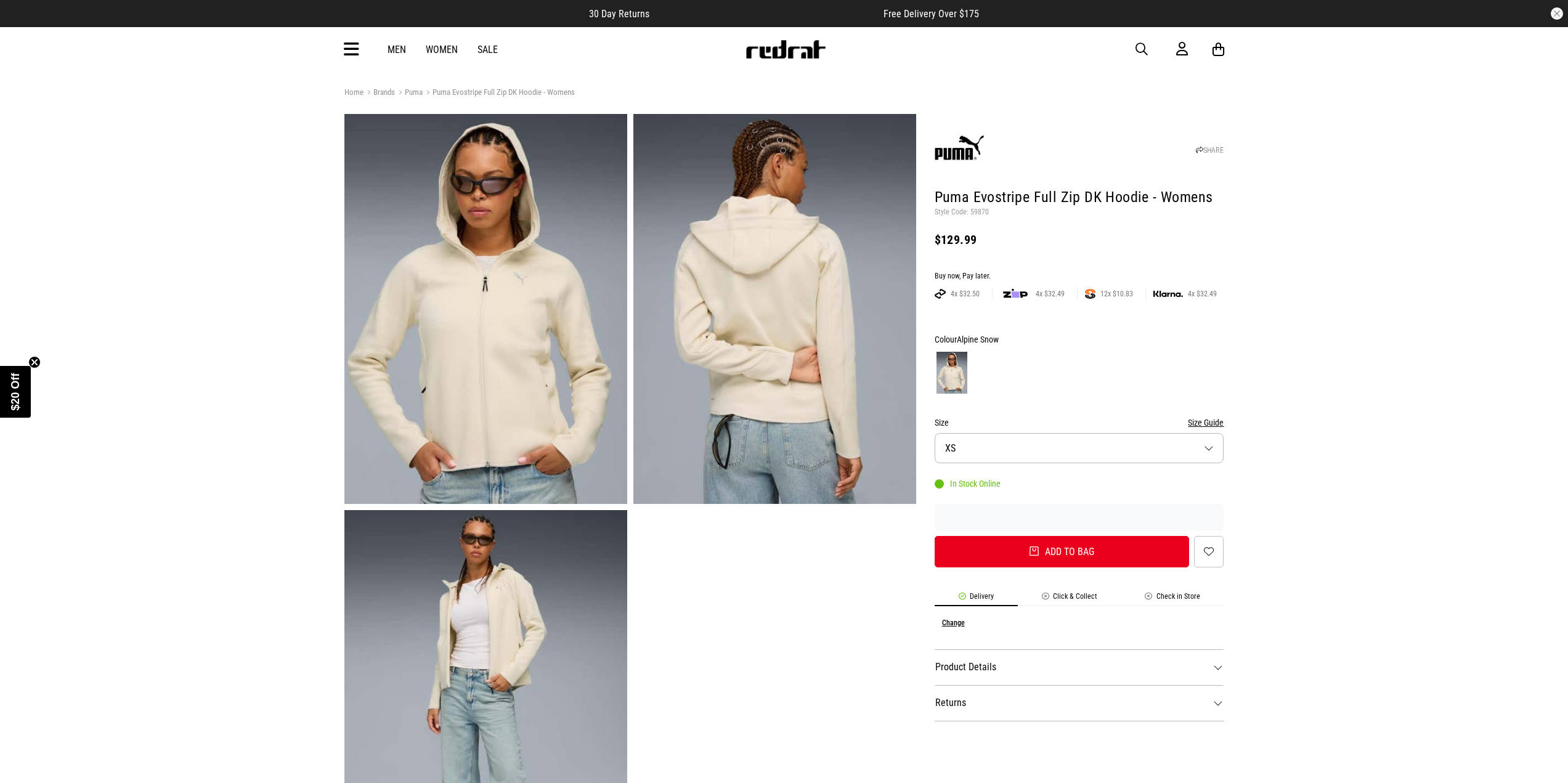
click at [514, 327] on img at bounding box center [486, 309] width 283 height 390
drag, startPoint x: 932, startPoint y: 194, endPoint x: 1244, endPoint y: 204, distance: 312.2
click at [1244, 204] on div "Home Brands Puma Puma Evostripe Full Zip DK Hoodie - Womens SHARE Puma Evostrip…" at bounding box center [784, 608] width 1568 height 1044
copy h1 "Puma Evostripe Full Zip DK Hoodie - Womens"
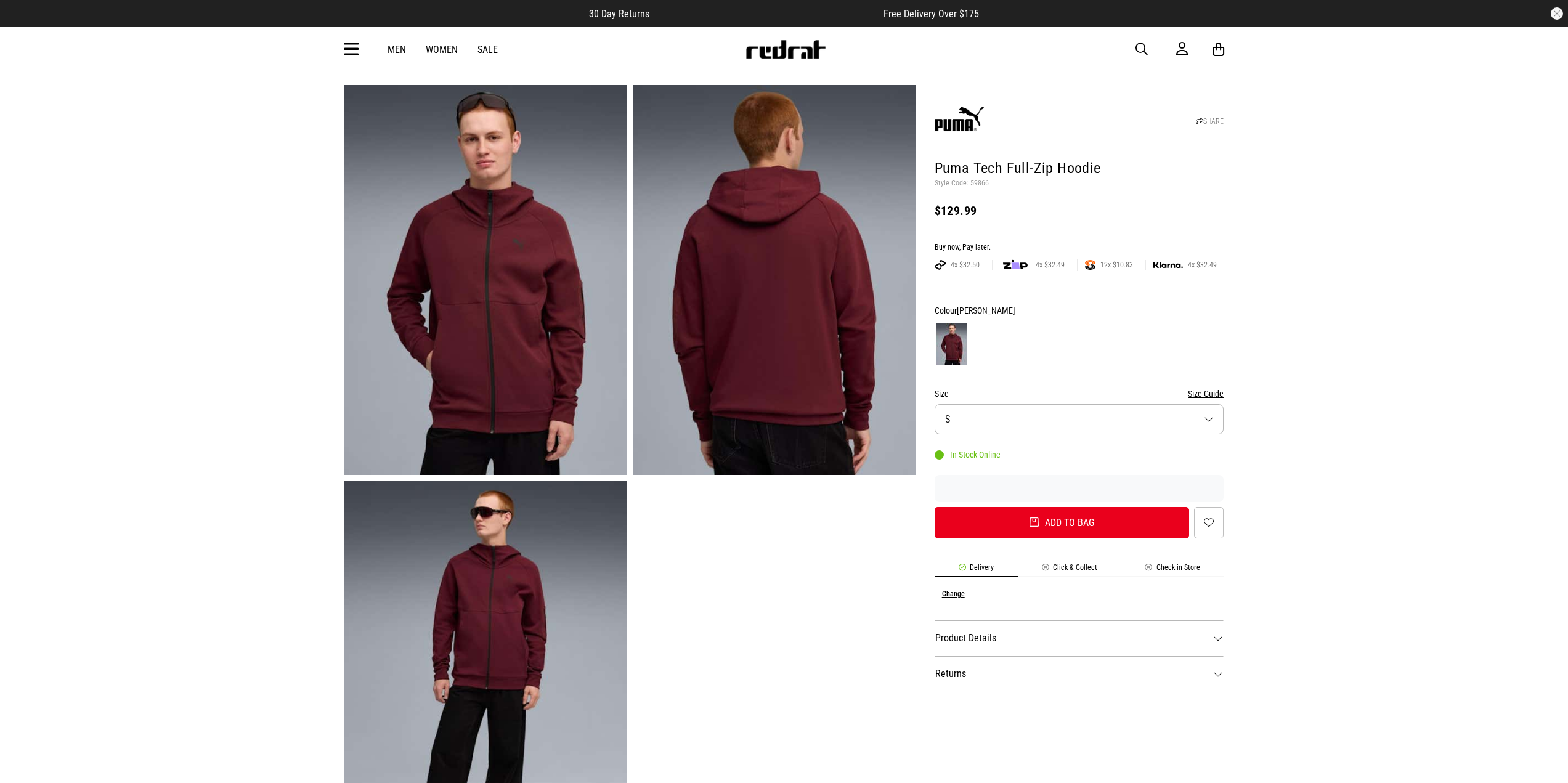
scroll to position [123, 0]
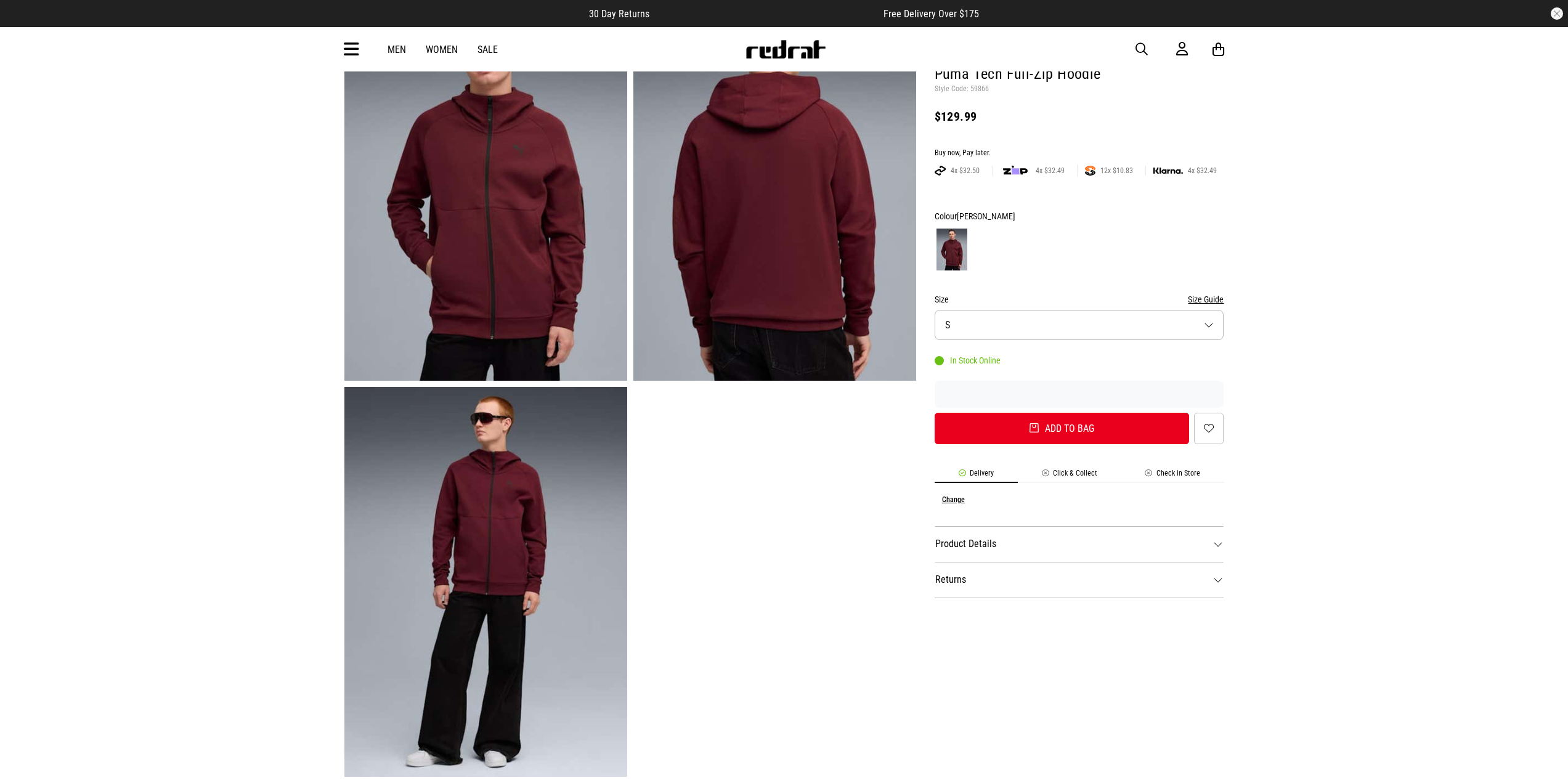
click at [512, 499] on img at bounding box center [486, 582] width 283 height 390
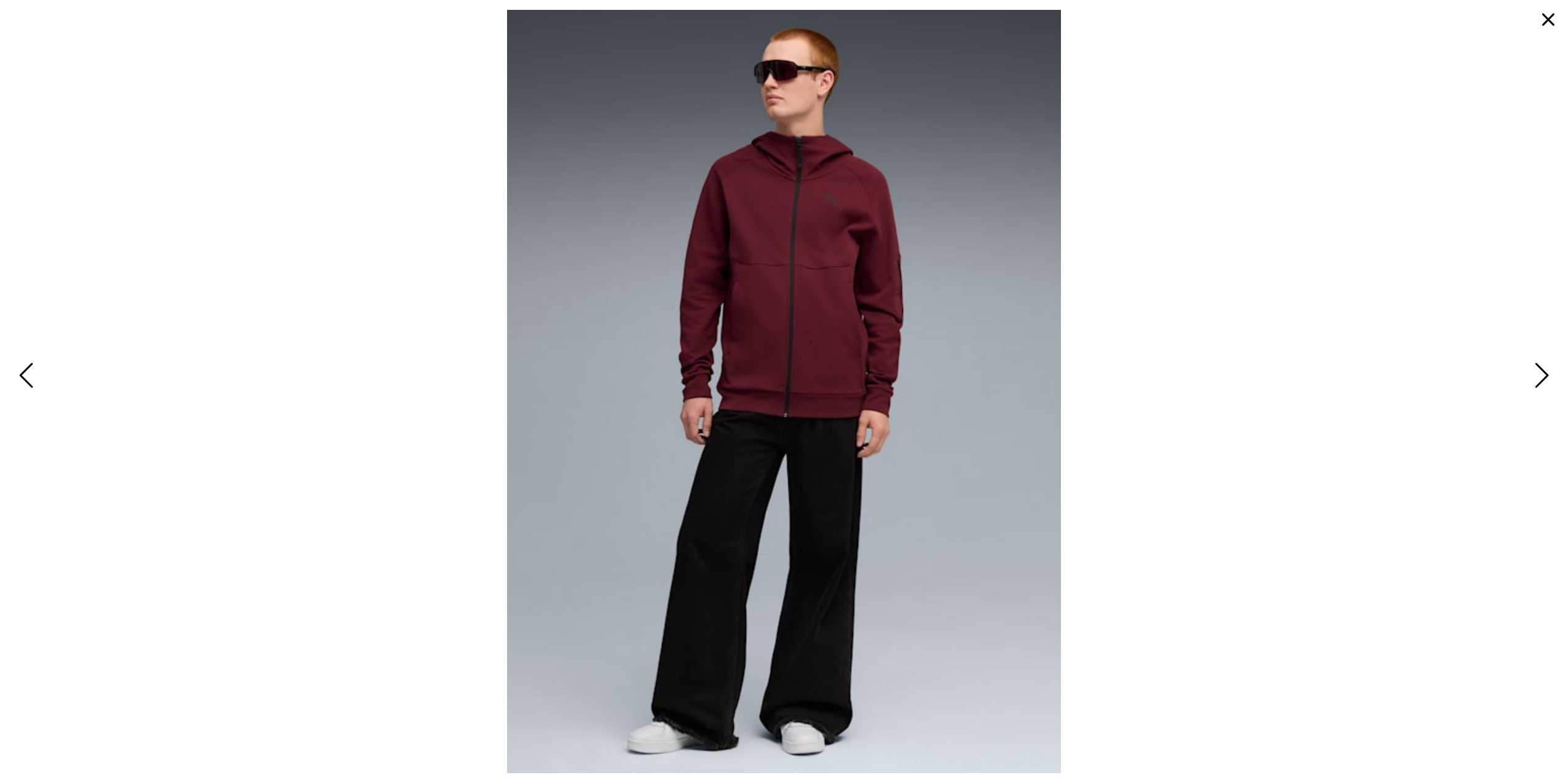
scroll to position [0, 0]
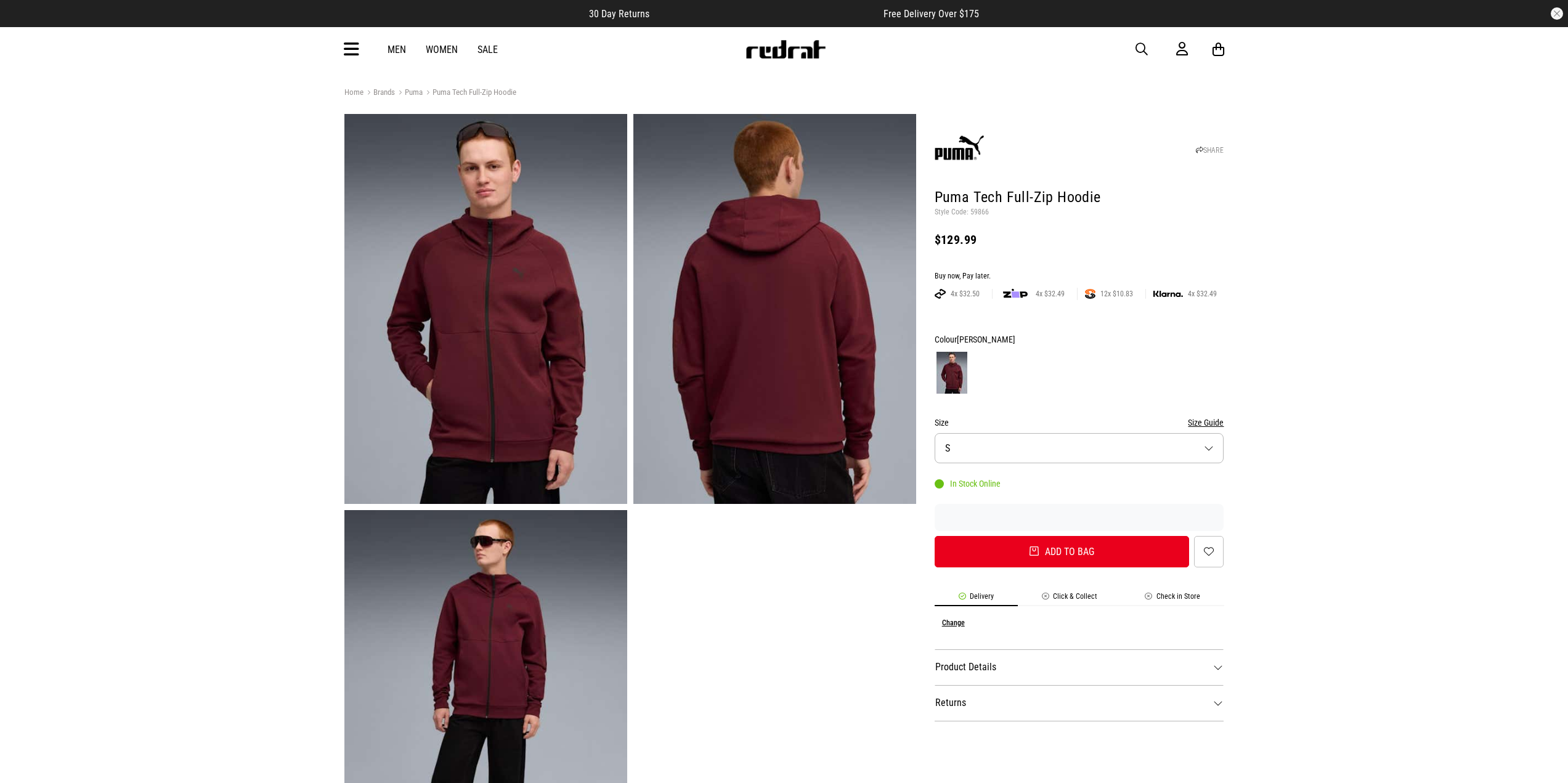
click at [524, 352] on img at bounding box center [486, 309] width 283 height 390
drag, startPoint x: 937, startPoint y: 191, endPoint x: 1156, endPoint y: 201, distance: 219.2
click at [1156, 201] on h1 "Puma Tech Full-Zip Hoodie" at bounding box center [1079, 197] width 289 height 20
copy h1 "Puma Tech Full-Zip Hoodie"
click at [751, 328] on img at bounding box center [775, 309] width 283 height 390
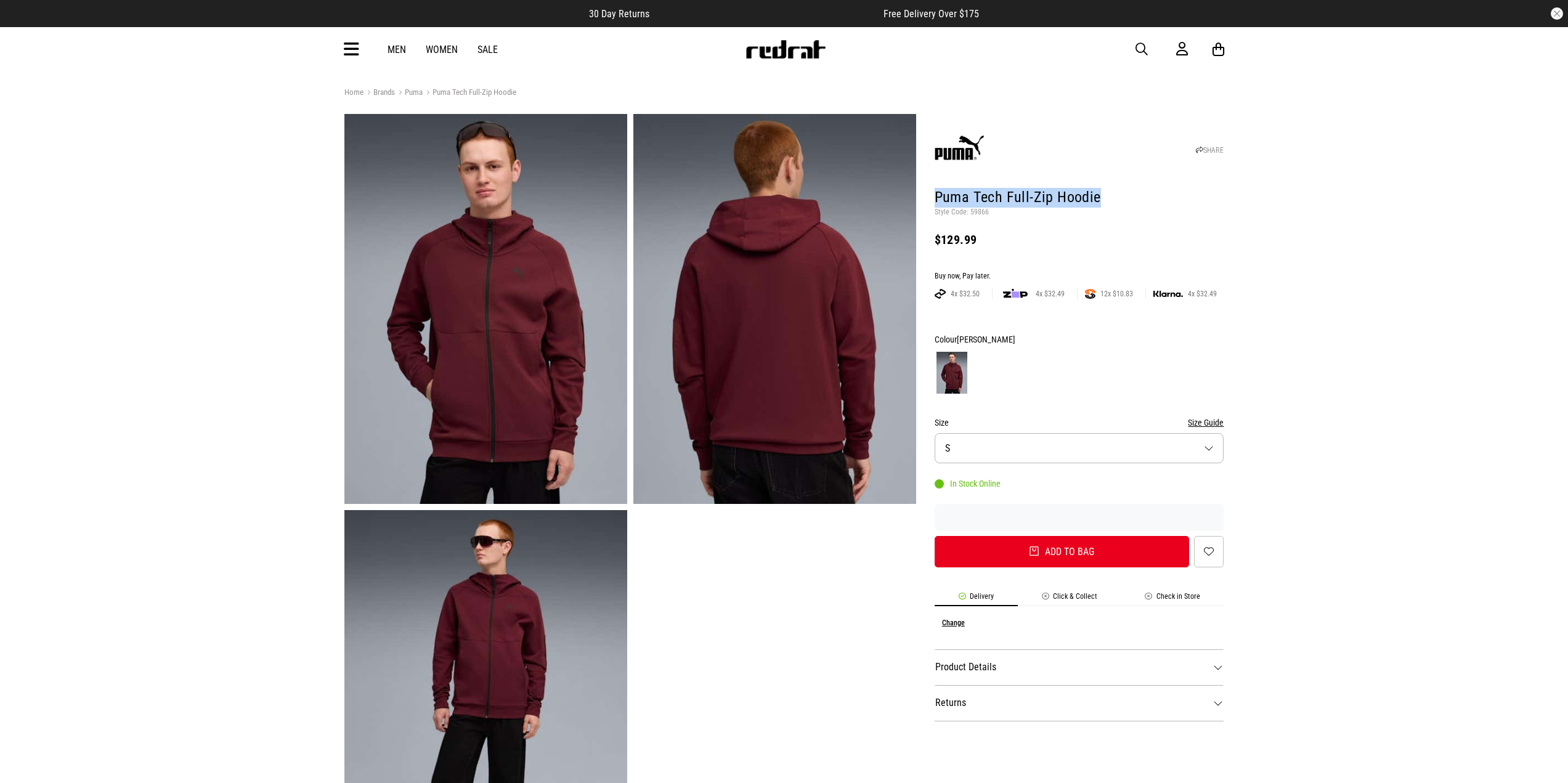
click at [510, 301] on img at bounding box center [486, 309] width 283 height 390
copy h1 "Puma Tech Full-Zip Hoodie"
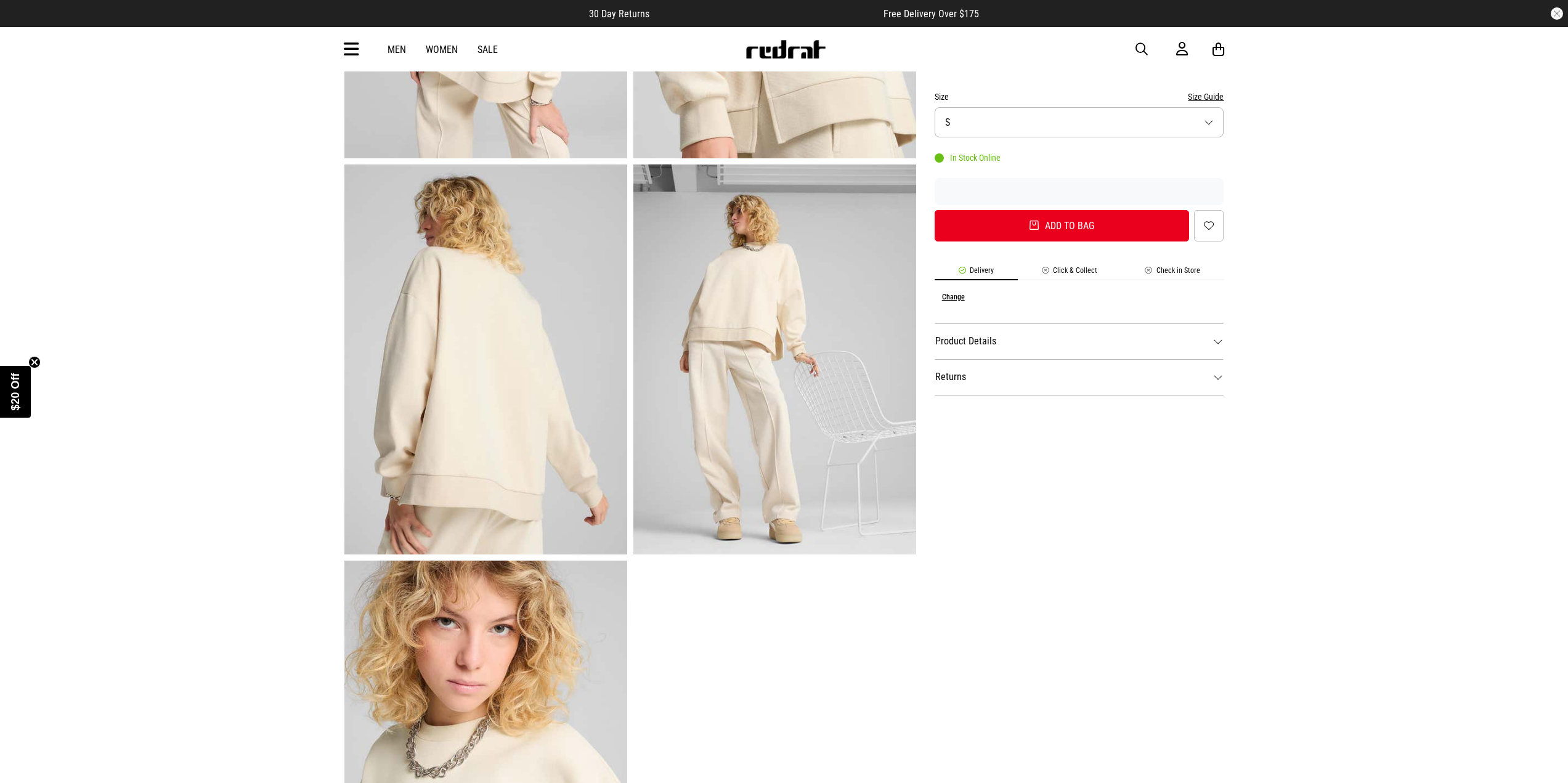
scroll to position [370, 0]
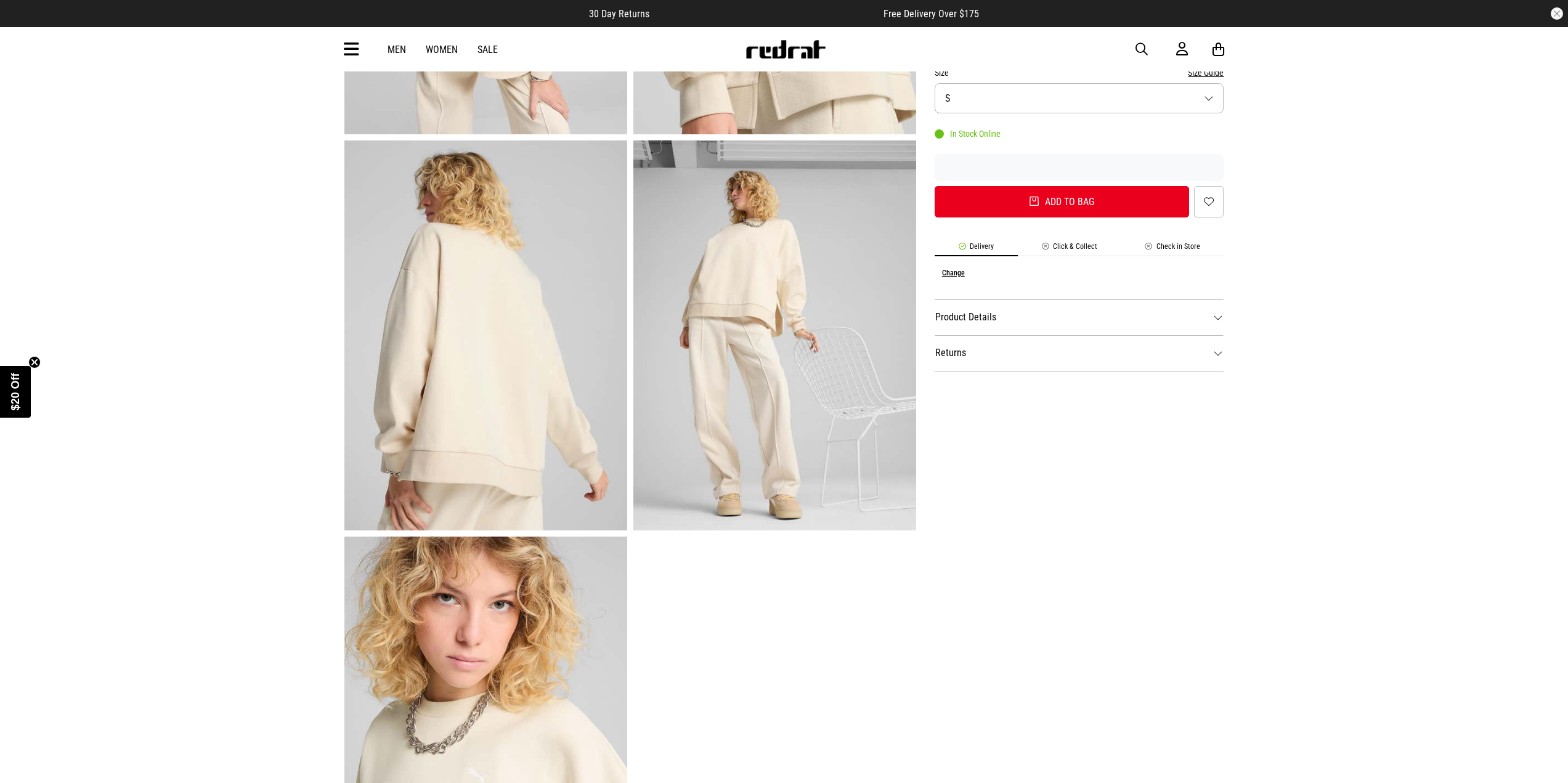
click at [488, 577] on img at bounding box center [486, 732] width 283 height 390
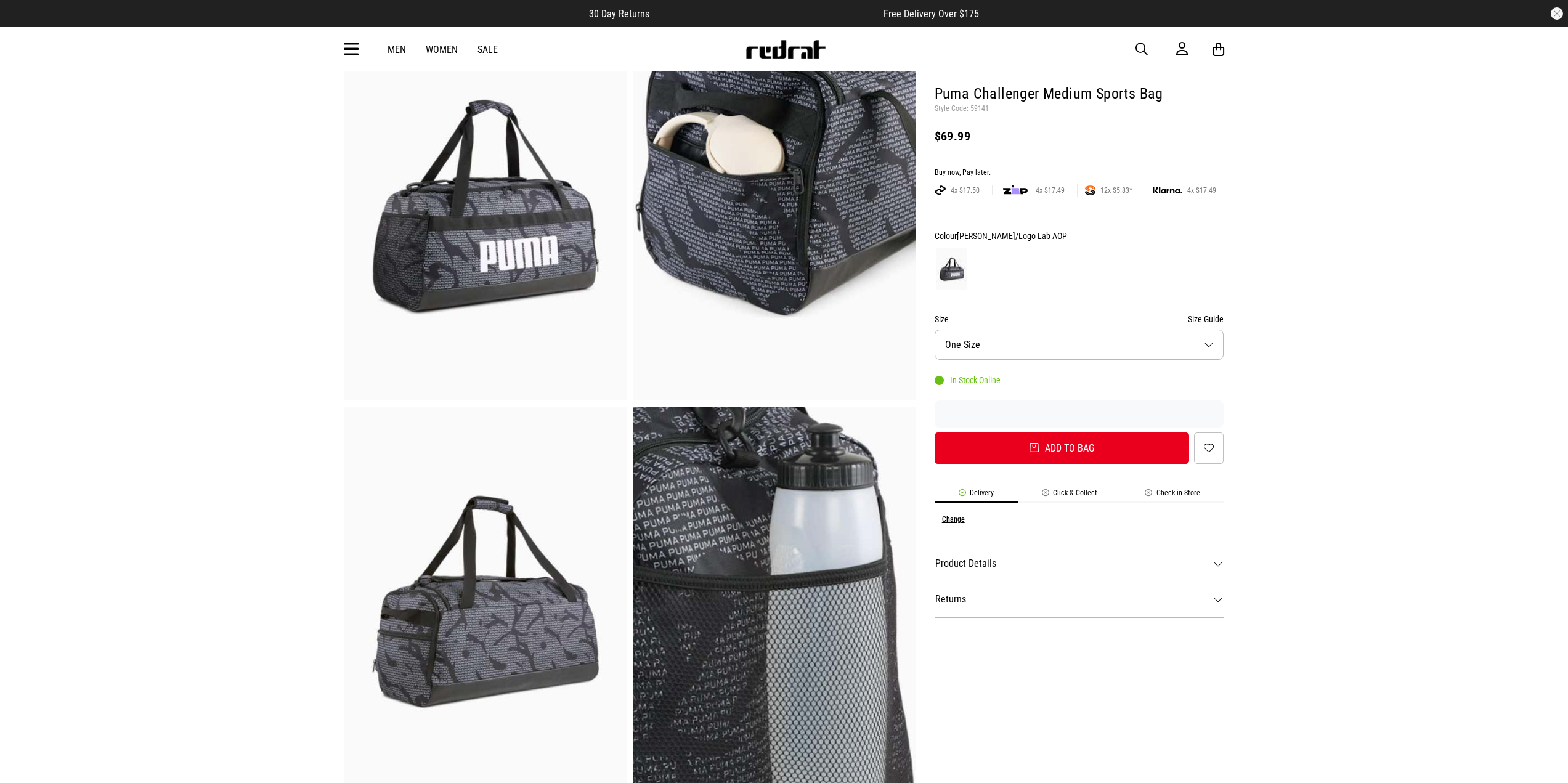
scroll to position [61, 0]
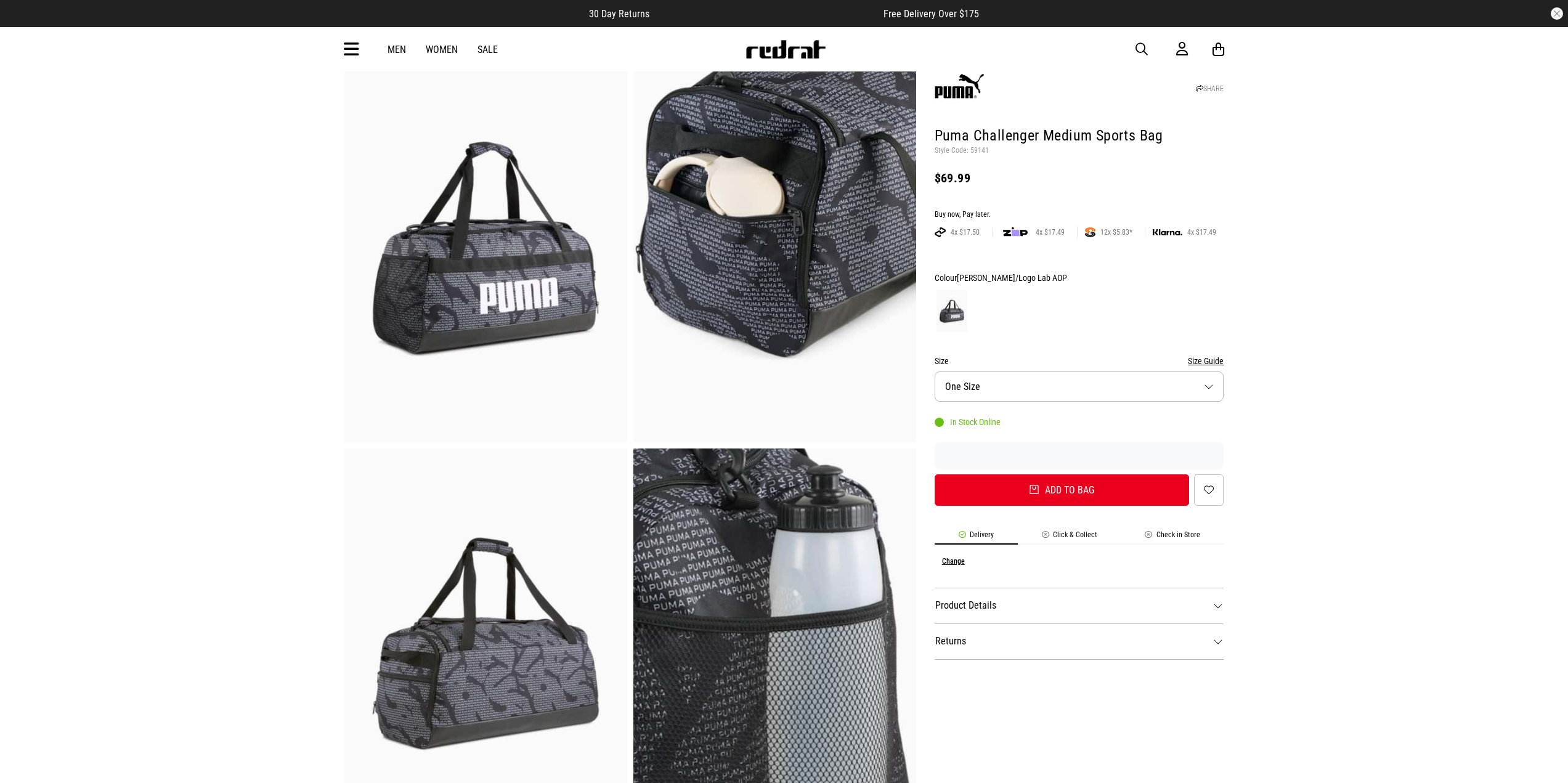
click at [484, 279] on img at bounding box center [486, 247] width 283 height 390
click at [940, 130] on h1 "Puma Challenger Medium Sports Bag" at bounding box center [1079, 135] width 289 height 20
drag, startPoint x: 933, startPoint y: 132, endPoint x: 1086, endPoint y: 282, distance: 214.3
click at [1194, 141] on div "SHARE Puma Challenger Medium Sports Bag Style Code: 59141 $69.99 Buy now, Pay l…" at bounding box center [1070, 646] width 308 height 1188
copy h1 "Puma Challenger Medium Sports Bag"
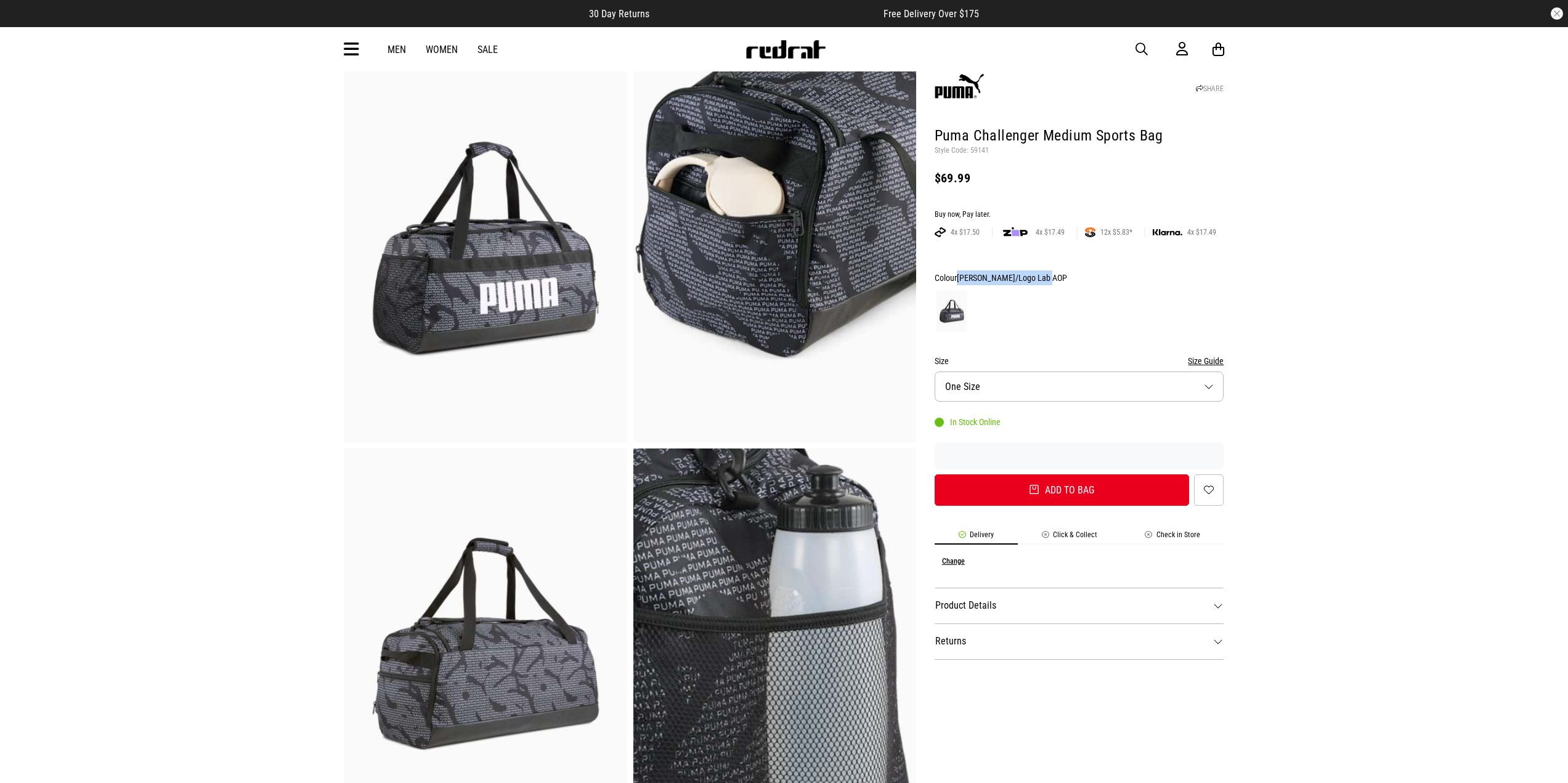
drag, startPoint x: 964, startPoint y: 274, endPoint x: 1075, endPoint y: 271, distance: 111.0
click at [1075, 271] on div "Colour PUMA Black/Logo Lab AOP" at bounding box center [1079, 277] width 289 height 15
copy span "PUMA Black/Logo Lab AOP"
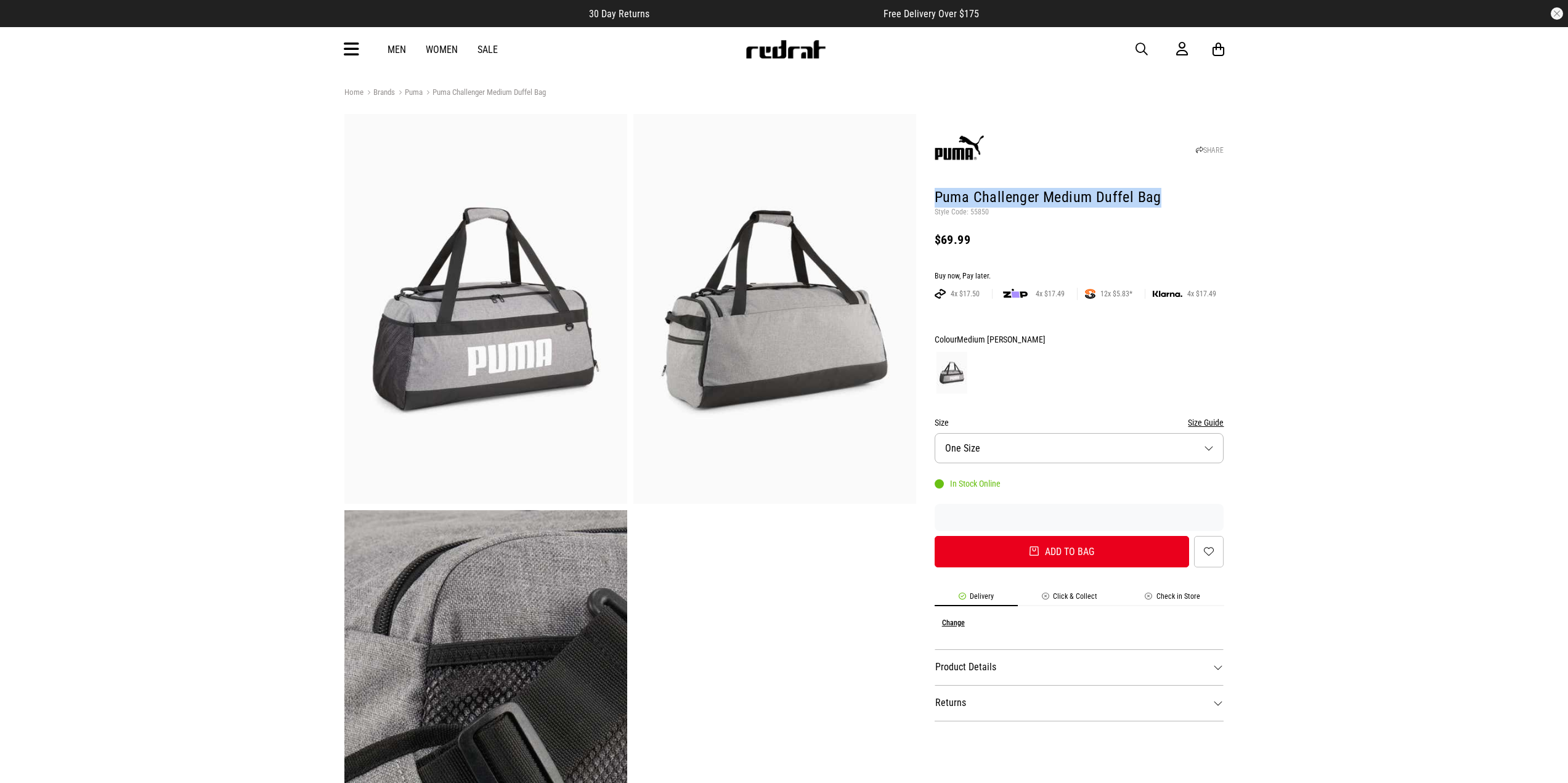
drag, startPoint x: 992, startPoint y: 196, endPoint x: 1220, endPoint y: 199, distance: 228.0
click at [1220, 199] on div "SHARE Puma Challenger Medium Duffel Bag Style Code: 55850 $69.99 Buy now, Pay l…" at bounding box center [1070, 510] width 308 height 792
copy h1 "Puma Challenger Medium Duffel Bag"
drag, startPoint x: 1031, startPoint y: 339, endPoint x: 969, endPoint y: 335, distance: 62.1
click at [927, 336] on div "SHARE Puma Challenger Medium Duffel Bag Style Code: 55850 $69.99 Buy now, Pay l…" at bounding box center [1070, 510] width 308 height 792
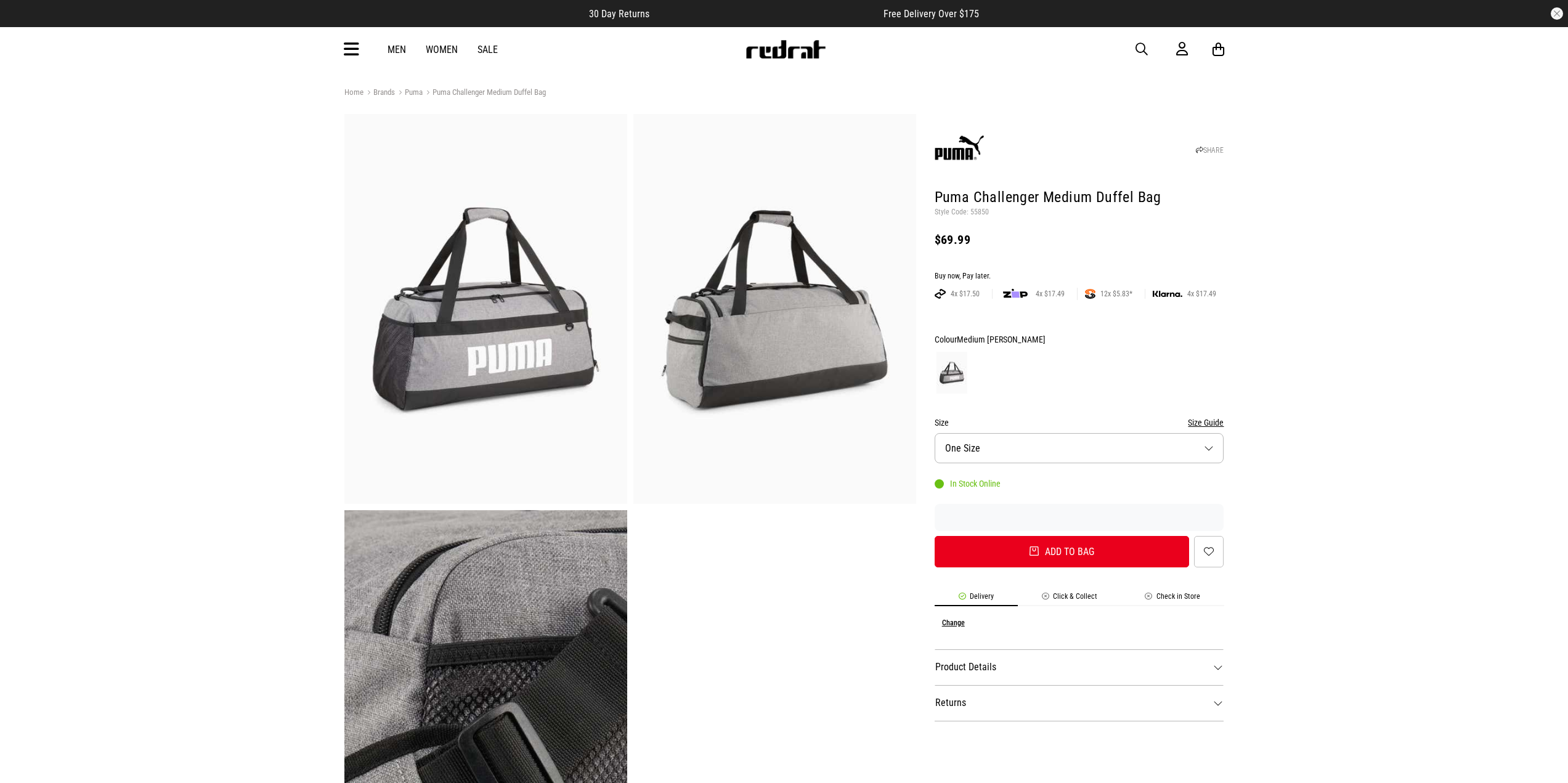
click at [1053, 333] on div "Colour Medium Grey Heather" at bounding box center [1079, 339] width 289 height 15
drag, startPoint x: 1015, startPoint y: 338, endPoint x: 959, endPoint y: 337, distance: 56.0
click at [959, 337] on div "Colour Medium Grey Heather" at bounding box center [1079, 339] width 289 height 15
copy span "Medium Grey Heather"
click at [510, 338] on img at bounding box center [486, 309] width 283 height 390
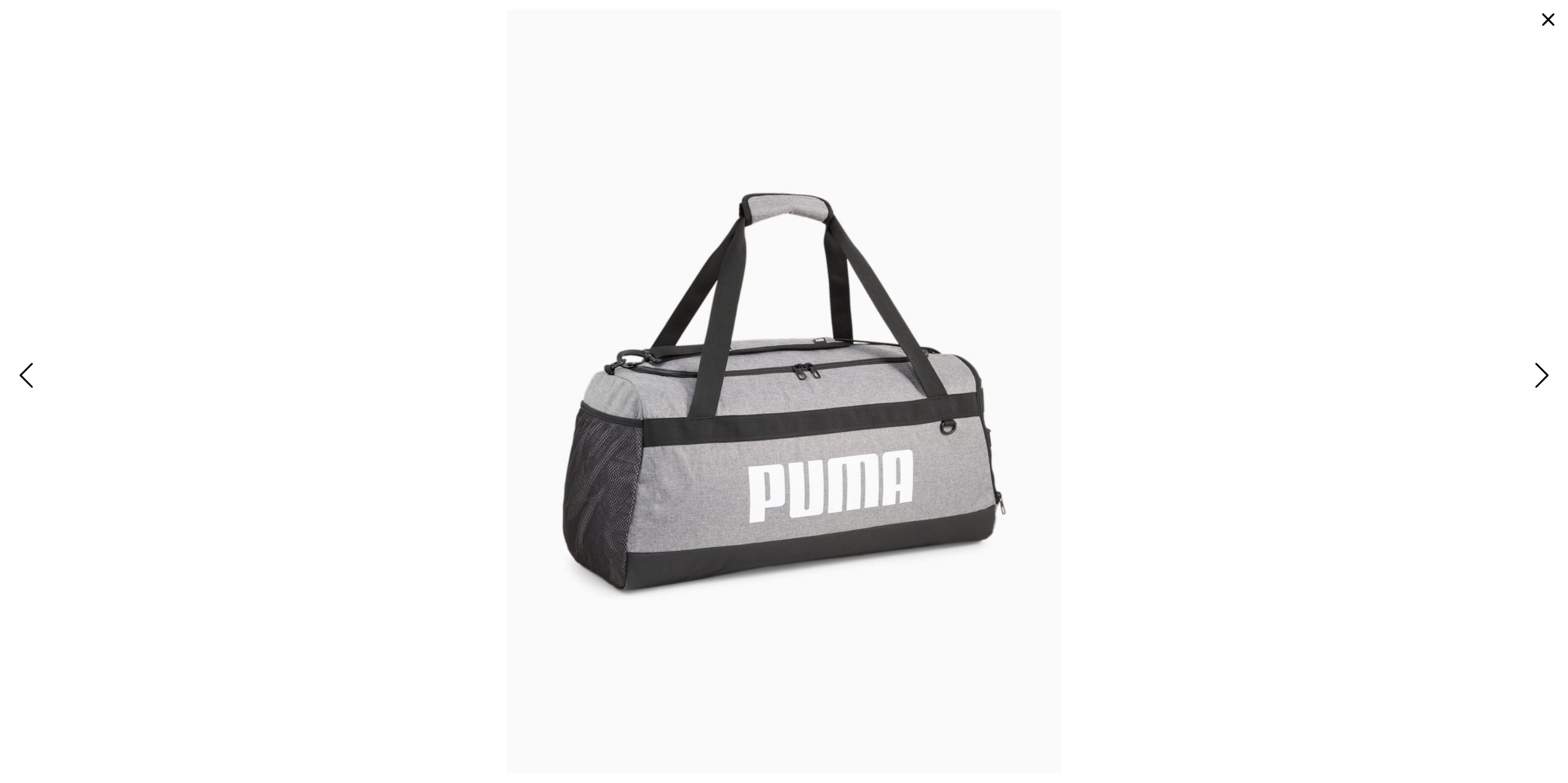
drag, startPoint x: 856, startPoint y: 363, endPoint x: 730, endPoint y: 332, distance: 129.8
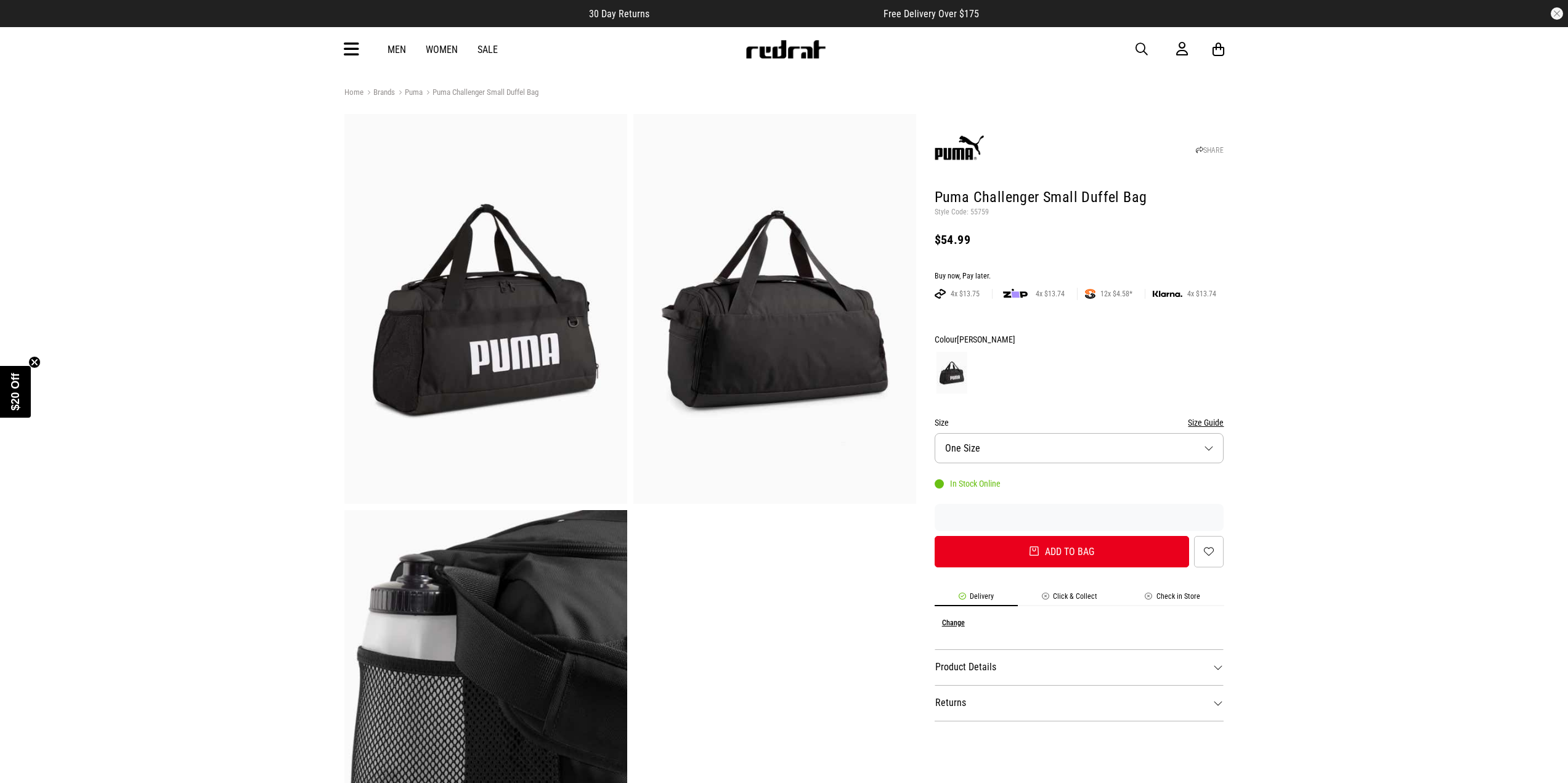
click at [509, 312] on img at bounding box center [486, 309] width 283 height 390
drag, startPoint x: 939, startPoint y: 197, endPoint x: 1230, endPoint y: 203, distance: 291.1
click at [1230, 203] on div "Home Brands Puma Puma Challenger Small Duffel Bag SHARE Puma Challenger Small D…" at bounding box center [784, 608] width 900 height 1044
copy h1 "Puma Challenger Small Duffel Bag"
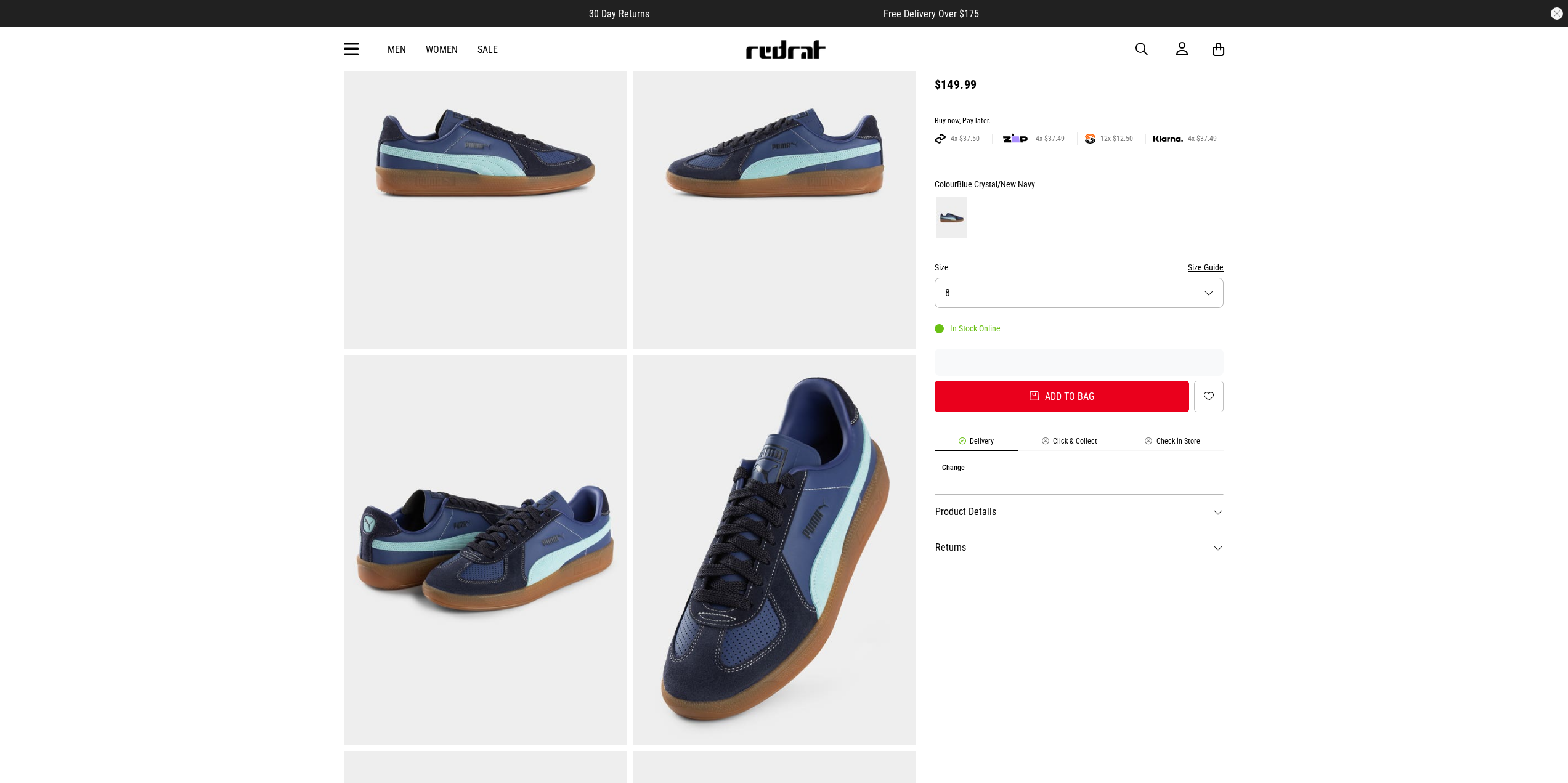
scroll to position [61, 0]
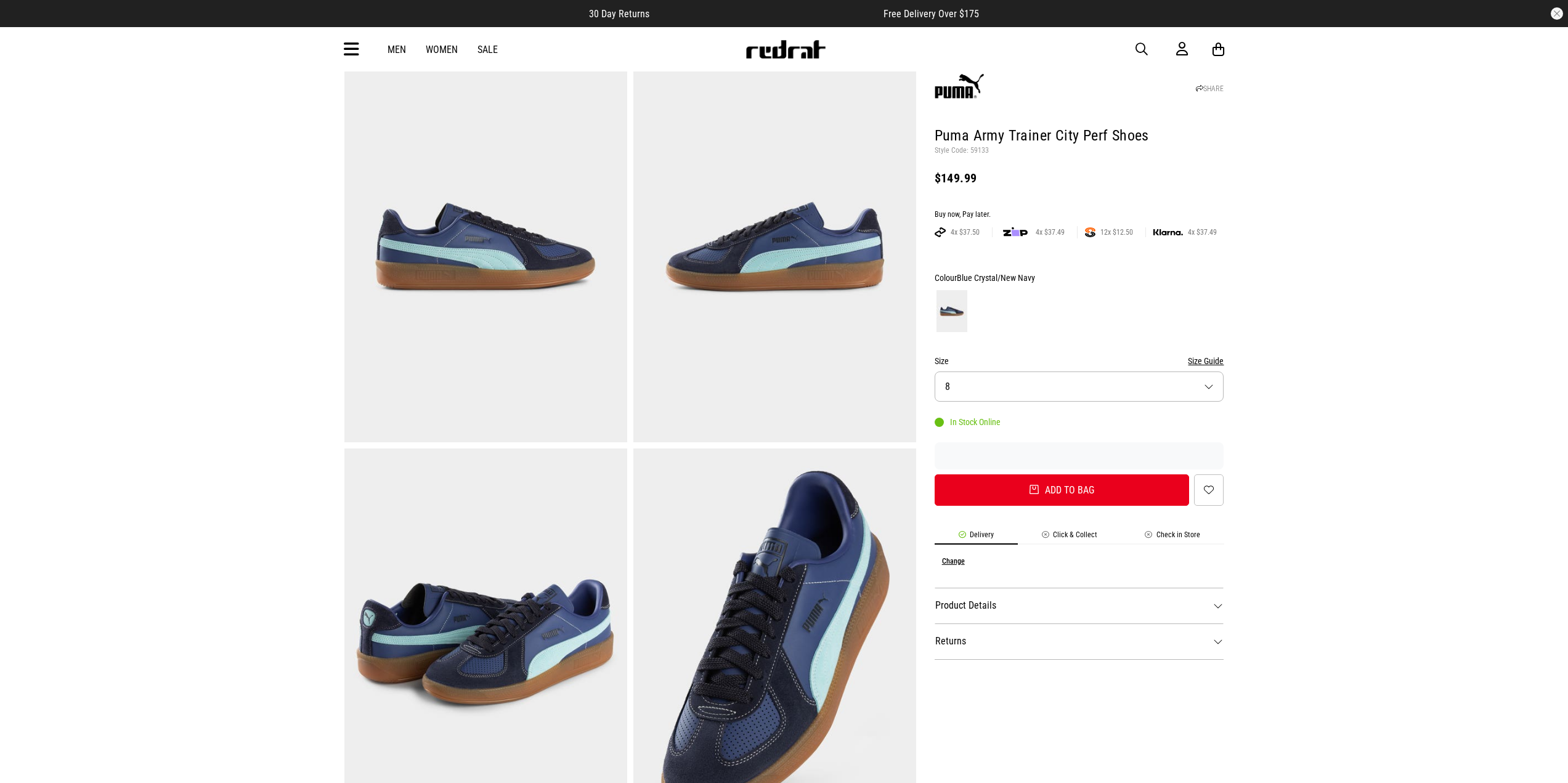
click at [536, 253] on img at bounding box center [486, 247] width 283 height 390
click at [786, 246] on img at bounding box center [775, 247] width 283 height 390
drag, startPoint x: 930, startPoint y: 133, endPoint x: 1289, endPoint y: 131, distance: 359.0
click at [1289, 131] on div "Home Brands Puma Puma Army Trainer City Perf Shoes SHARE Puma Army Trainer City…" at bounding box center [784, 744] width 1568 height 1441
copy h1 "Puma Army Trainer City Perf Shoes"
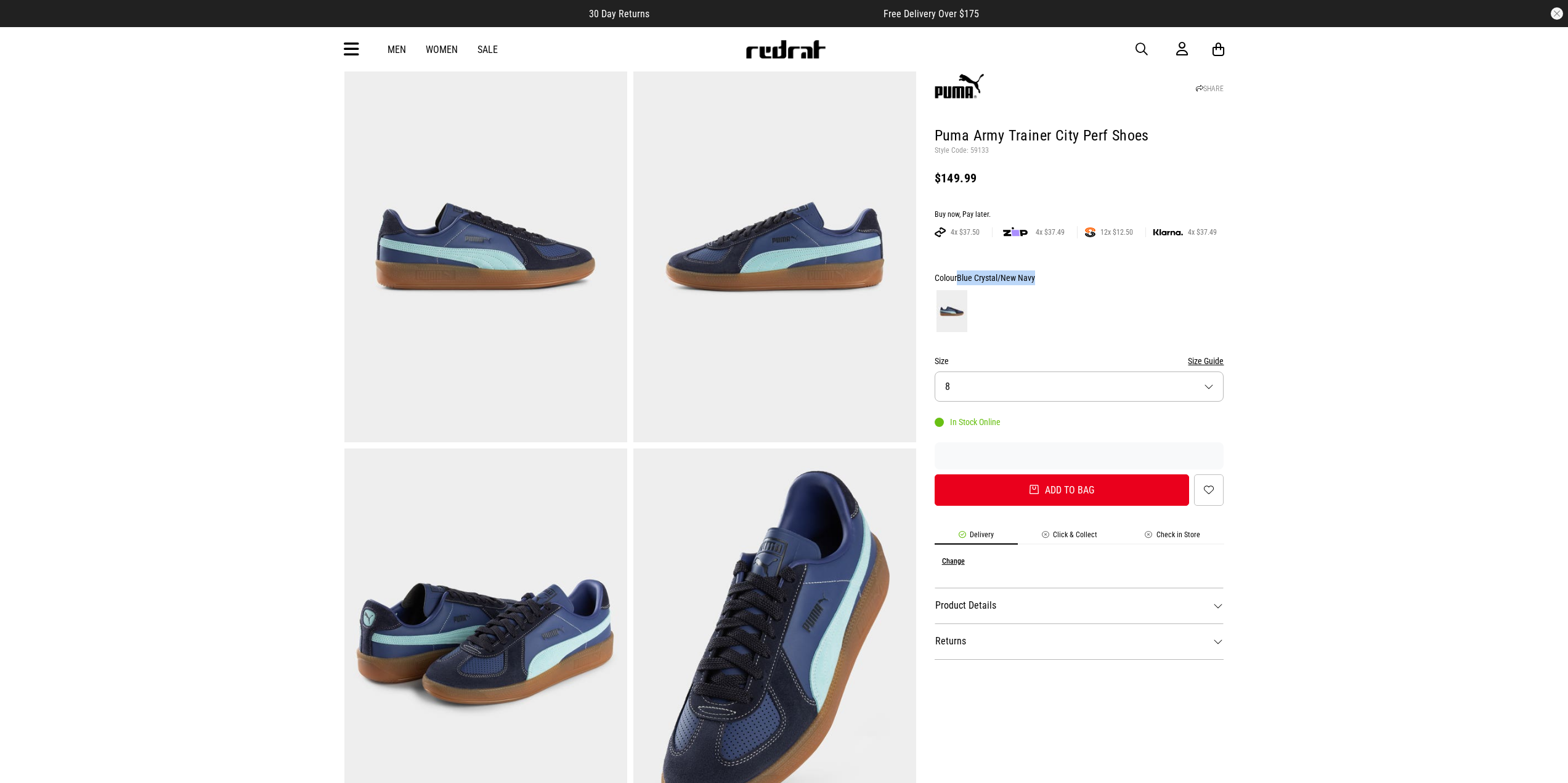
drag, startPoint x: 1037, startPoint y: 276, endPoint x: 961, endPoint y: 269, distance: 76.3
click at [961, 269] on div "SHARE Puma Army Trainer City Perf Shoes Style Code: 59133 $149.99 Buy now, Pay …" at bounding box center [1070, 646] width 308 height 1188
copy span "Blue Crystal/New Navy"
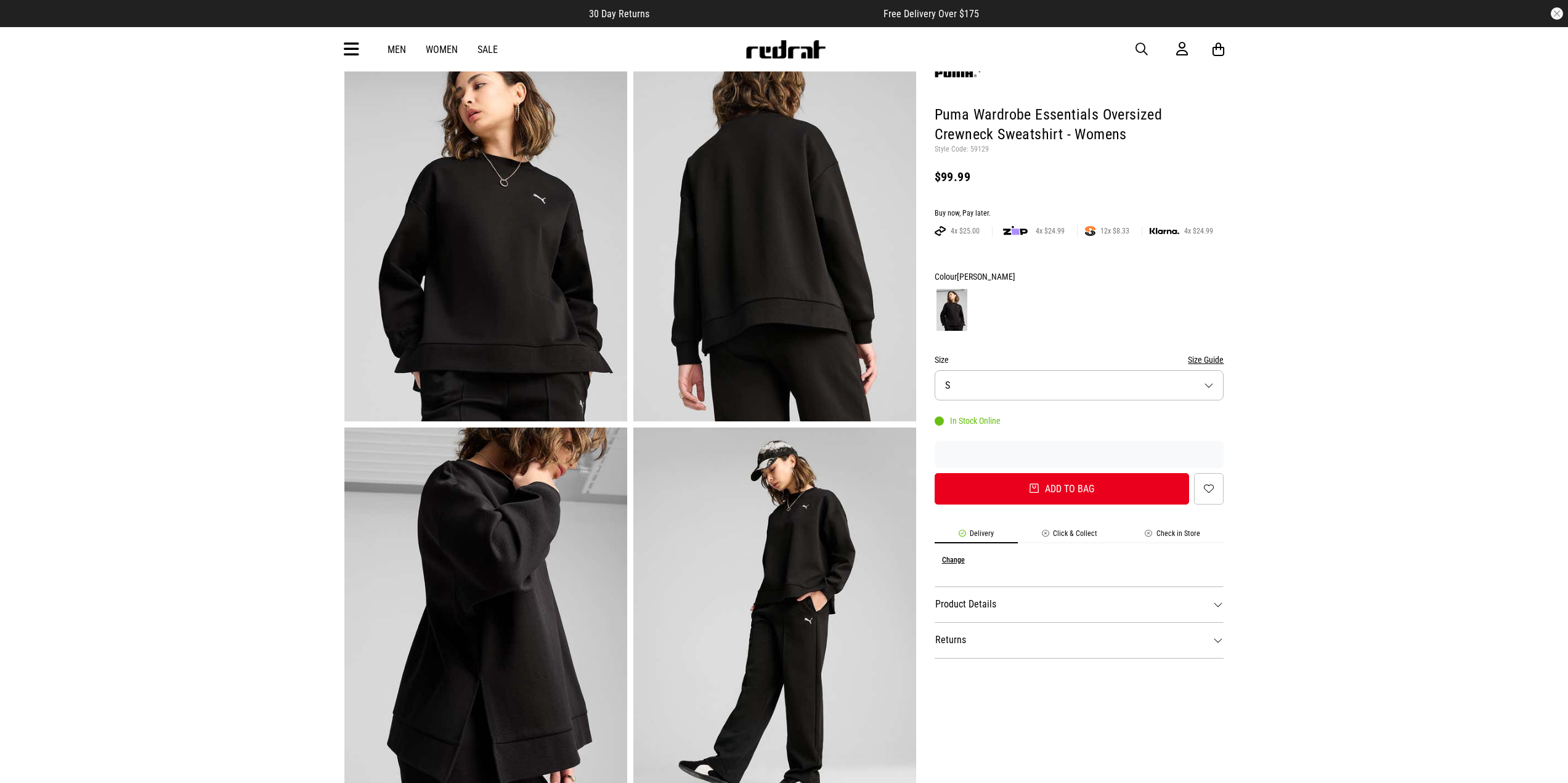
scroll to position [123, 0]
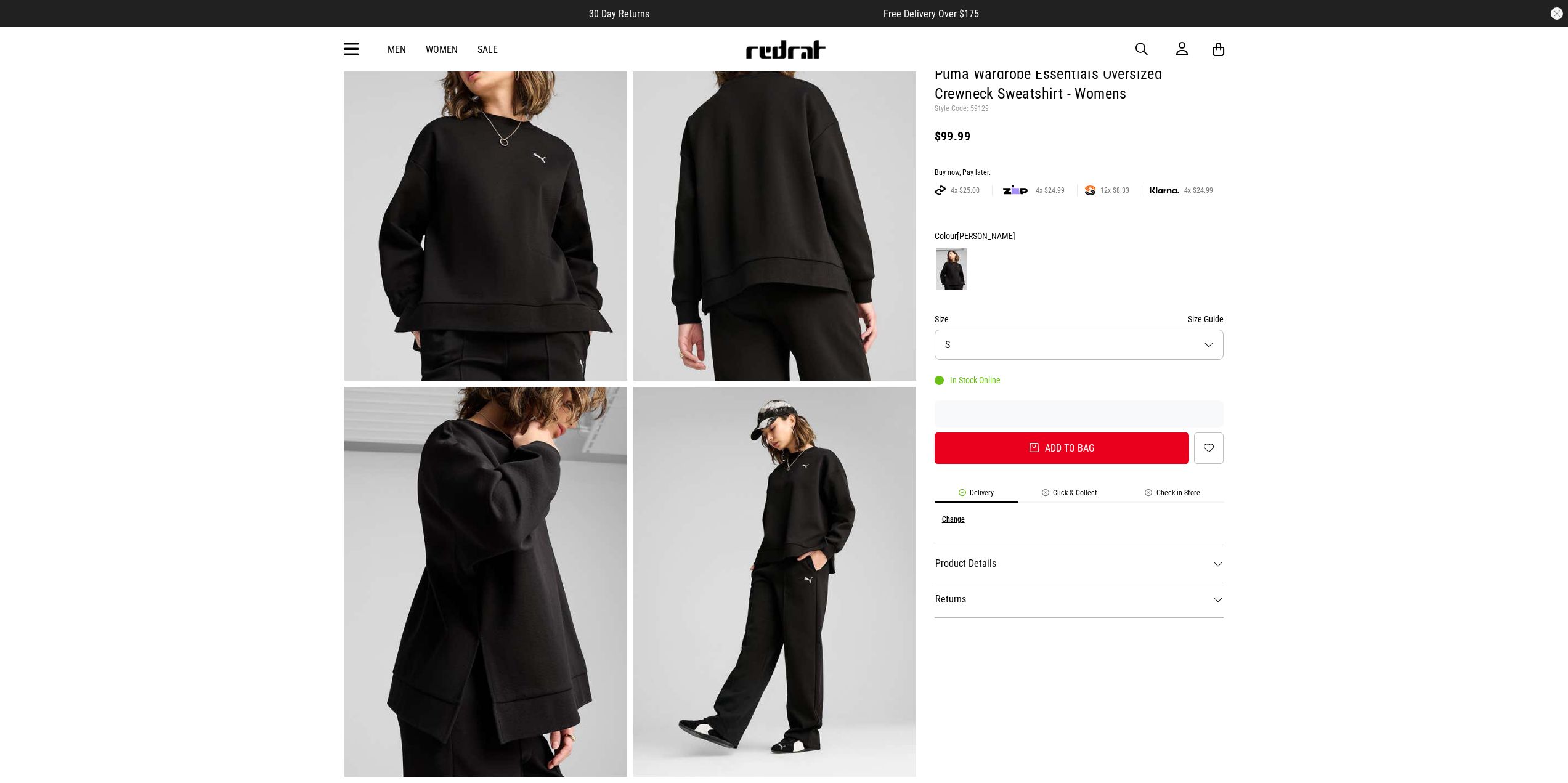
click at [754, 510] on img at bounding box center [775, 582] width 283 height 390
click at [539, 183] on img at bounding box center [486, 185] width 283 height 390
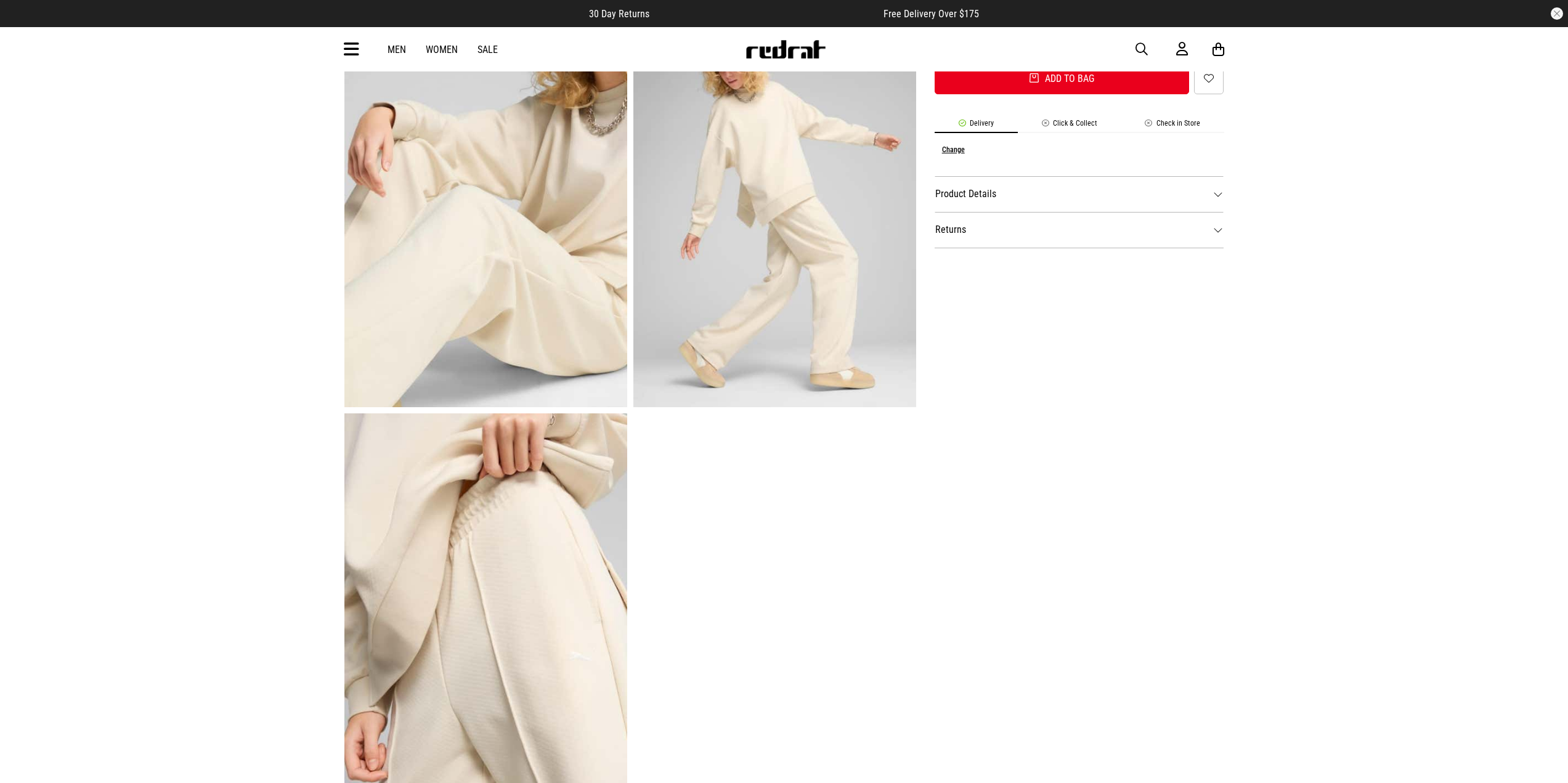
click at [545, 509] on img at bounding box center [486, 608] width 283 height 390
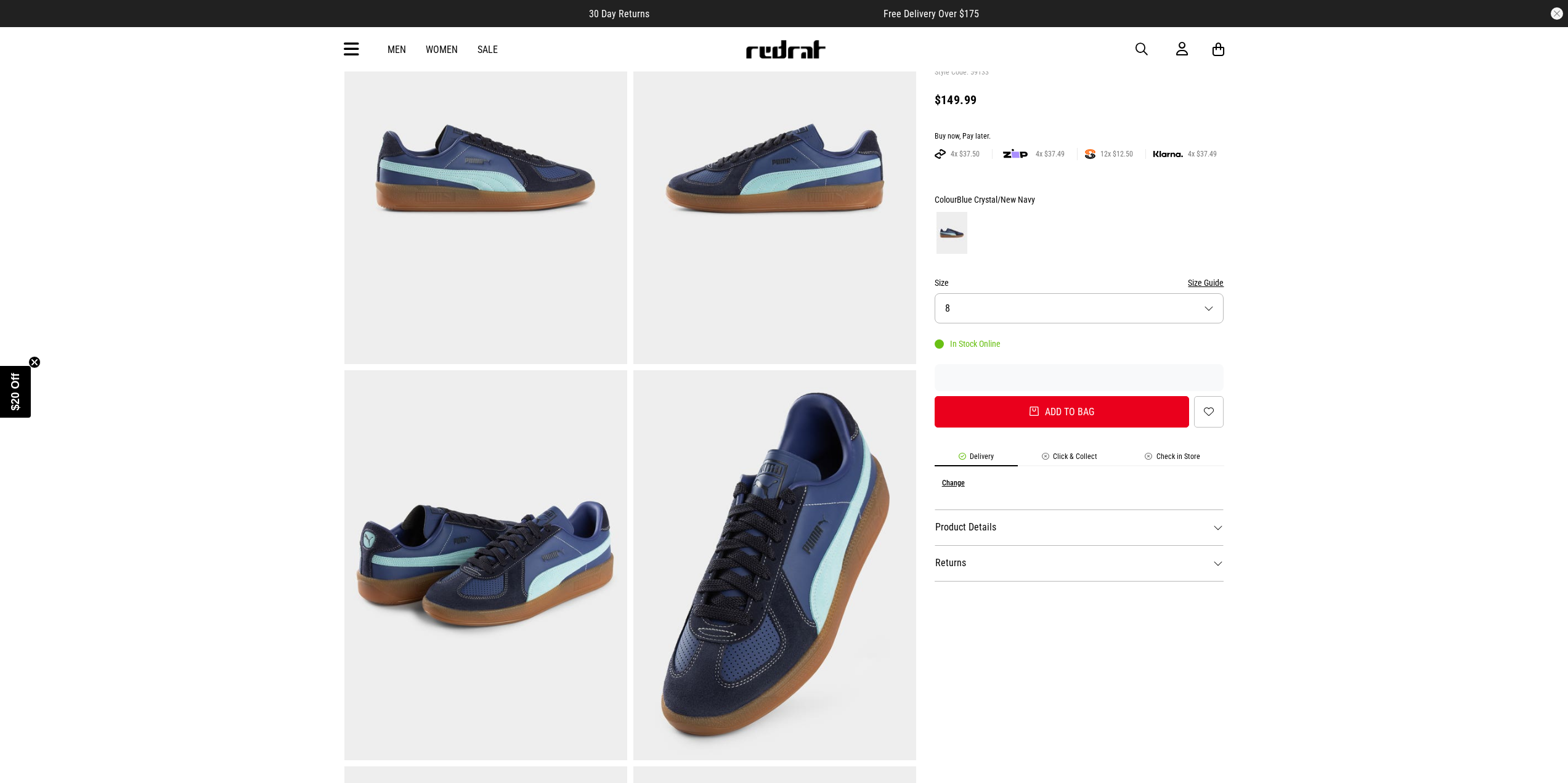
scroll to position [61, 0]
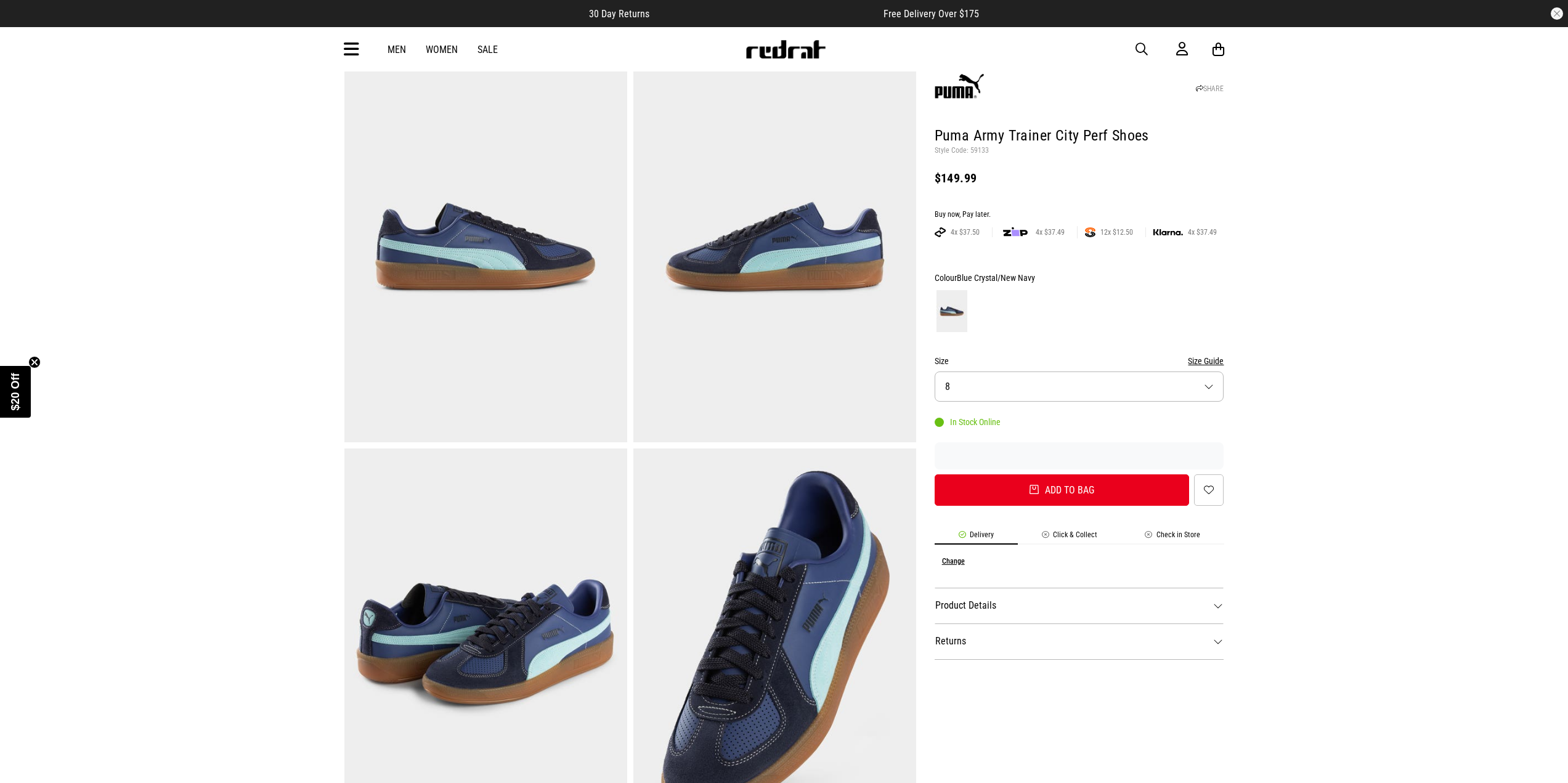
click at [506, 276] on img at bounding box center [486, 247] width 283 height 390
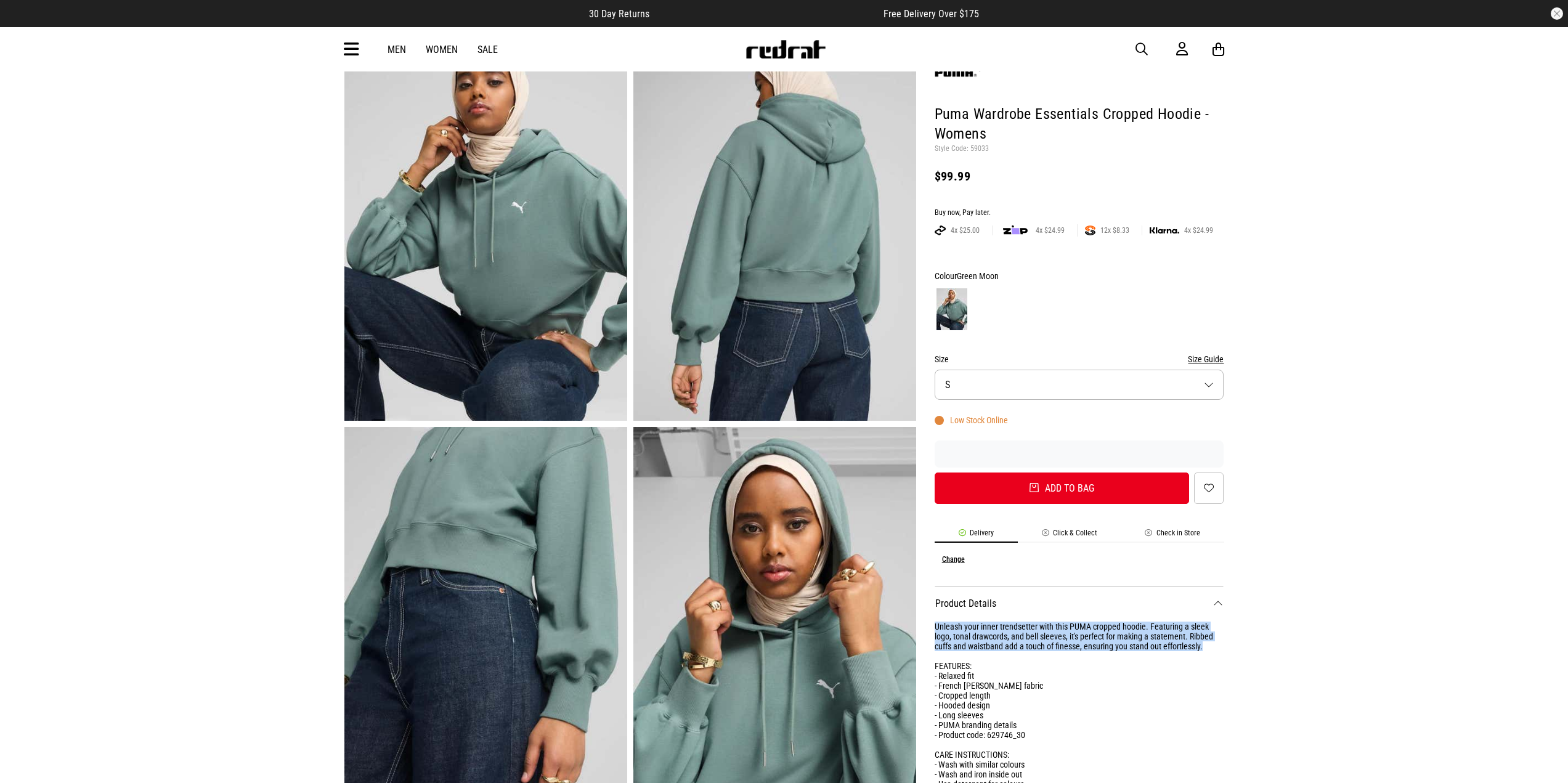
scroll to position [61, 0]
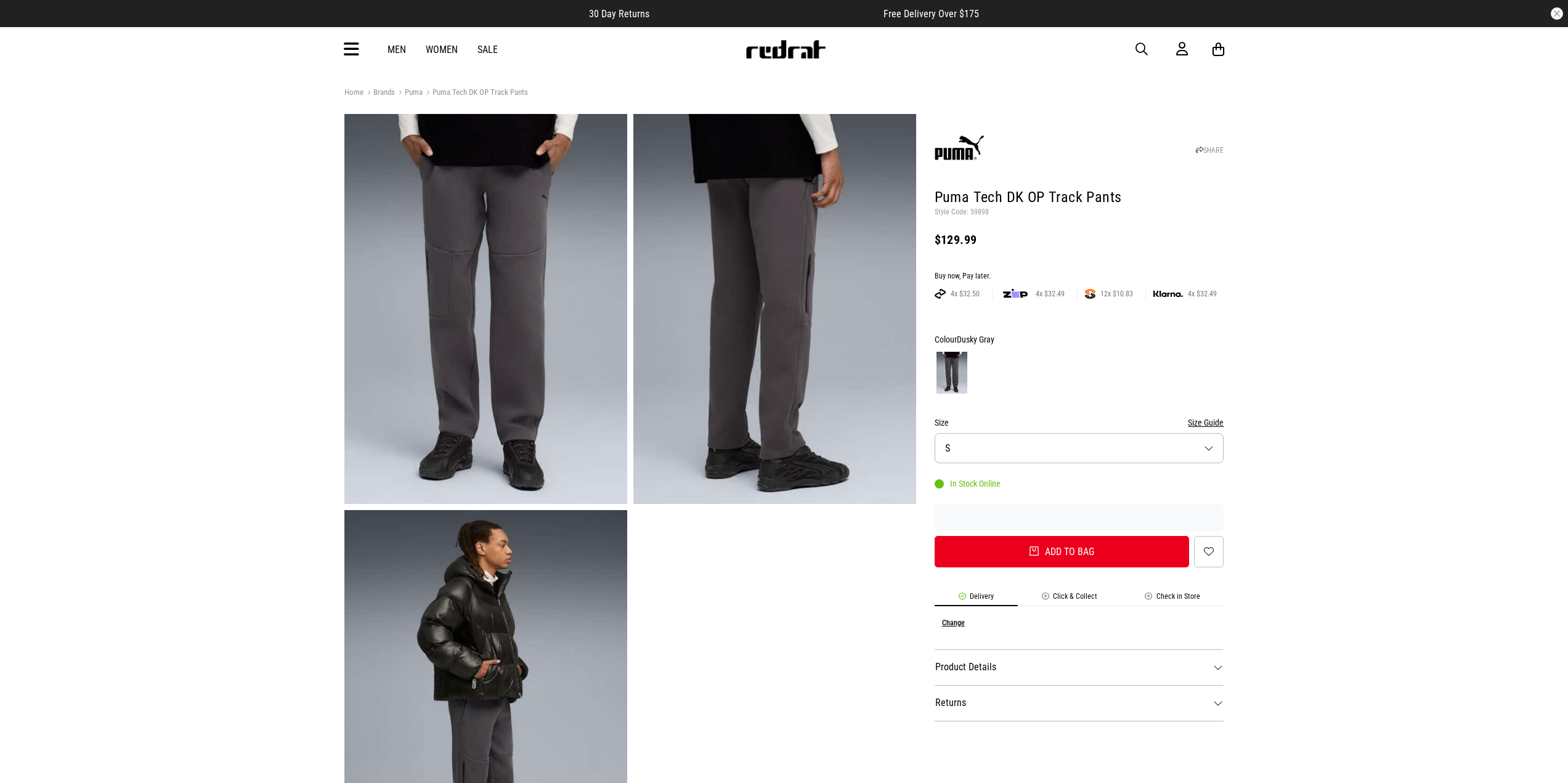
drag, startPoint x: 491, startPoint y: 235, endPoint x: 427, endPoint y: 230, distance: 64.2
click at [427, 230] on img at bounding box center [486, 309] width 283 height 390
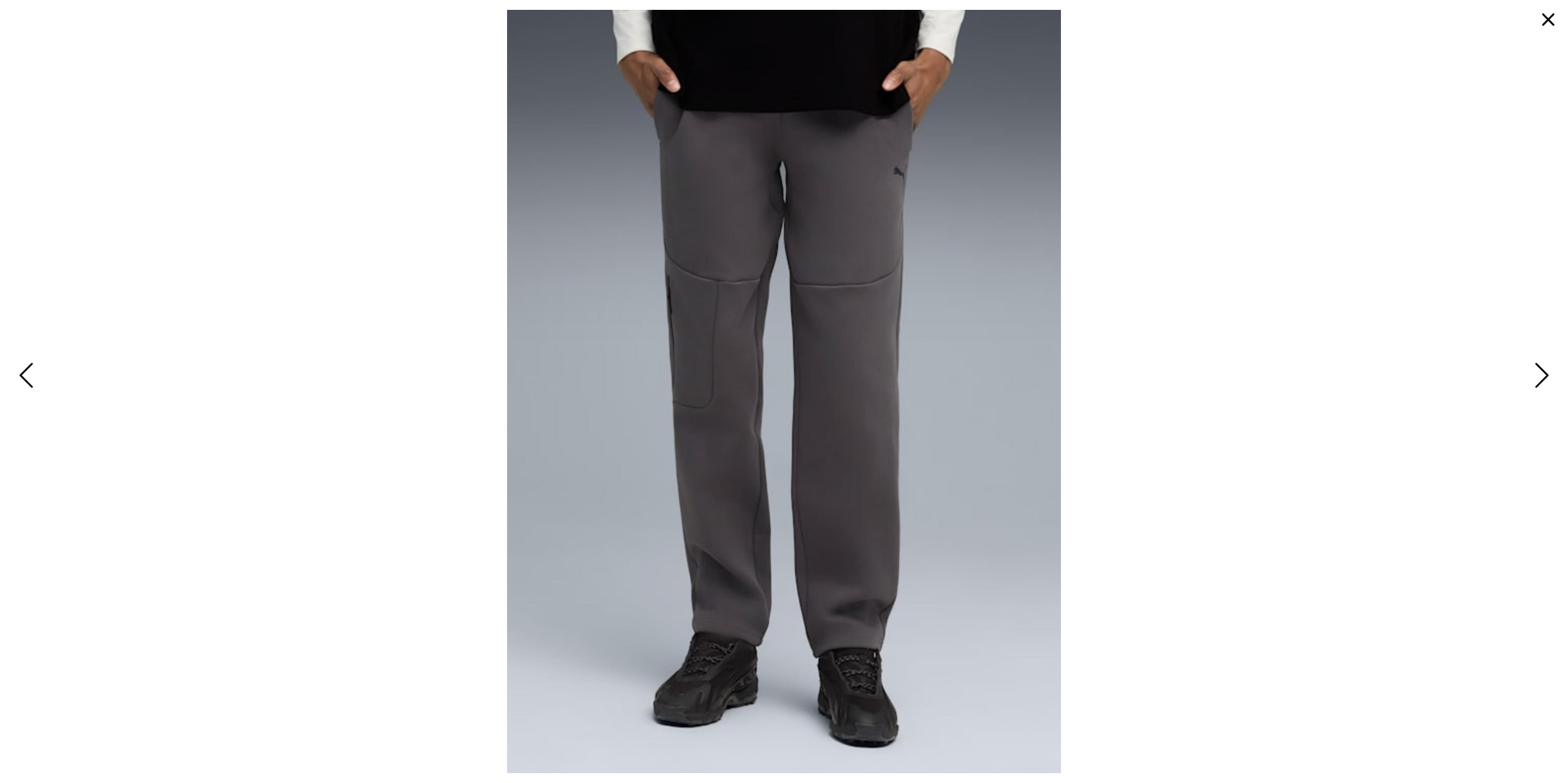
drag, startPoint x: 580, startPoint y: 320, endPoint x: 496, endPoint y: 340, distance: 86.3
click at [496, 340] on span at bounding box center [784, 392] width 1548 height 763
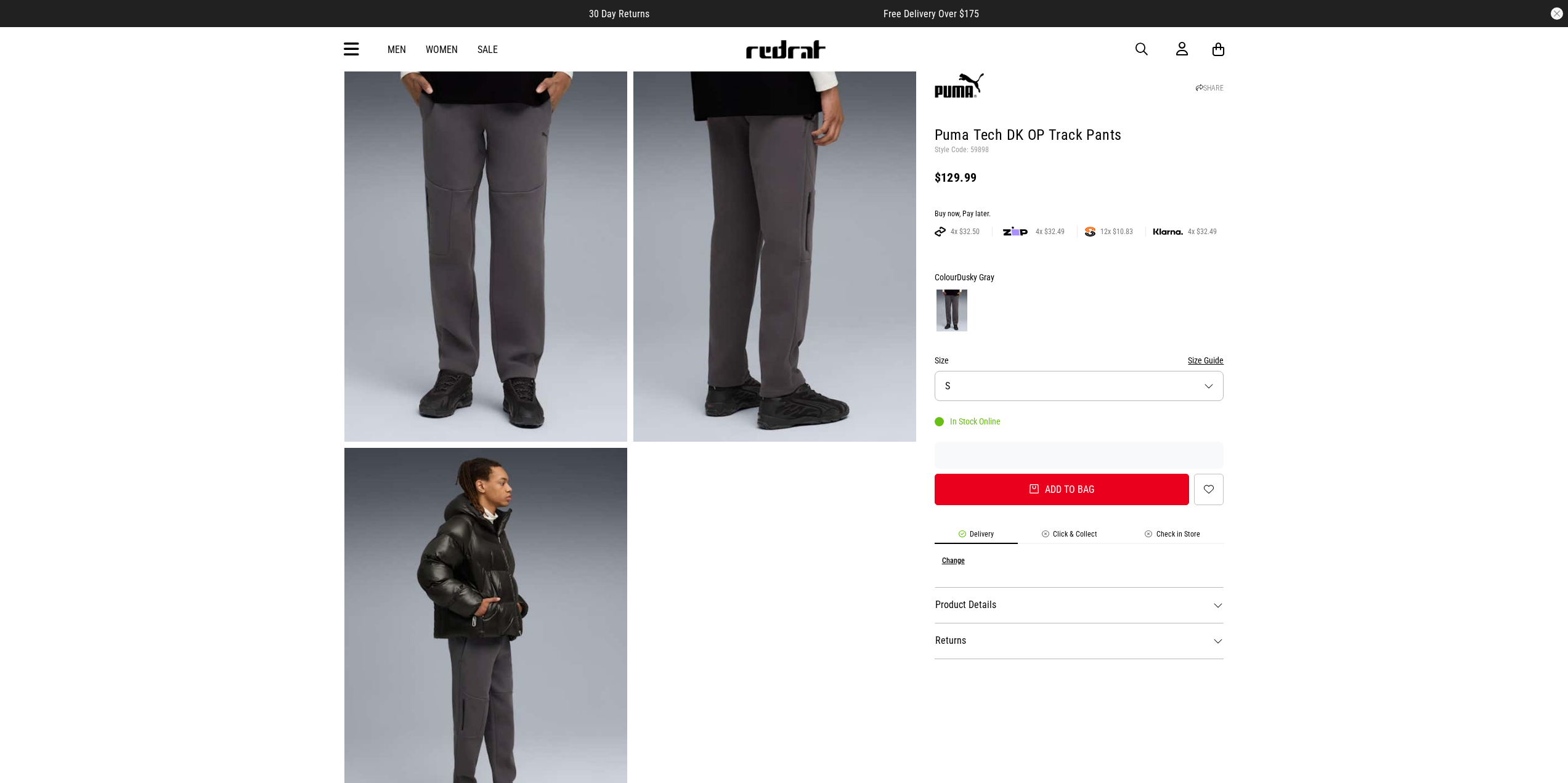
scroll to position [61, 0]
click at [495, 211] on img at bounding box center [486, 247] width 283 height 390
click at [545, 516] on img at bounding box center [486, 643] width 283 height 390
drag, startPoint x: 957, startPoint y: 130, endPoint x: 1166, endPoint y: 133, distance: 209.0
click at [1166, 133] on div "SHARE Puma Tech DK OP Track Pants Style Code: 59898 $129.99 Buy now, Pay later.…" at bounding box center [1070, 448] width 308 height 792
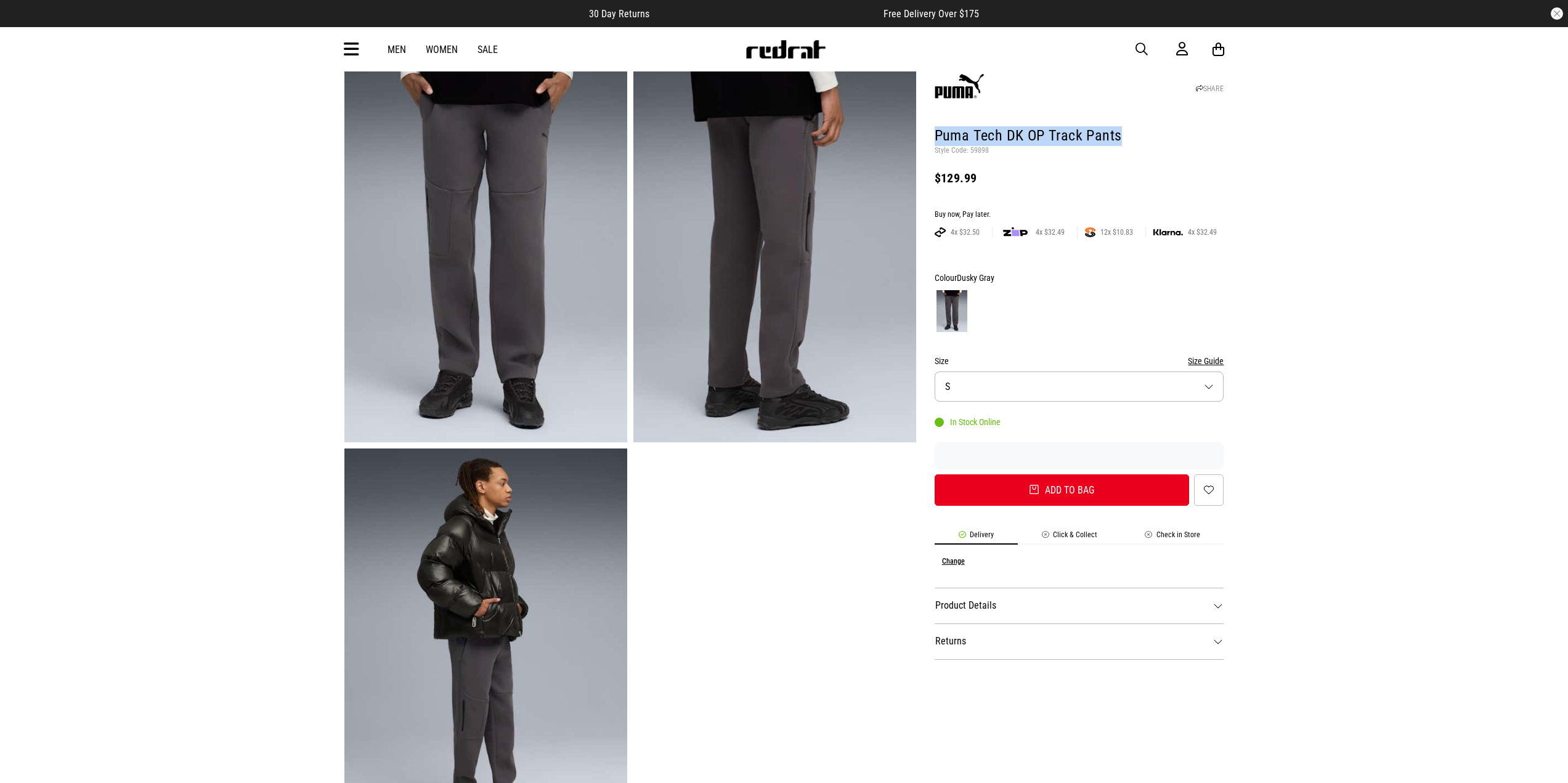
copy h1 "Puma Tech DK OP Track Pants"
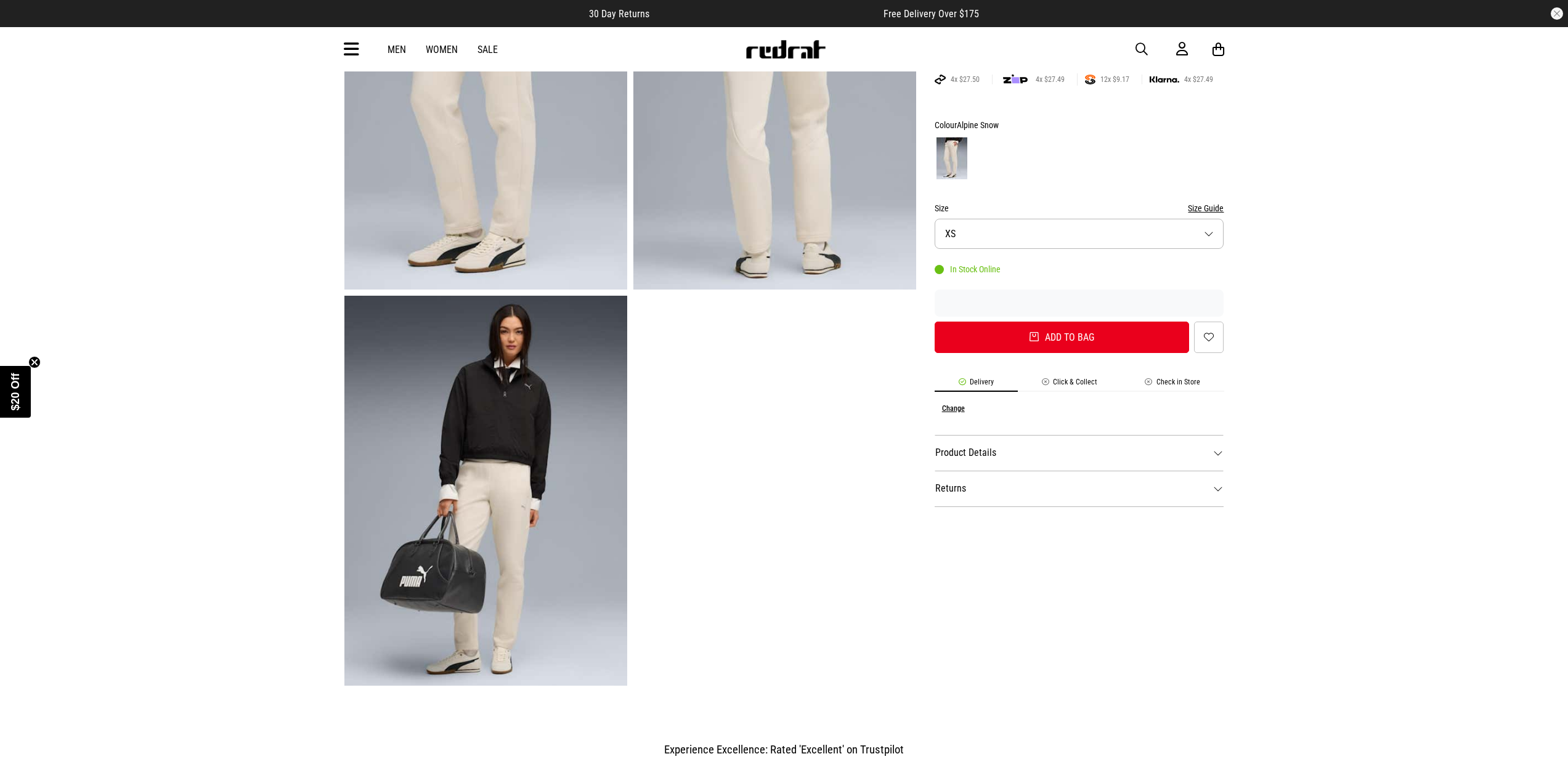
scroll to position [123, 0]
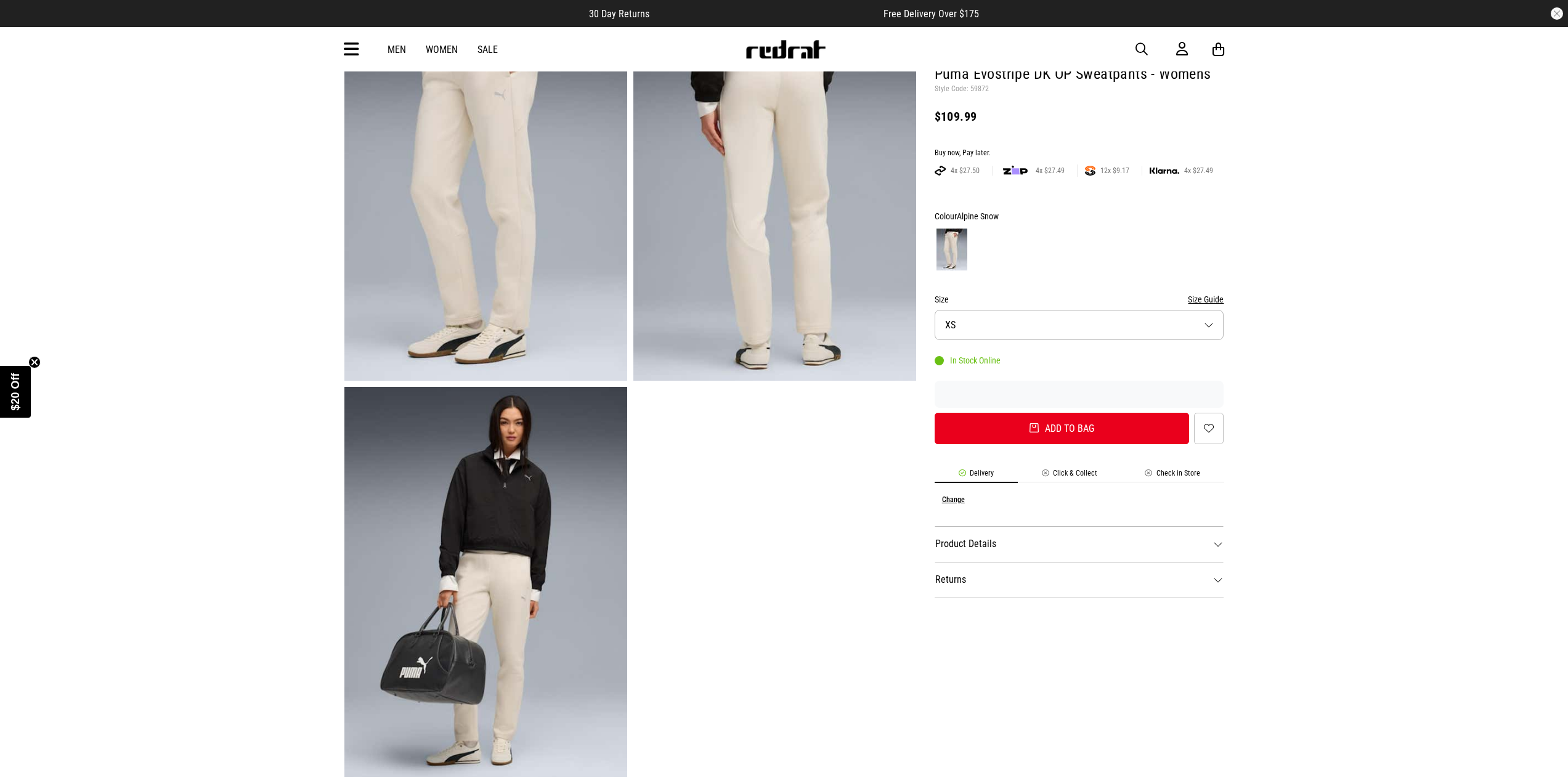
click at [474, 197] on img at bounding box center [486, 185] width 283 height 390
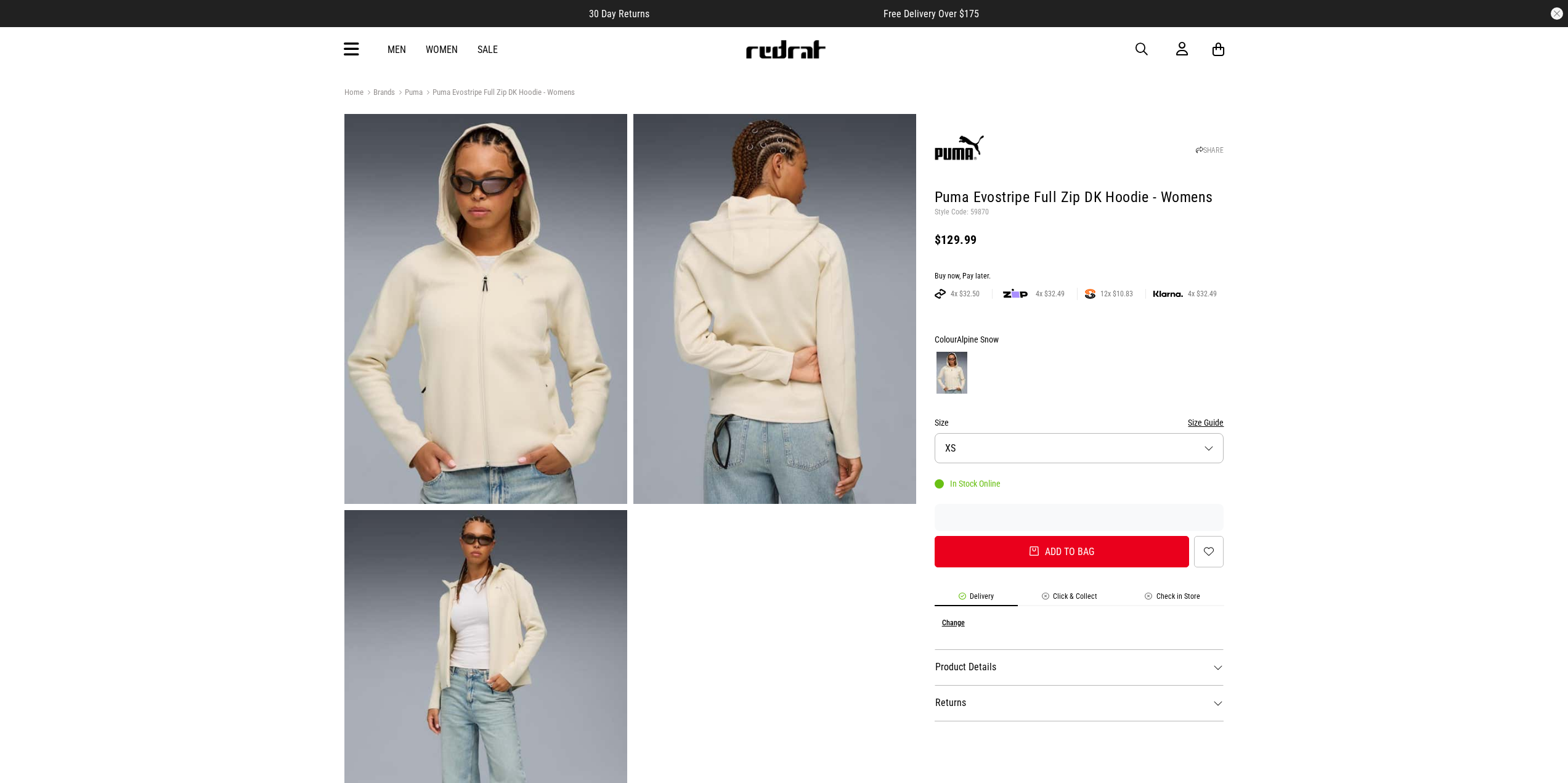
click at [489, 268] on img at bounding box center [486, 309] width 283 height 390
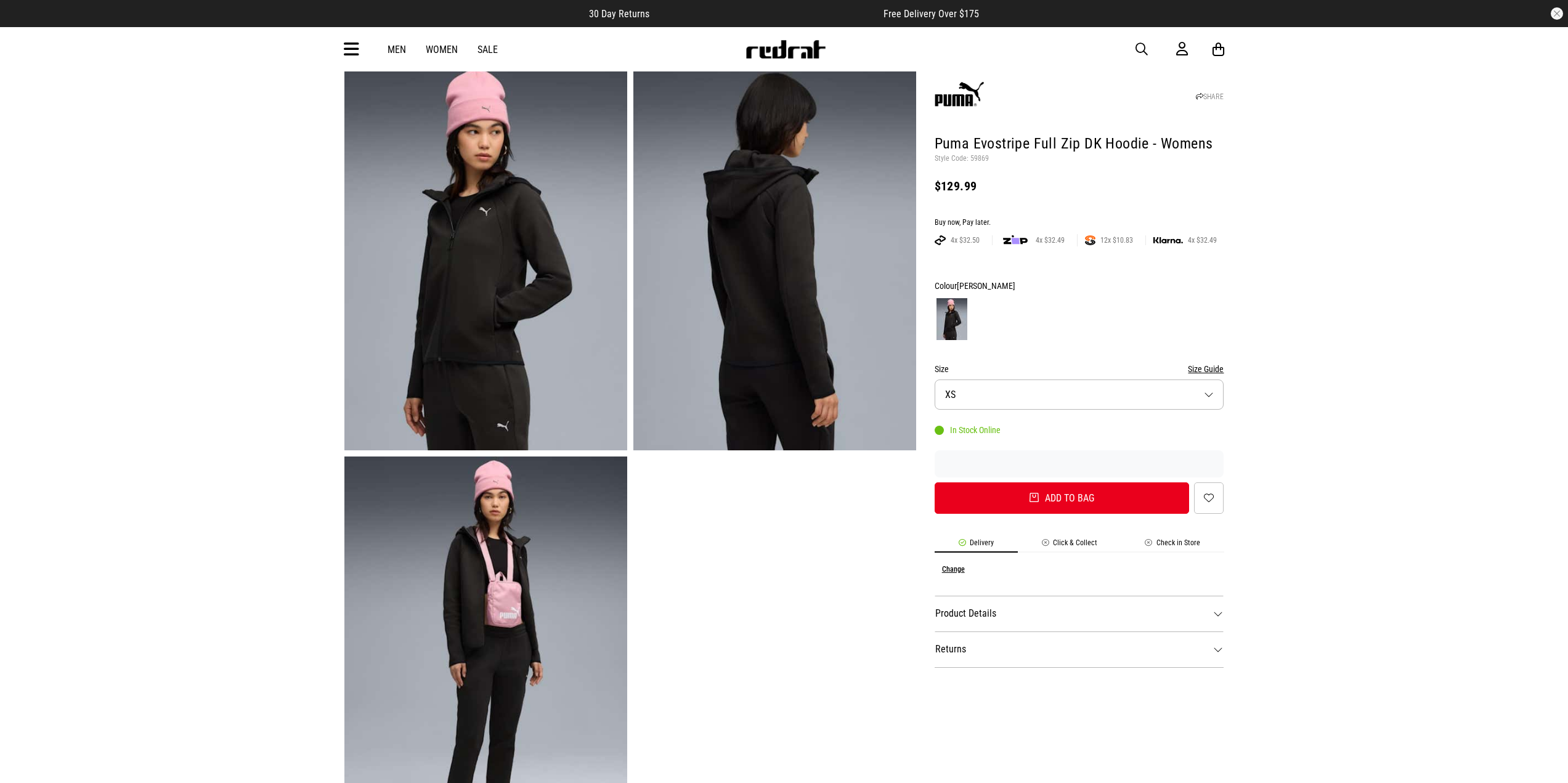
scroll to position [61, 0]
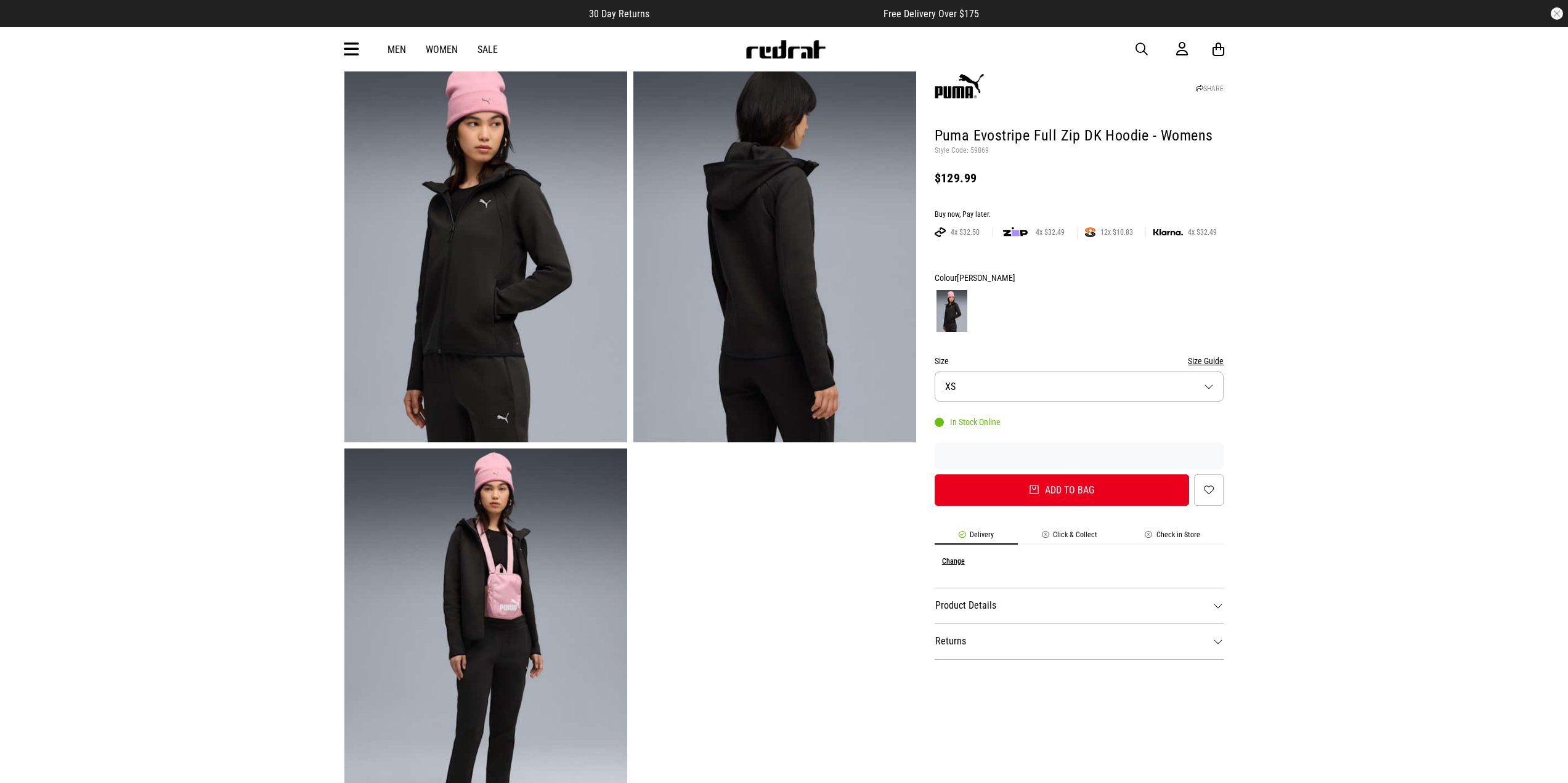
click at [524, 239] on img at bounding box center [486, 247] width 283 height 390
drag, startPoint x: 933, startPoint y: 134, endPoint x: 1147, endPoint y: 134, distance: 214.0
click at [1147, 134] on div "SHARE Puma Evostripe Full Zip DK Hoodie - Womens Style Code: 59869 $129.99 Buy …" at bounding box center [1070, 448] width 308 height 792
copy h1 "Puma Evostripe Full Zip DK Hoodie"
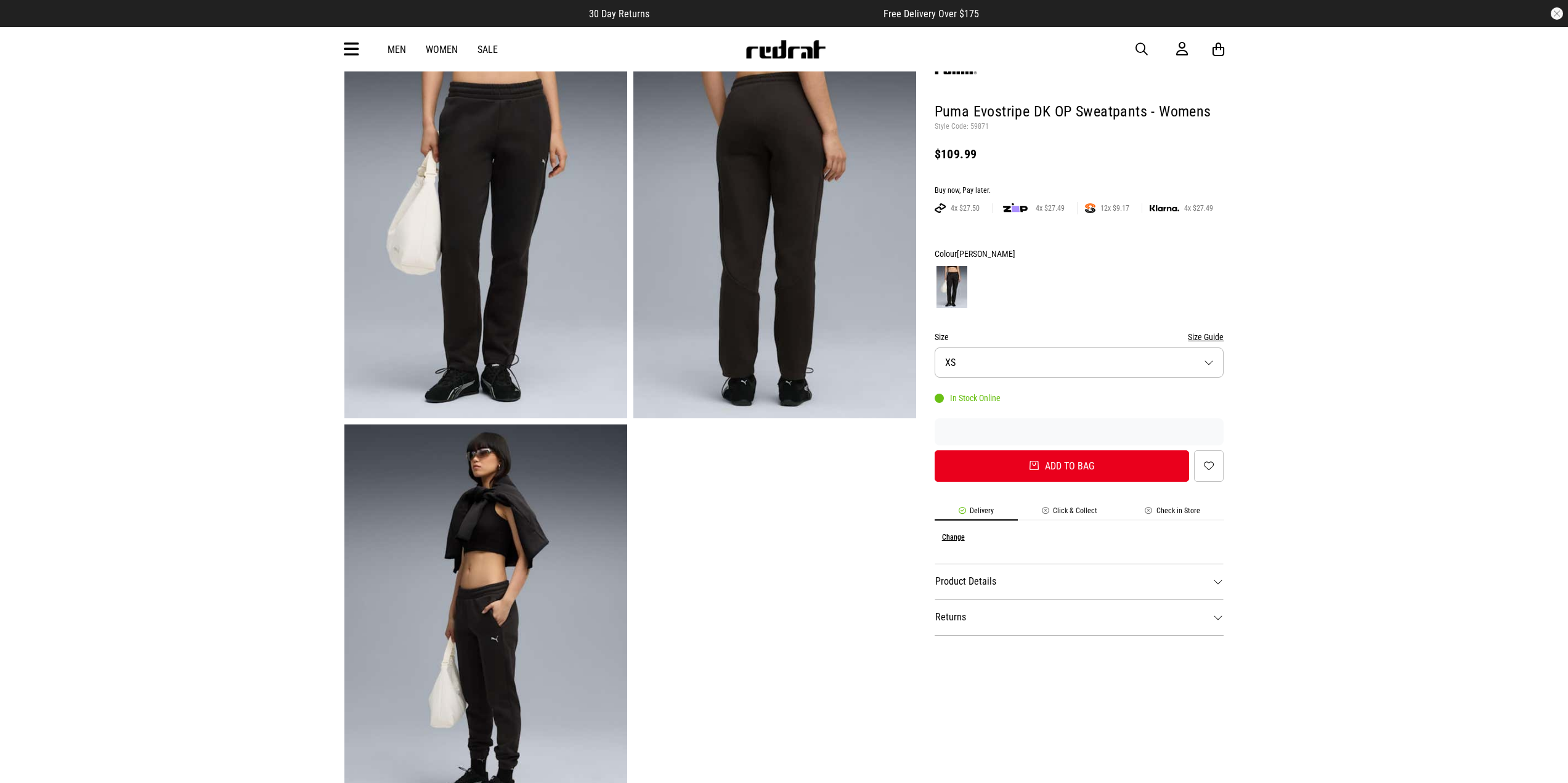
scroll to position [185, 0]
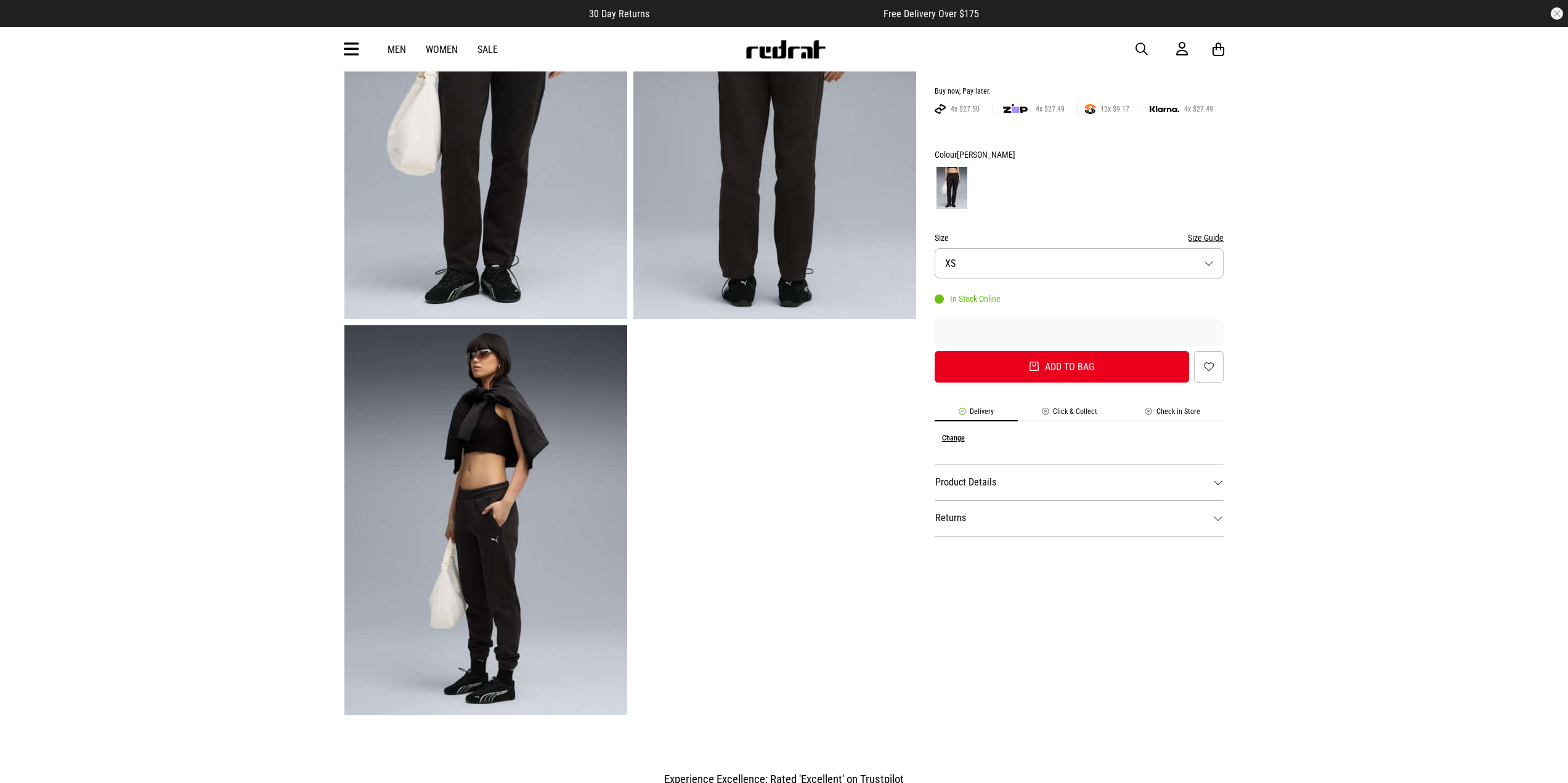
click at [495, 521] on img at bounding box center [486, 520] width 283 height 390
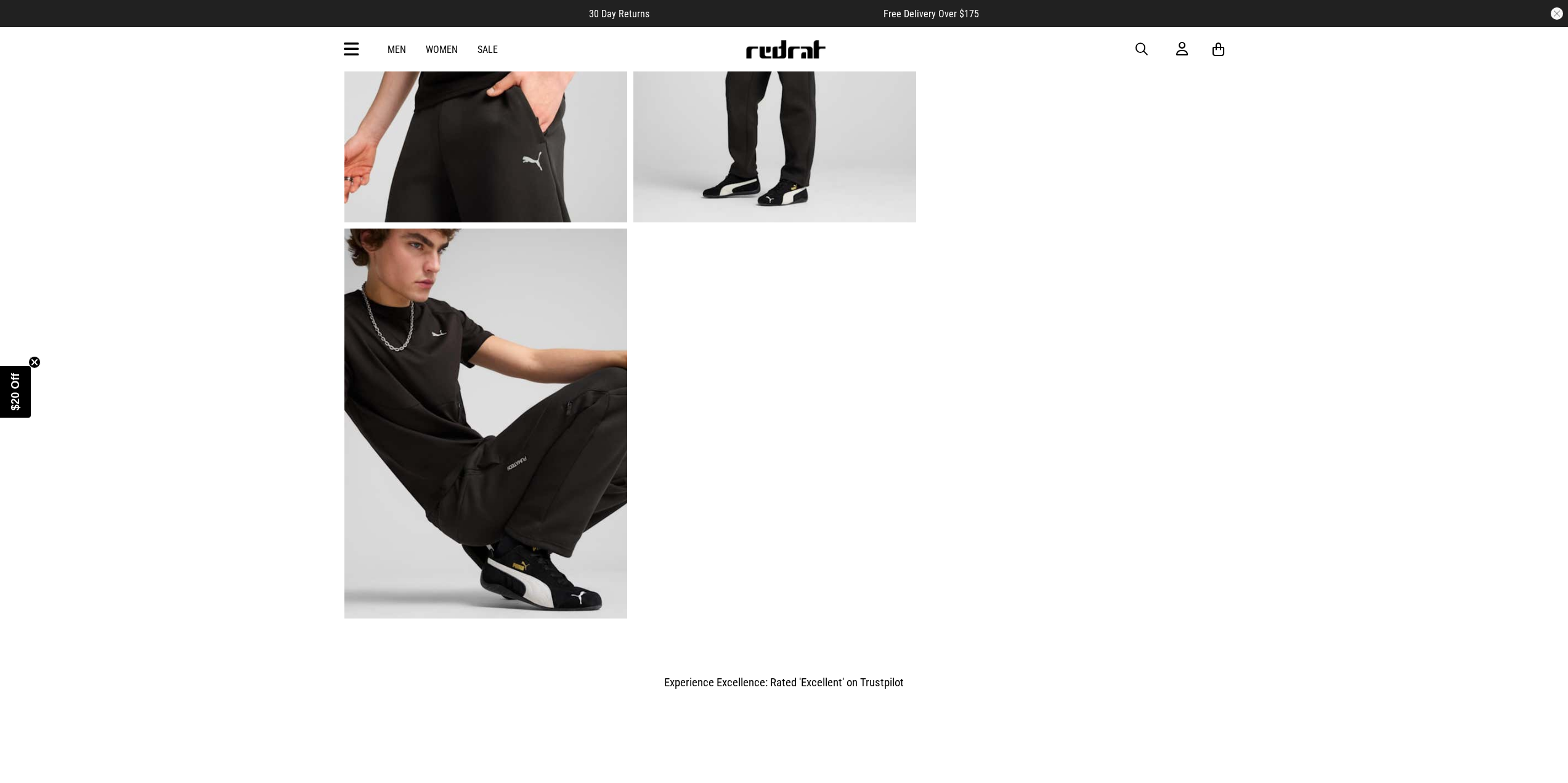
click at [520, 446] on img at bounding box center [486, 423] width 283 height 390
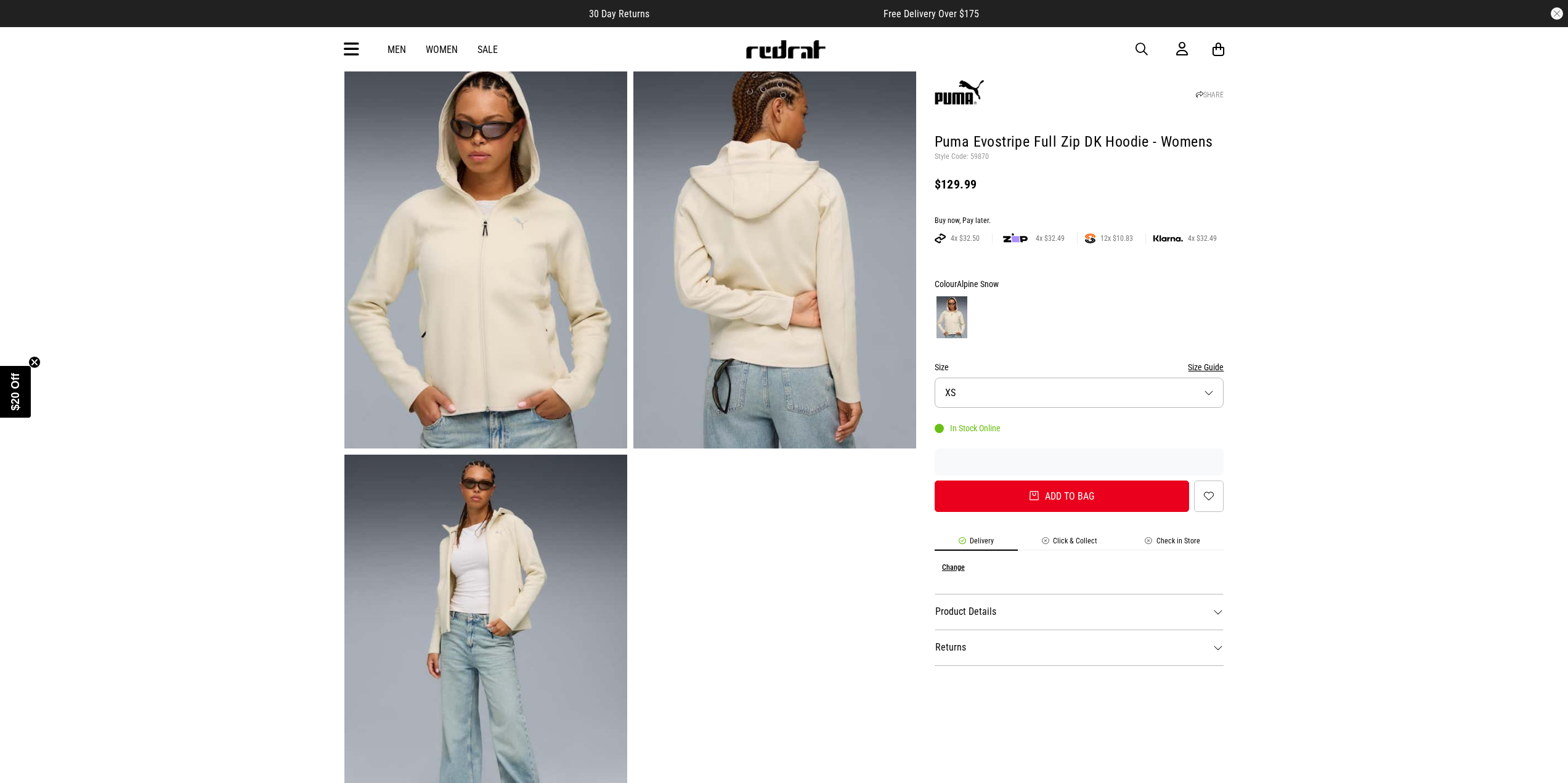
scroll to position [61, 0]
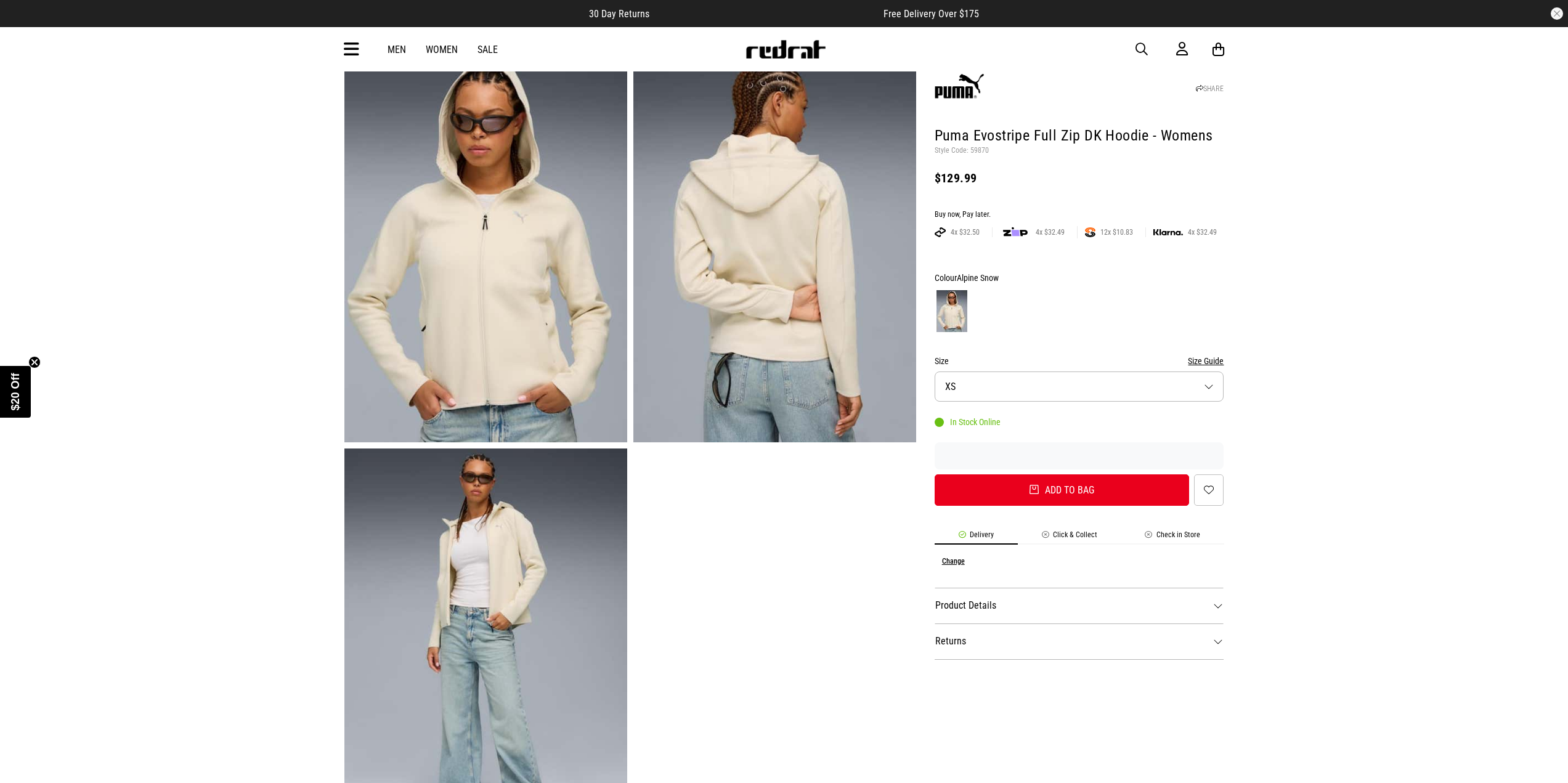
click at [548, 290] on img at bounding box center [486, 247] width 283 height 390
click at [494, 286] on img at bounding box center [486, 247] width 283 height 390
click at [514, 535] on img at bounding box center [486, 643] width 283 height 390
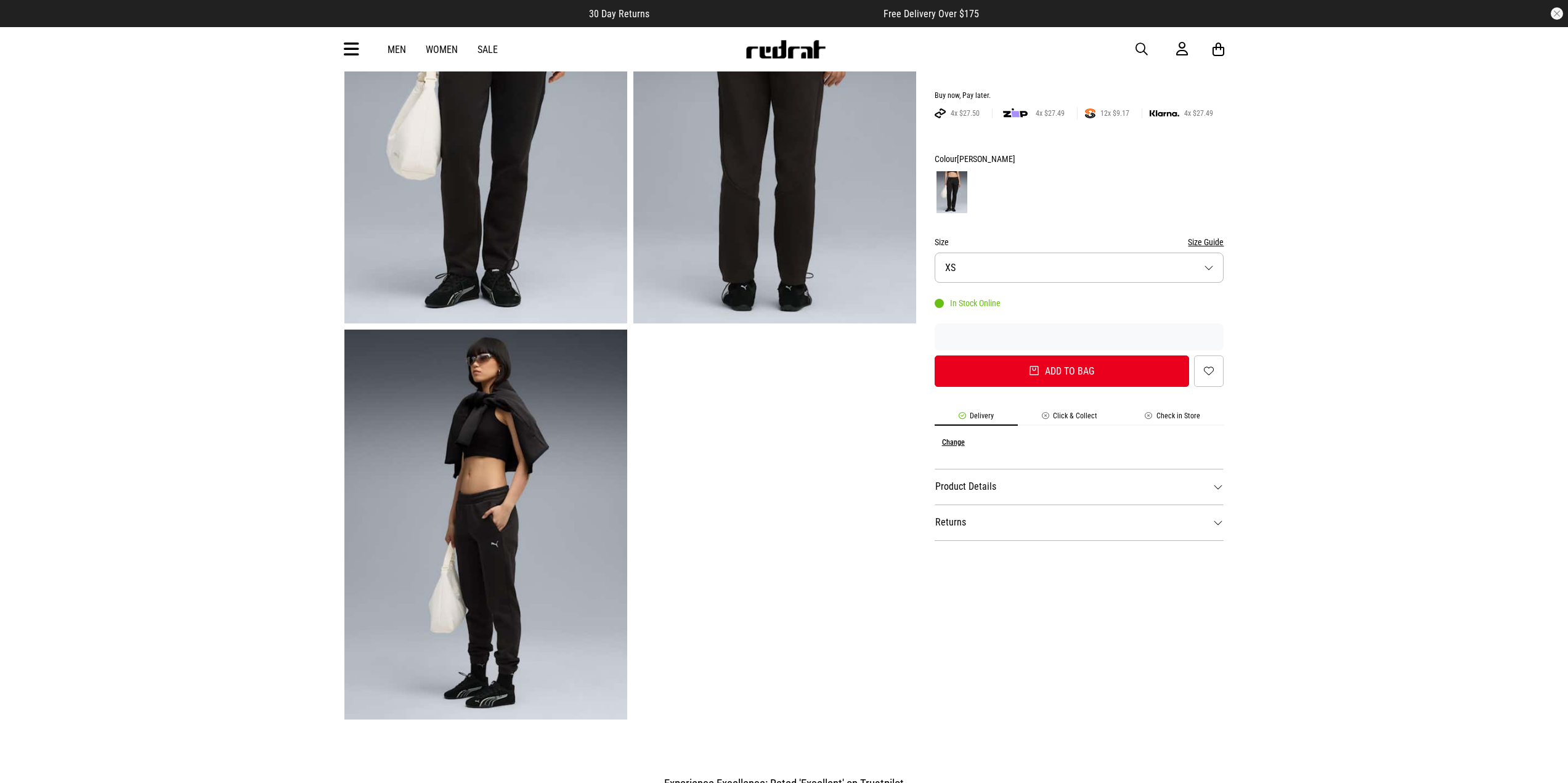
scroll to position [185, 0]
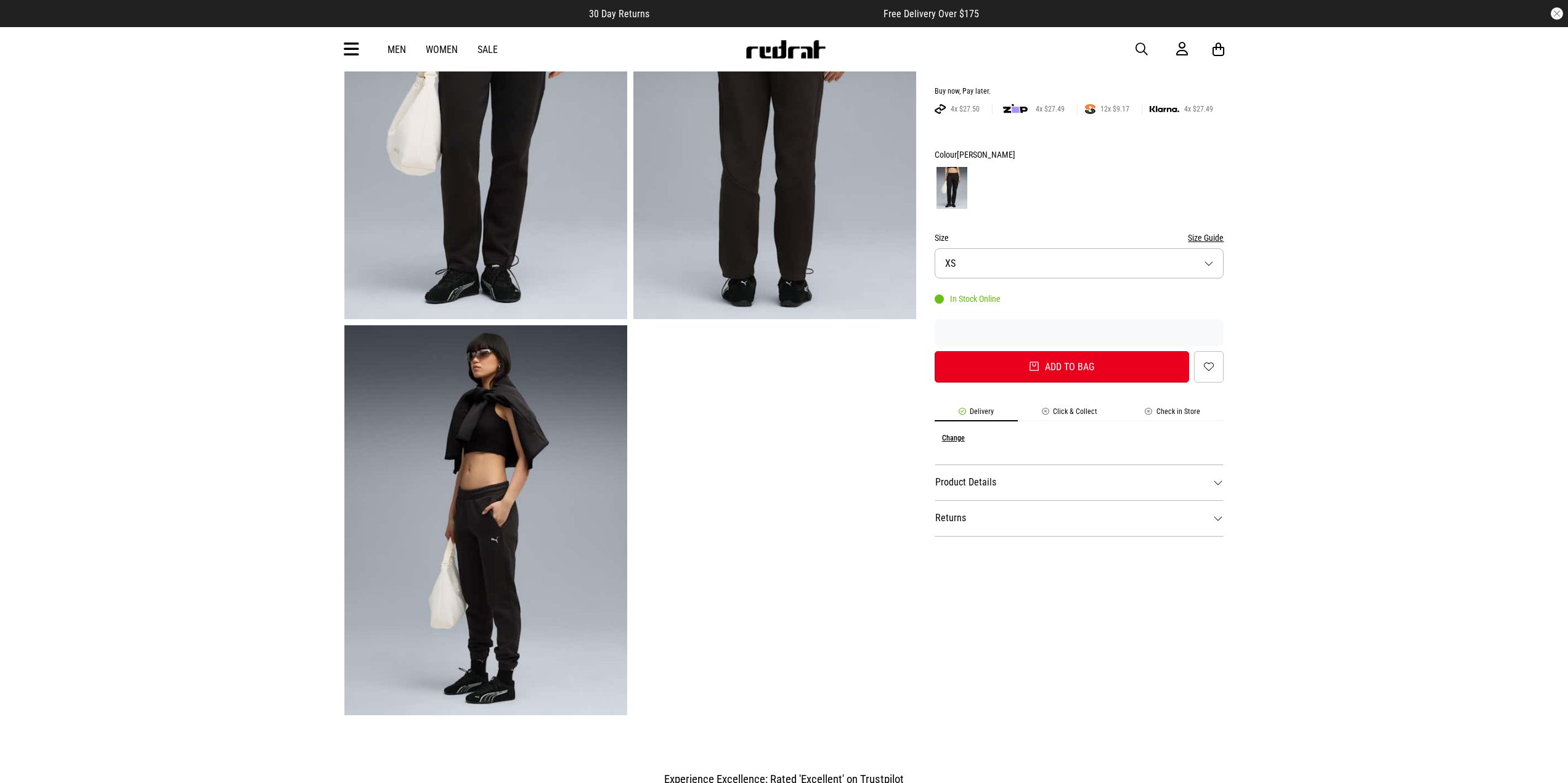
click at [536, 423] on img at bounding box center [486, 520] width 283 height 390
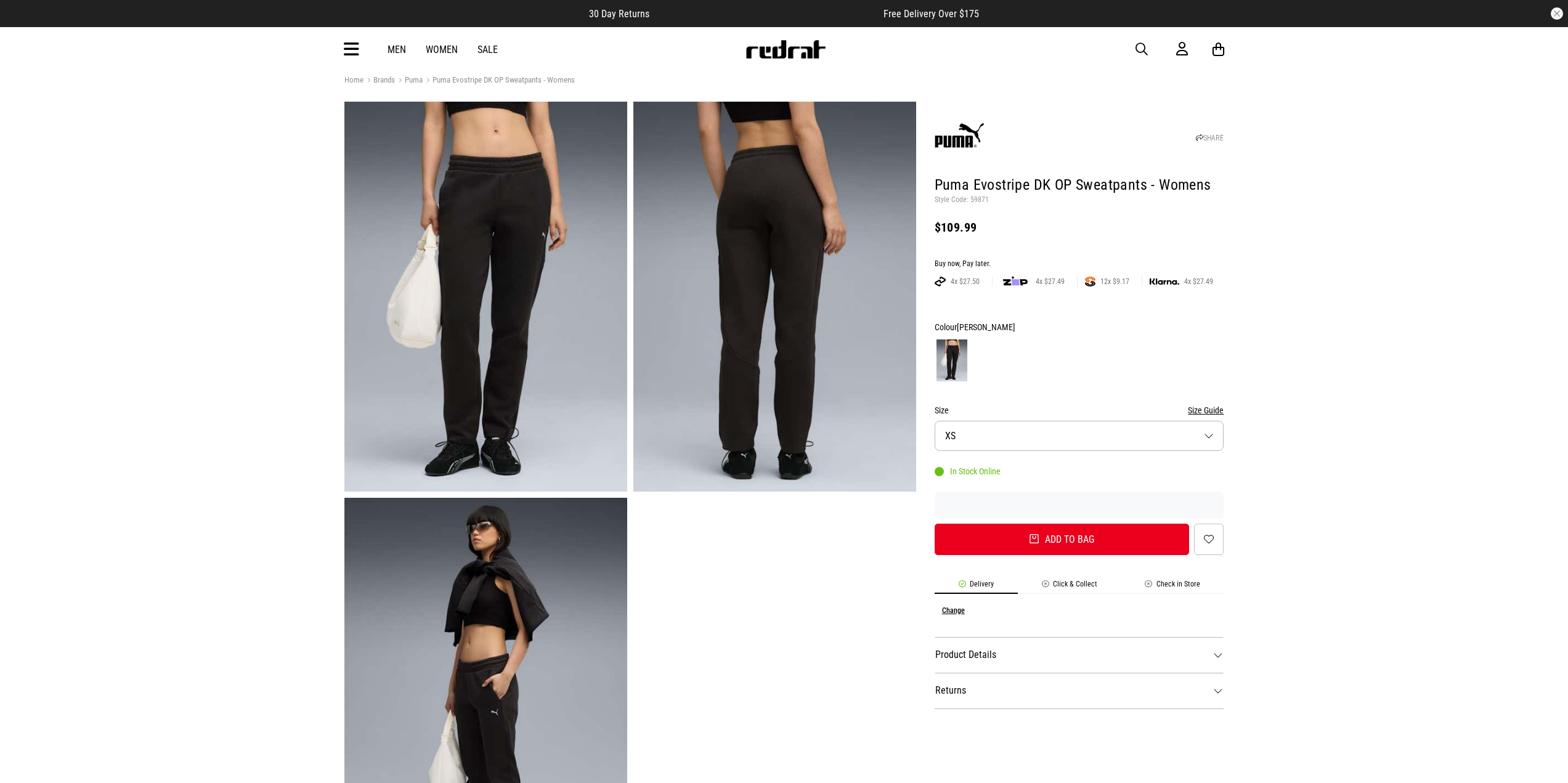
scroll to position [0, 0]
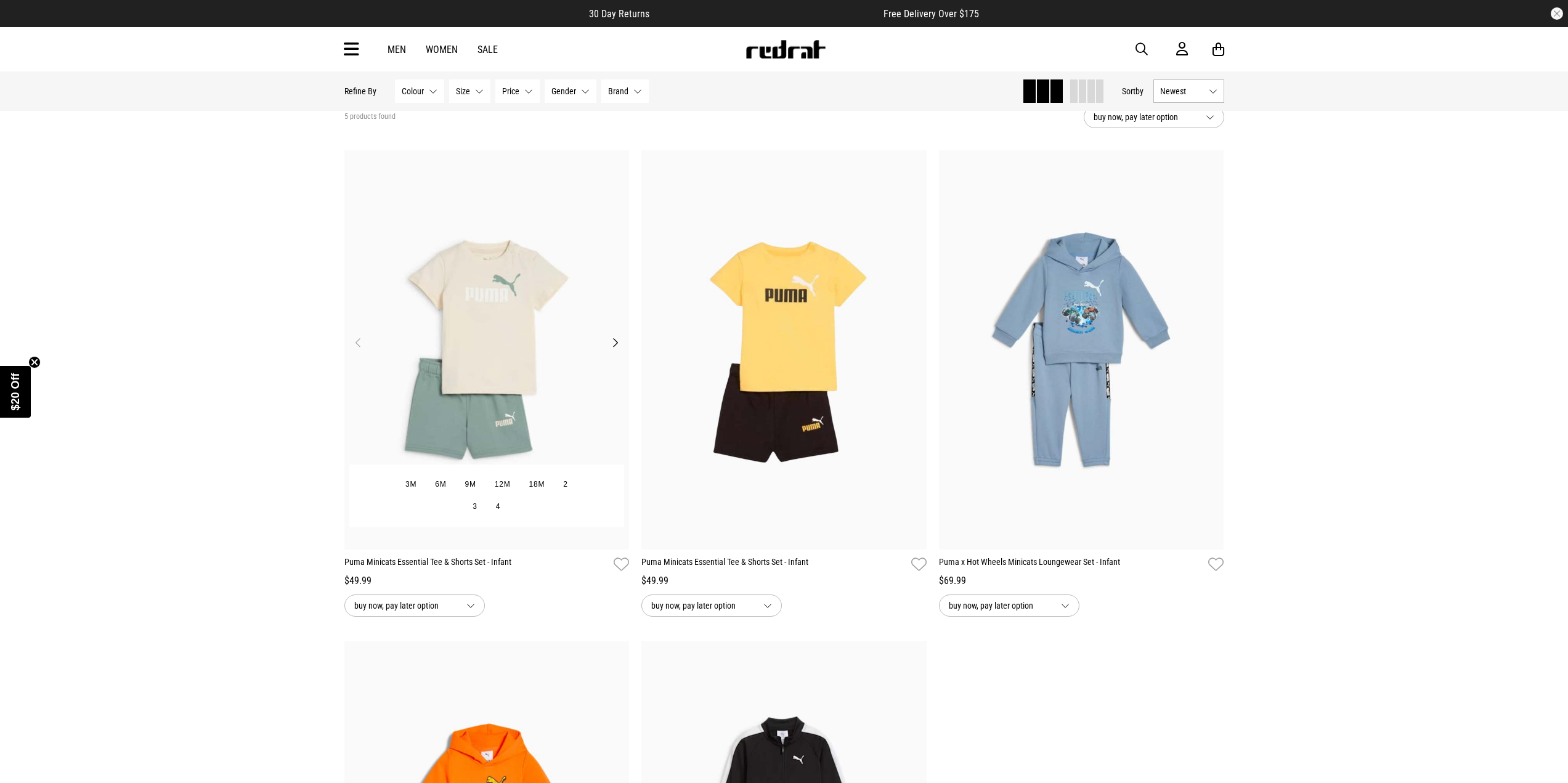
scroll to position [61, 0]
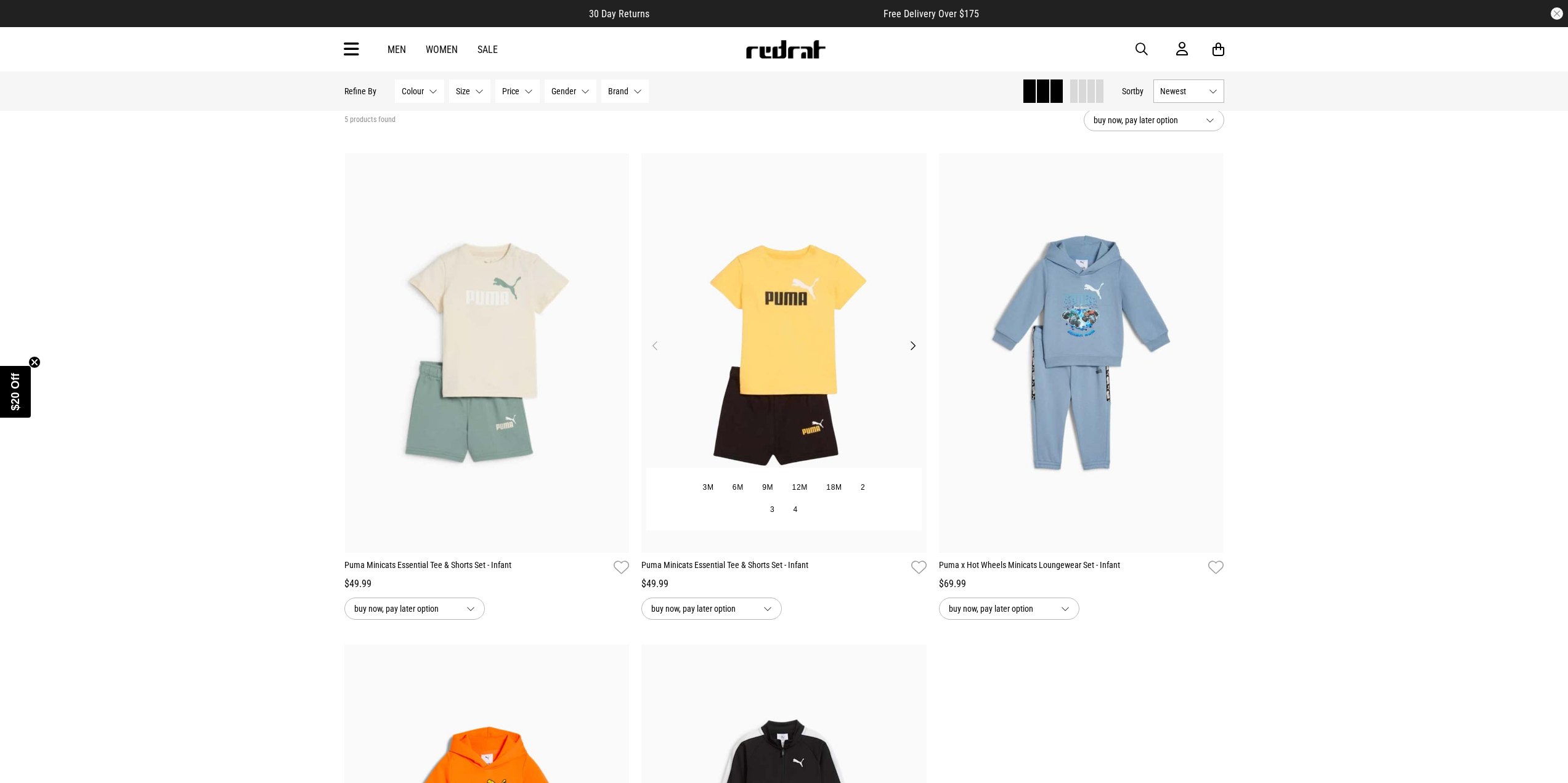
drag, startPoint x: 519, startPoint y: 308, endPoint x: 686, endPoint y: 301, distance: 167.1
drag, startPoint x: 726, startPoint y: 303, endPoint x: 510, endPoint y: 152, distance: 263.5
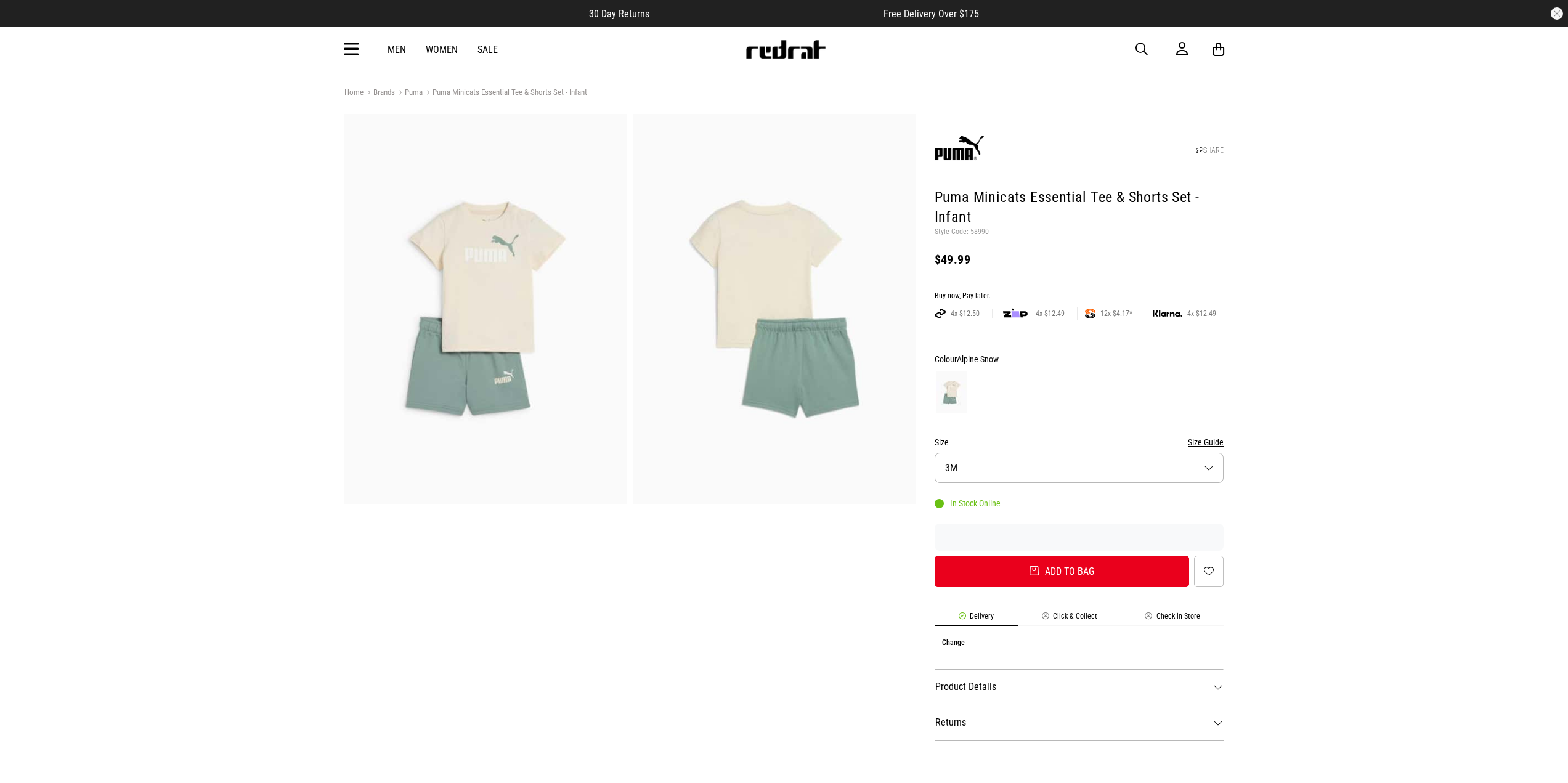
click at [536, 339] on img at bounding box center [486, 309] width 283 height 390
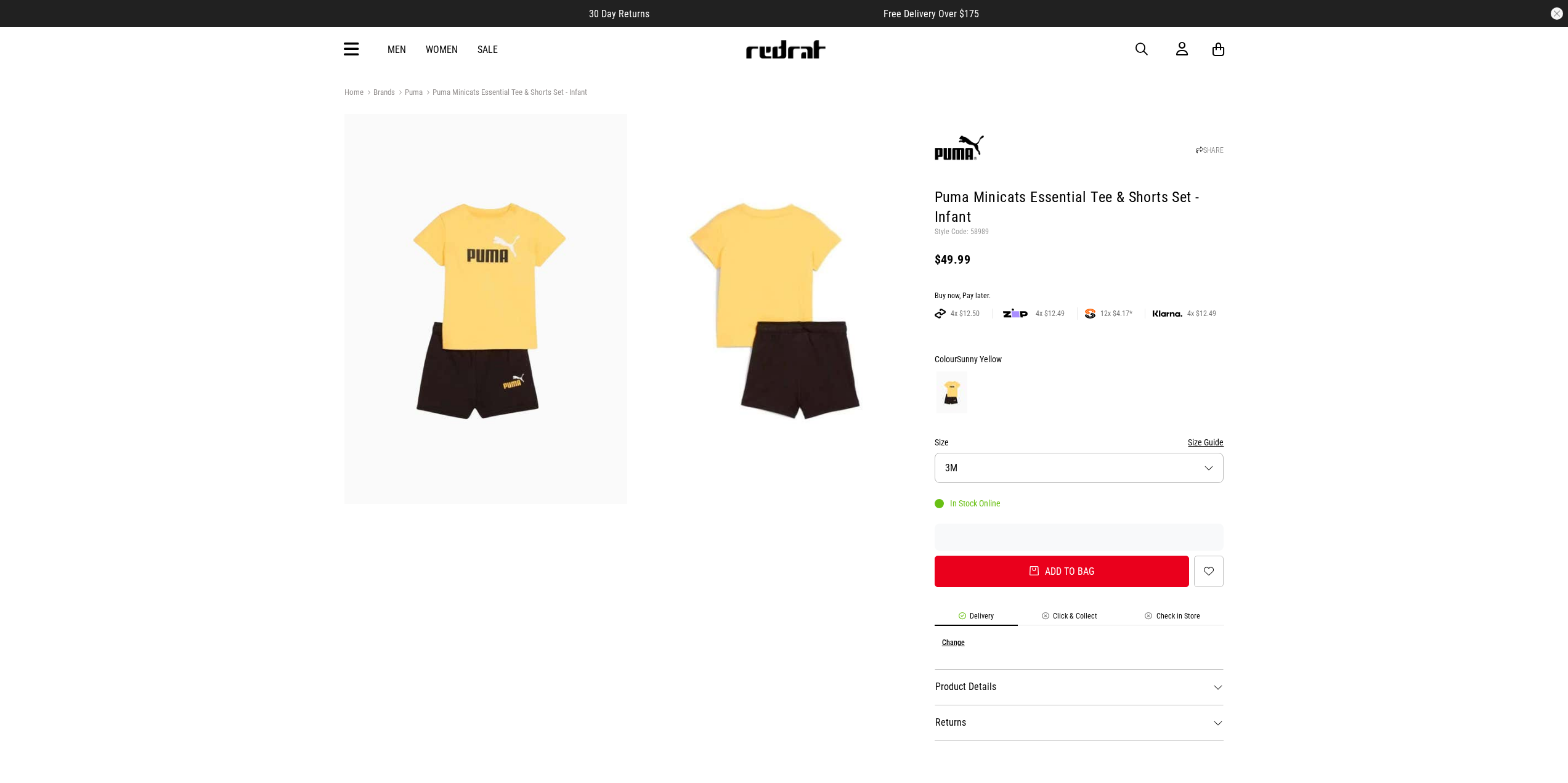
click at [476, 263] on img at bounding box center [486, 309] width 283 height 390
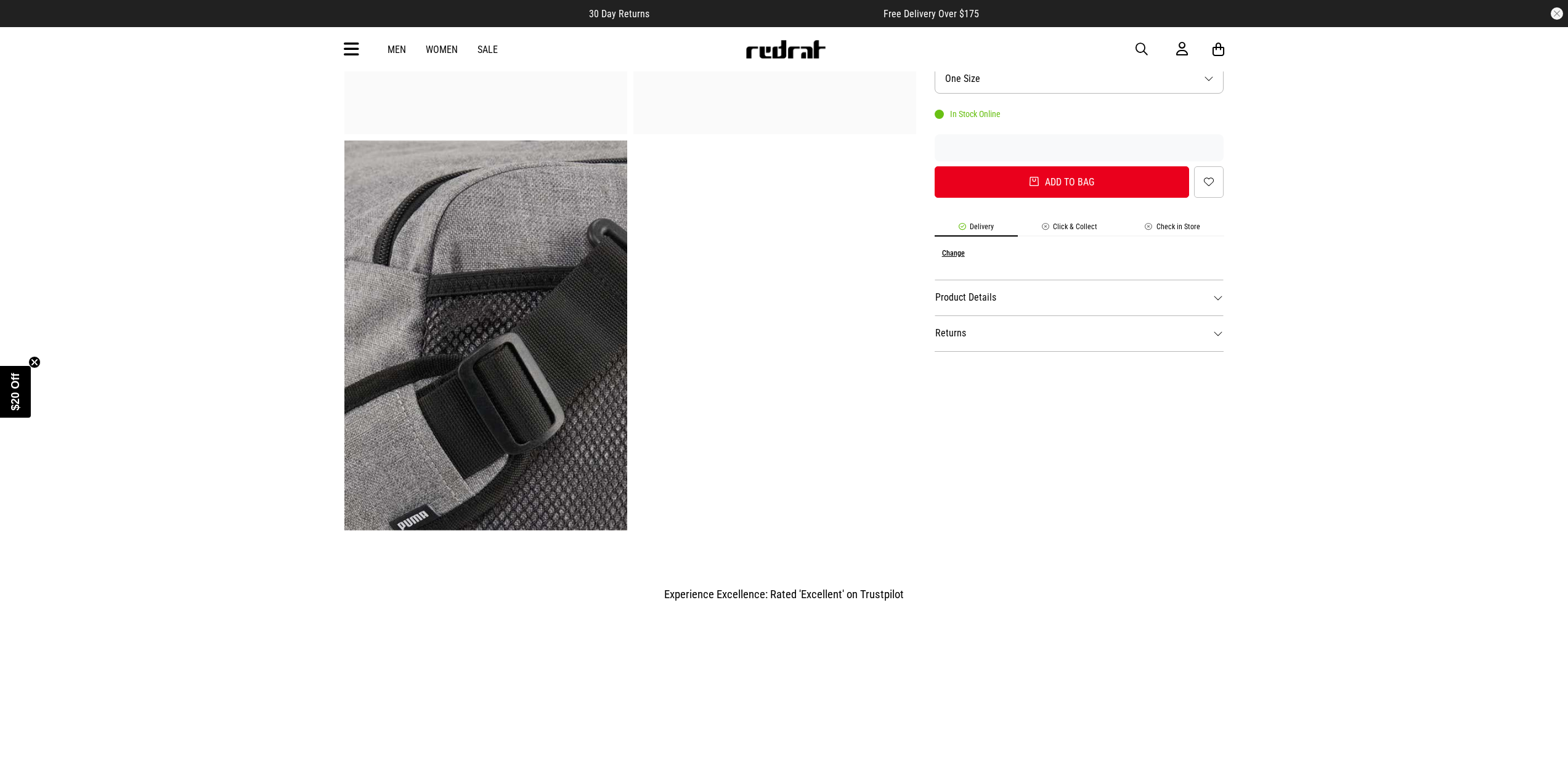
click at [532, 392] on img at bounding box center [486, 335] width 283 height 390
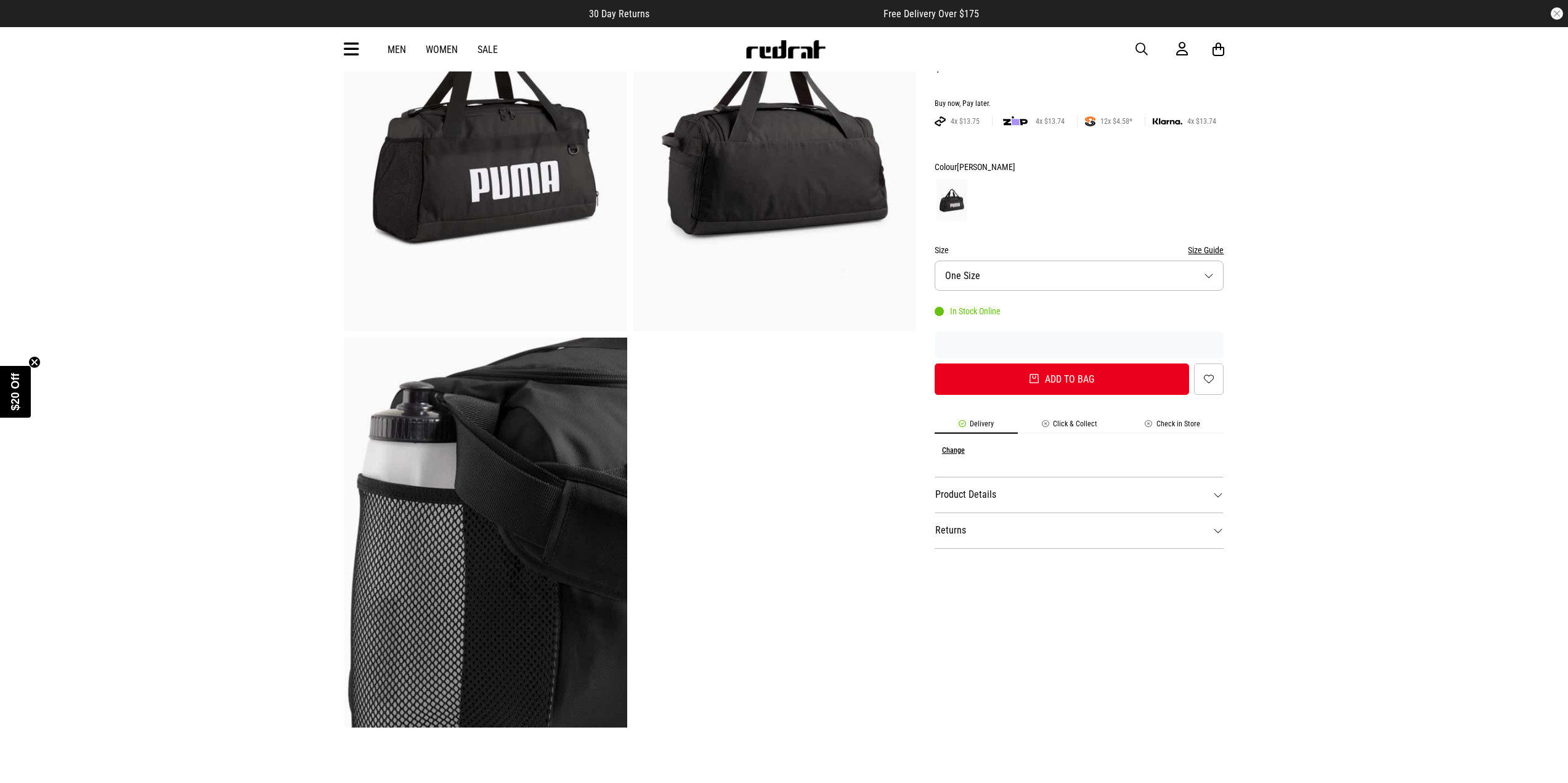
scroll to position [123, 0]
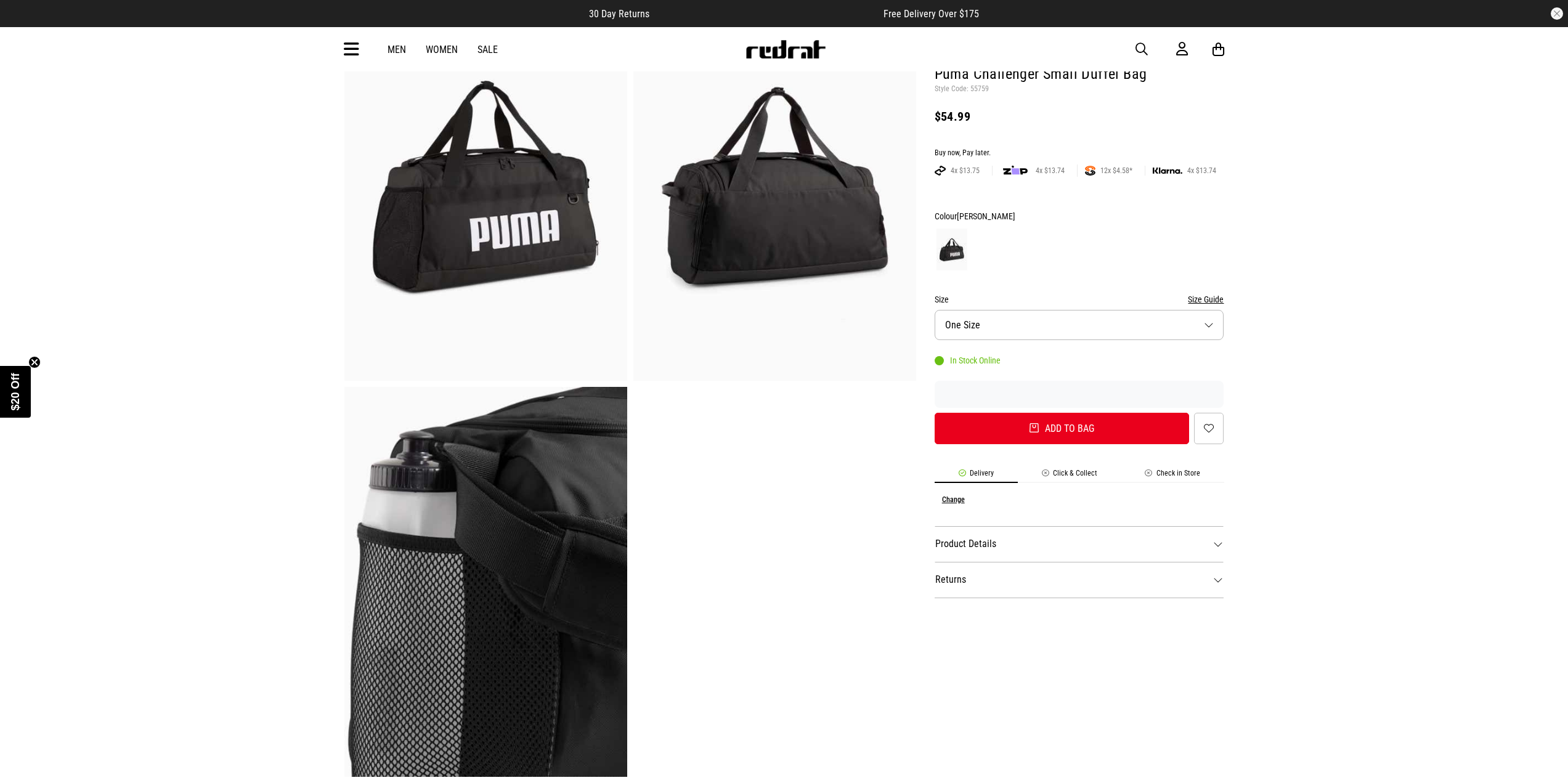
click at [505, 206] on img at bounding box center [486, 185] width 283 height 390
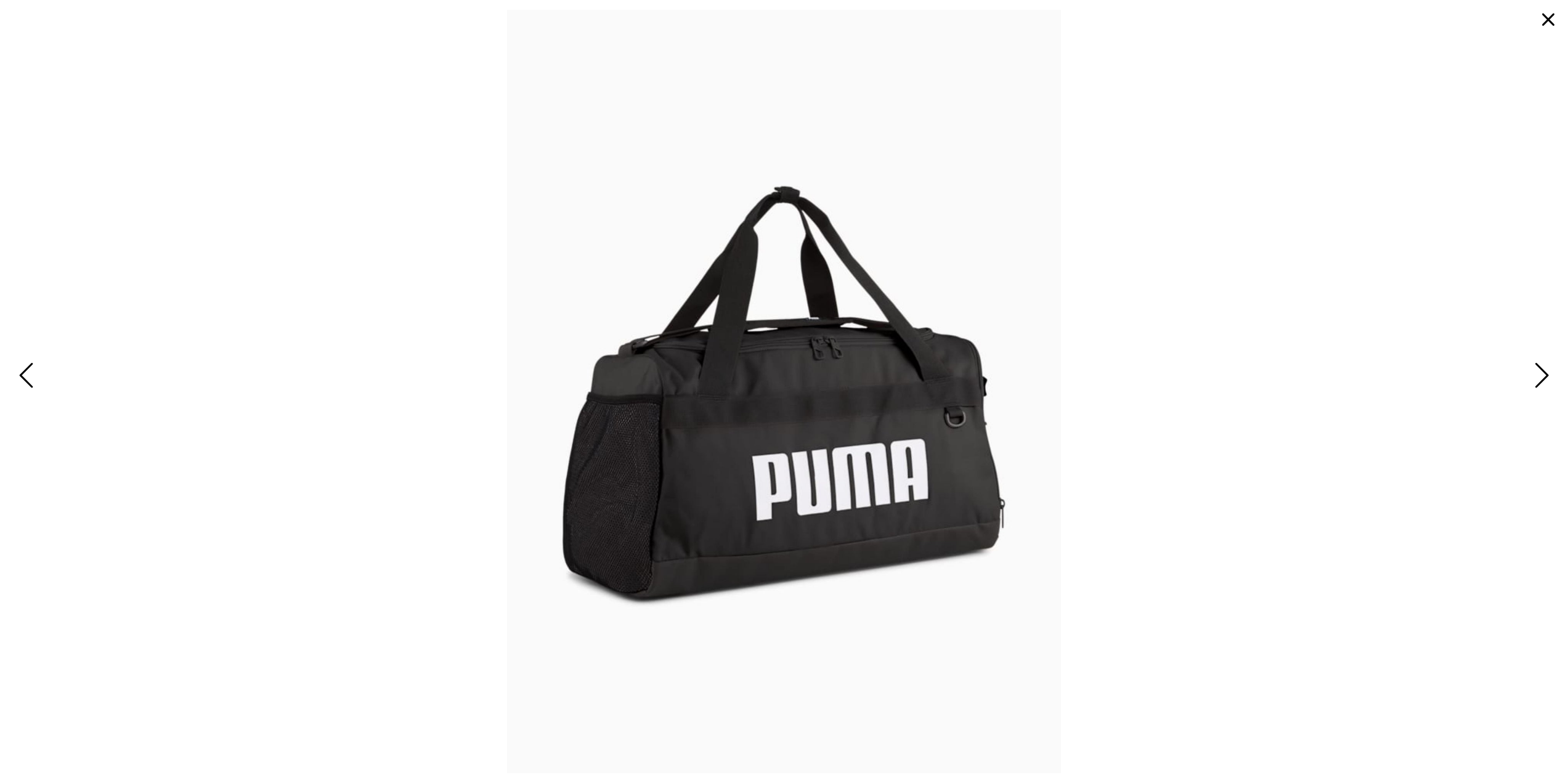
click at [646, 517] on img at bounding box center [784, 392] width 553 height 763
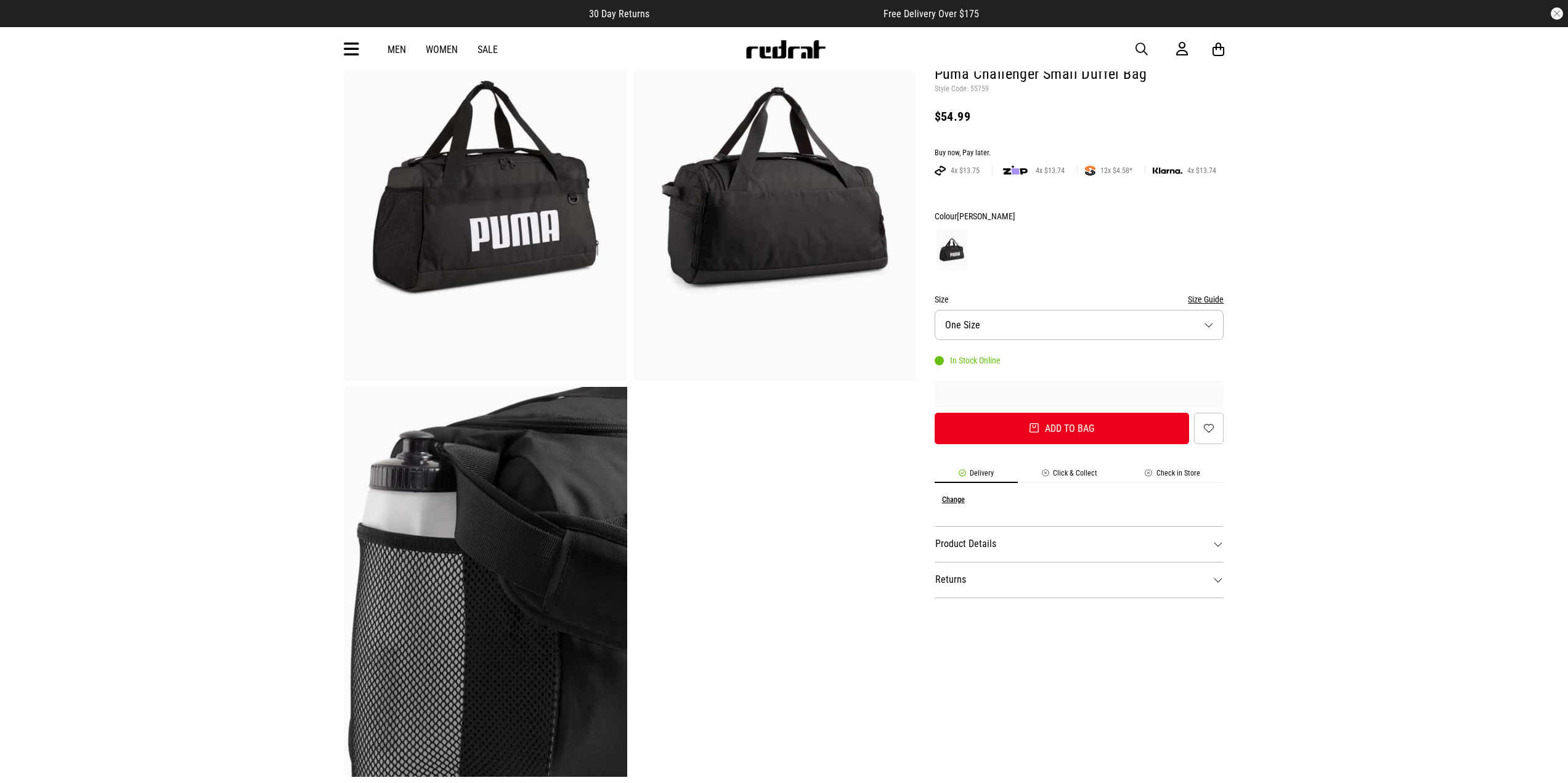
click at [478, 439] on img at bounding box center [486, 582] width 283 height 390
click at [563, 534] on img at bounding box center [486, 582] width 283 height 390
click at [550, 259] on img at bounding box center [486, 185] width 283 height 390
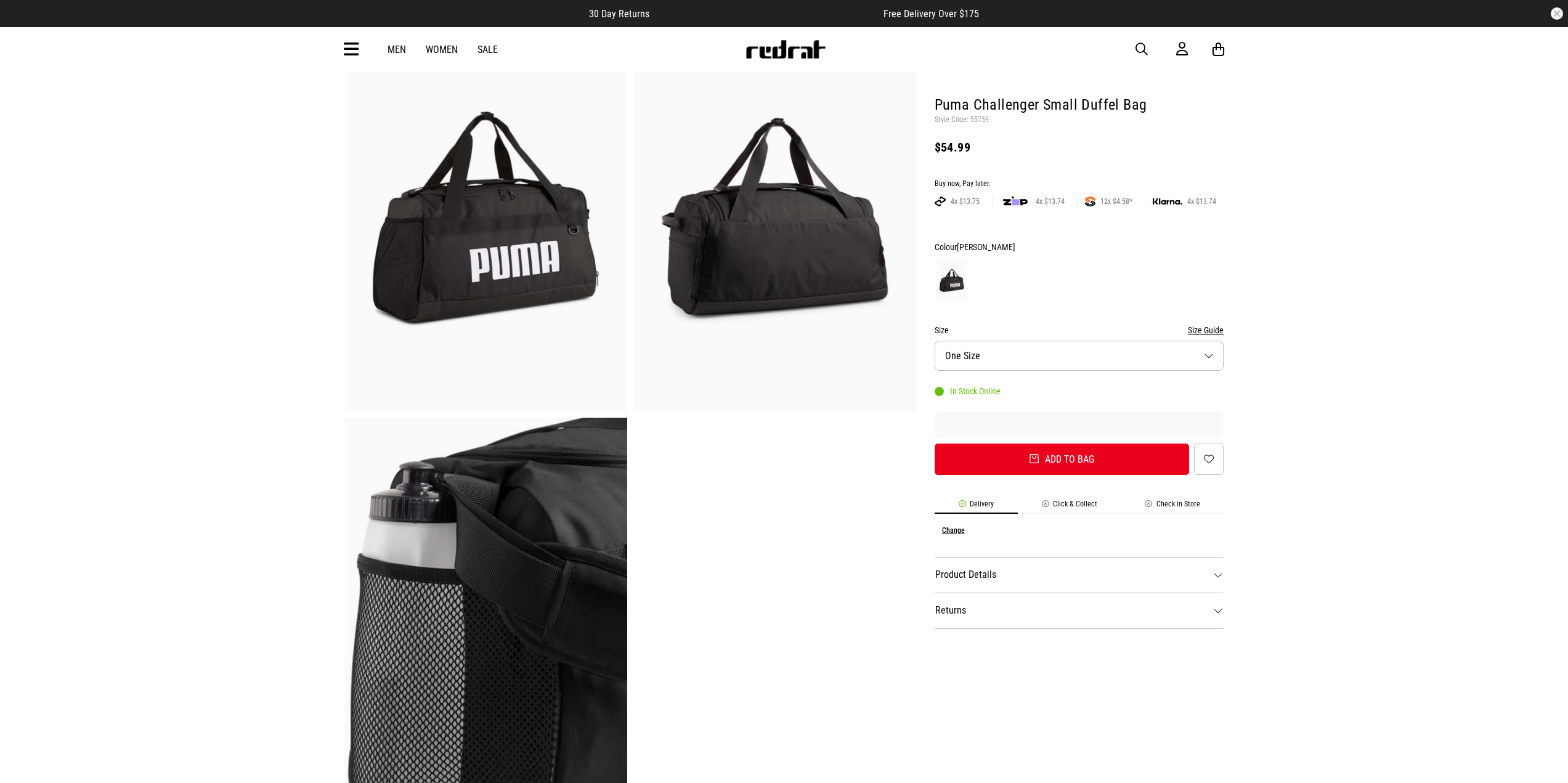
scroll to position [0, 0]
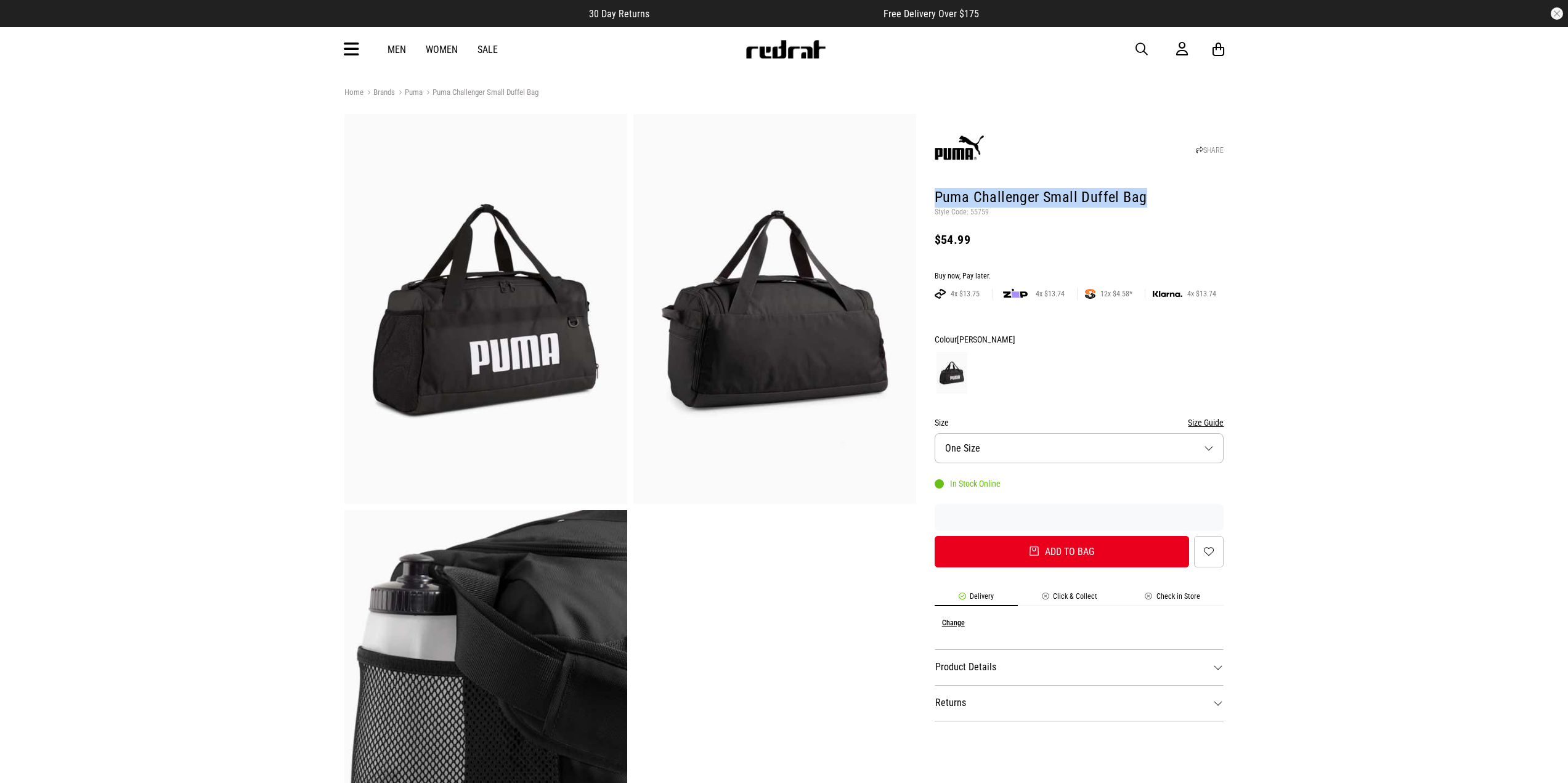
drag, startPoint x: 936, startPoint y: 194, endPoint x: 1194, endPoint y: 205, distance: 258.2
click at [1194, 205] on h1 "Puma Challenger Small Duffel Bag" at bounding box center [1079, 197] width 289 height 20
copy h1 "Puma Challenger Small Duffel Bag"
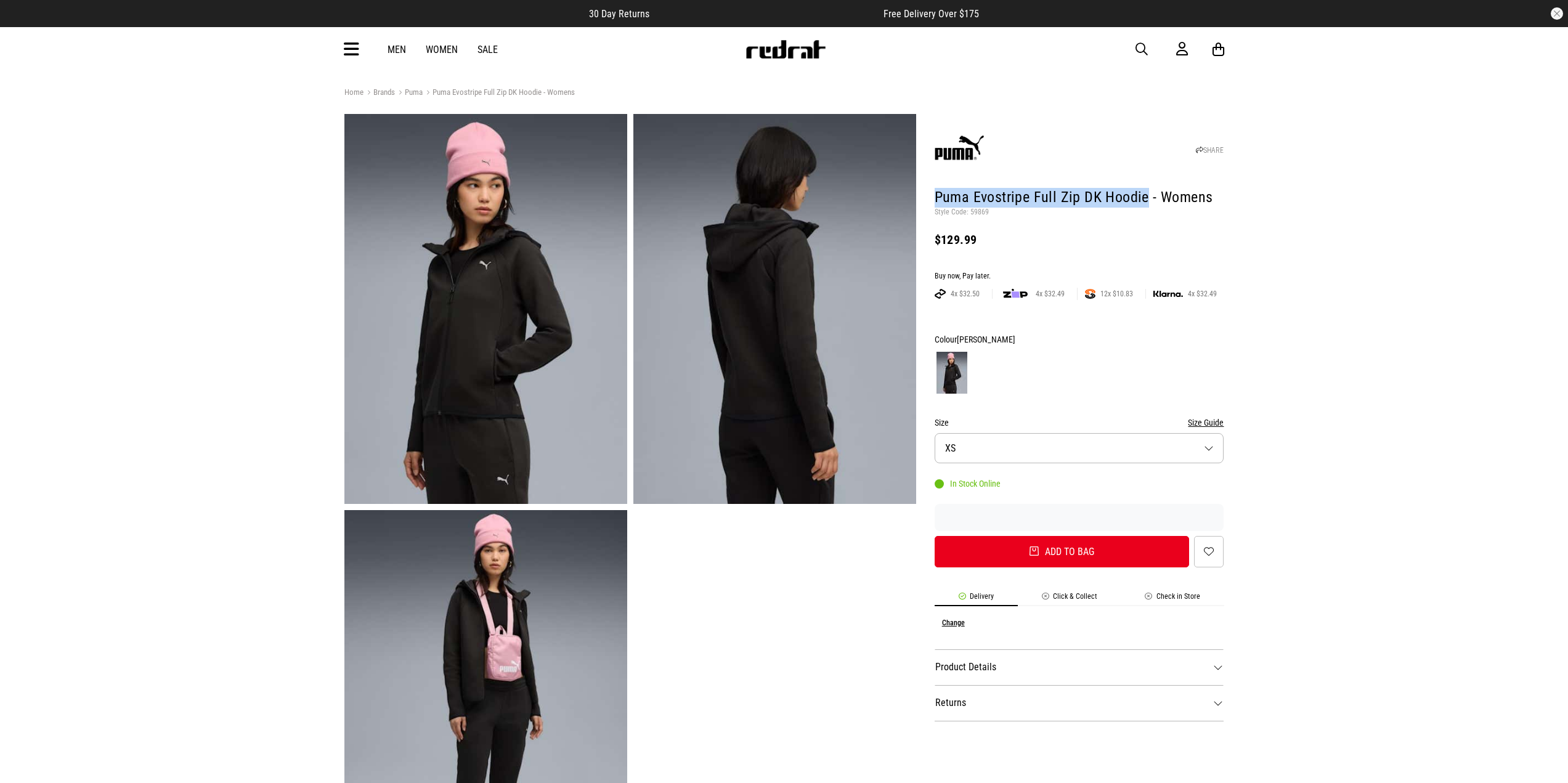
drag, startPoint x: 933, startPoint y: 195, endPoint x: 1144, endPoint y: 197, distance: 211.0
click at [1144, 197] on div "SHARE Puma Evostripe Full Zip DK Hoodie - Womens Style Code: 59869 $129.99 Buy …" at bounding box center [1070, 510] width 308 height 792
copy h1 "Puma Evostripe Full Zip DK Hoodie"
